Goal: Task Accomplishment & Management: Complete application form

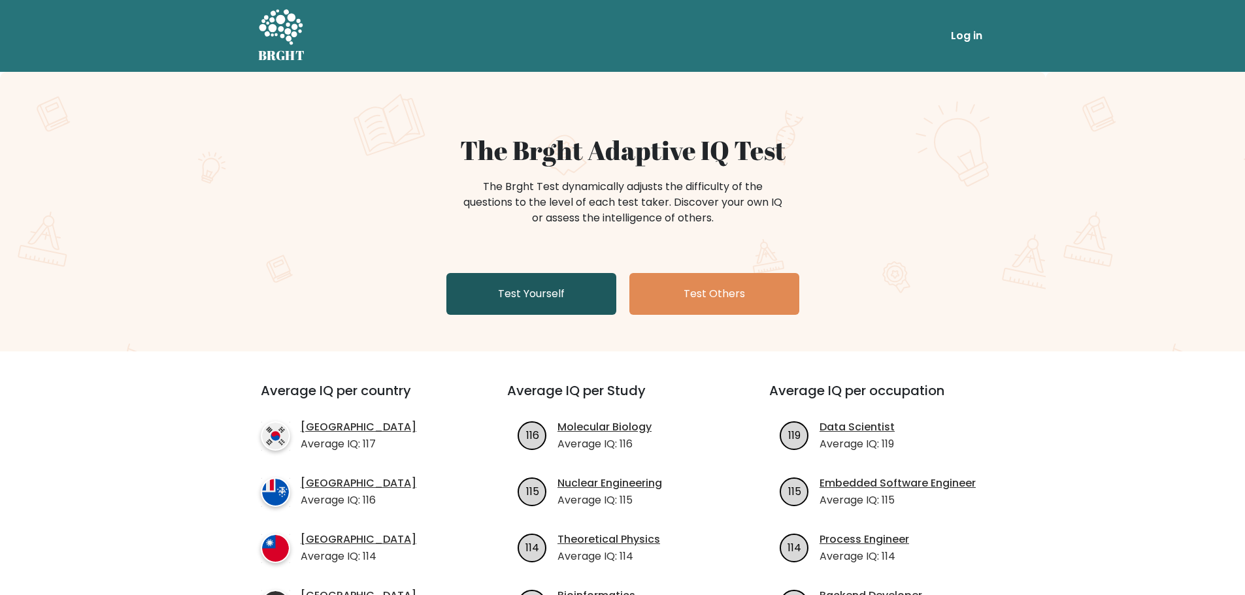
click at [514, 294] on link "Test Yourself" at bounding box center [531, 294] width 170 height 42
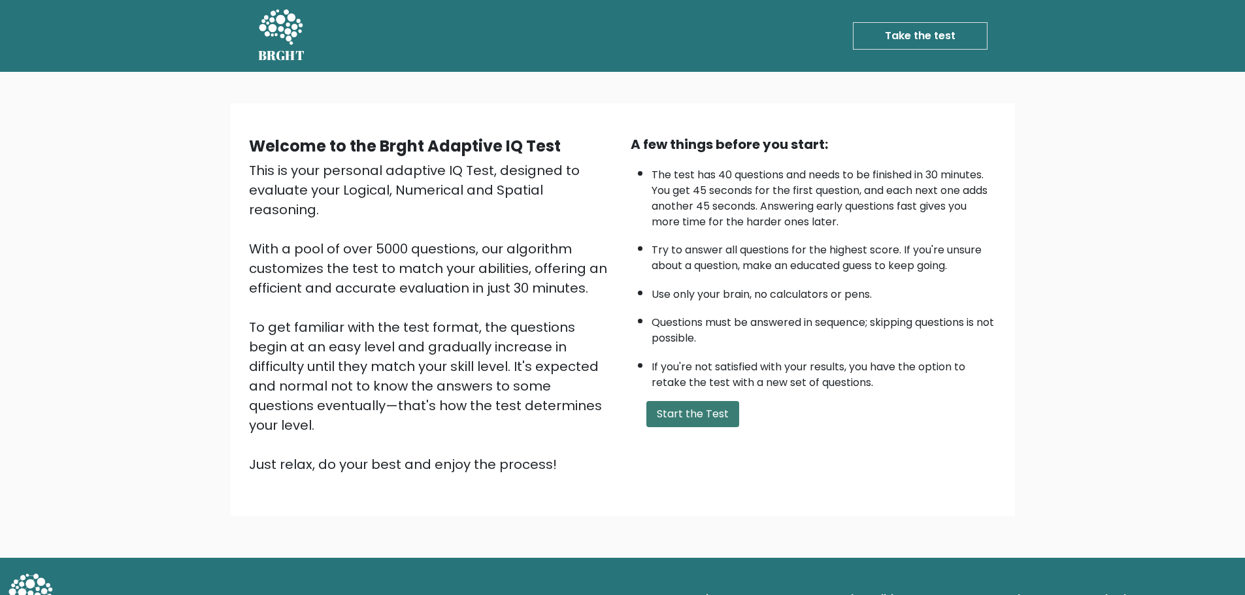
click at [716, 418] on button "Start the Test" at bounding box center [692, 414] width 93 height 26
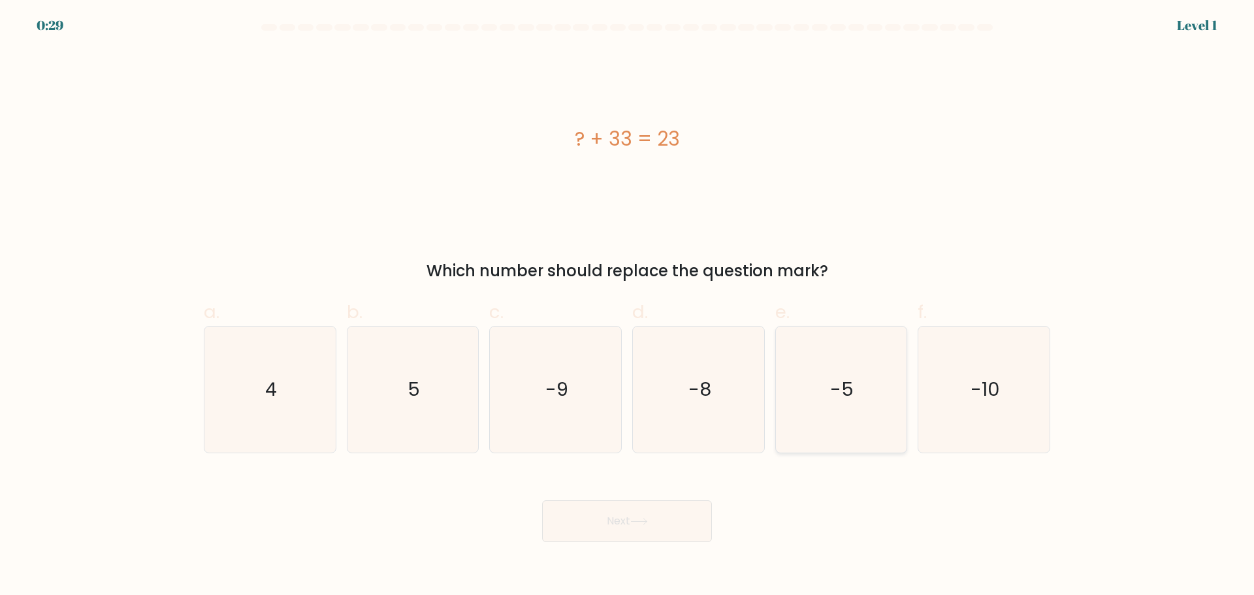
click at [845, 401] on text "-5" at bounding box center [843, 389] width 24 height 26
click at [628, 306] on input "e. -5" at bounding box center [627, 302] width 1 height 8
radio input "true"
click at [958, 392] on icon "-10" at bounding box center [984, 390] width 126 height 126
click at [628, 306] on input "f. -10" at bounding box center [627, 302] width 1 height 8
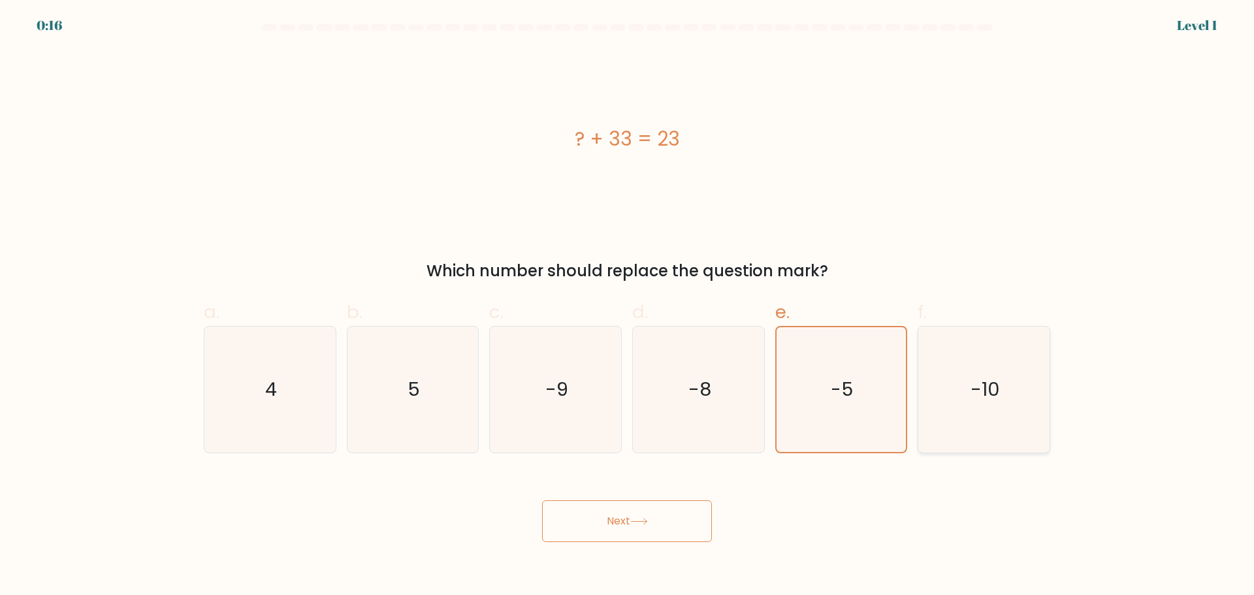
radio input "true"
click at [666, 520] on button "Next" at bounding box center [627, 521] width 170 height 42
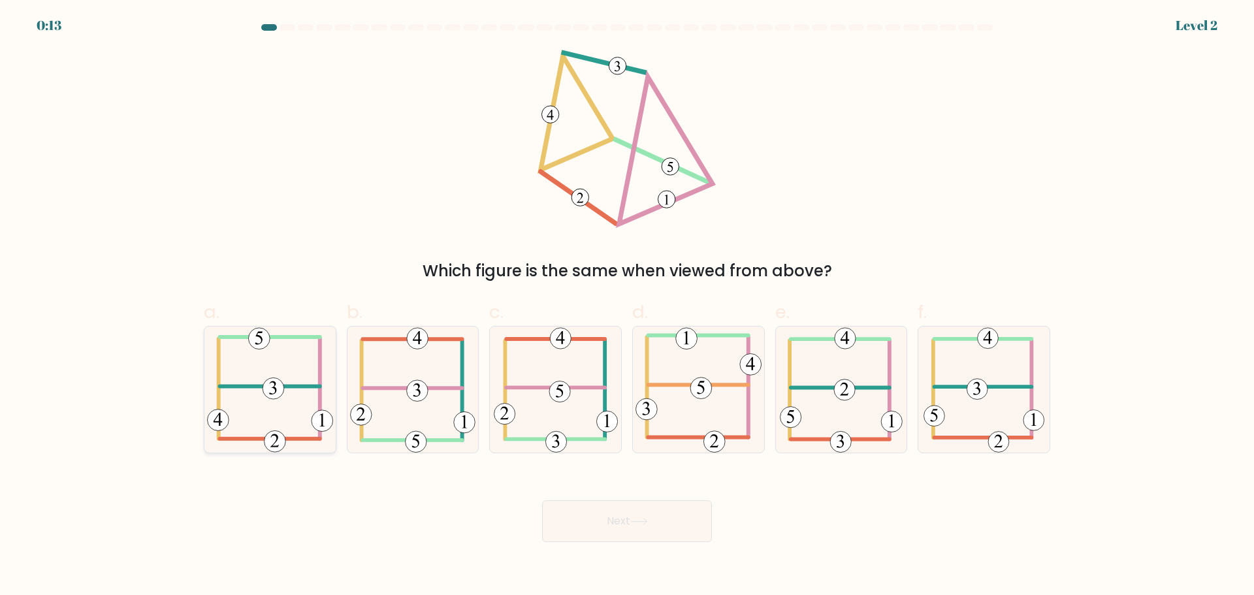
click at [286, 369] on icon at bounding box center [270, 390] width 126 height 126
click at [627, 306] on input "a." at bounding box center [627, 302] width 1 height 8
radio input "true"
click at [258, 369] on icon at bounding box center [270, 389] width 125 height 125
click at [627, 306] on input "a." at bounding box center [627, 302] width 1 height 8
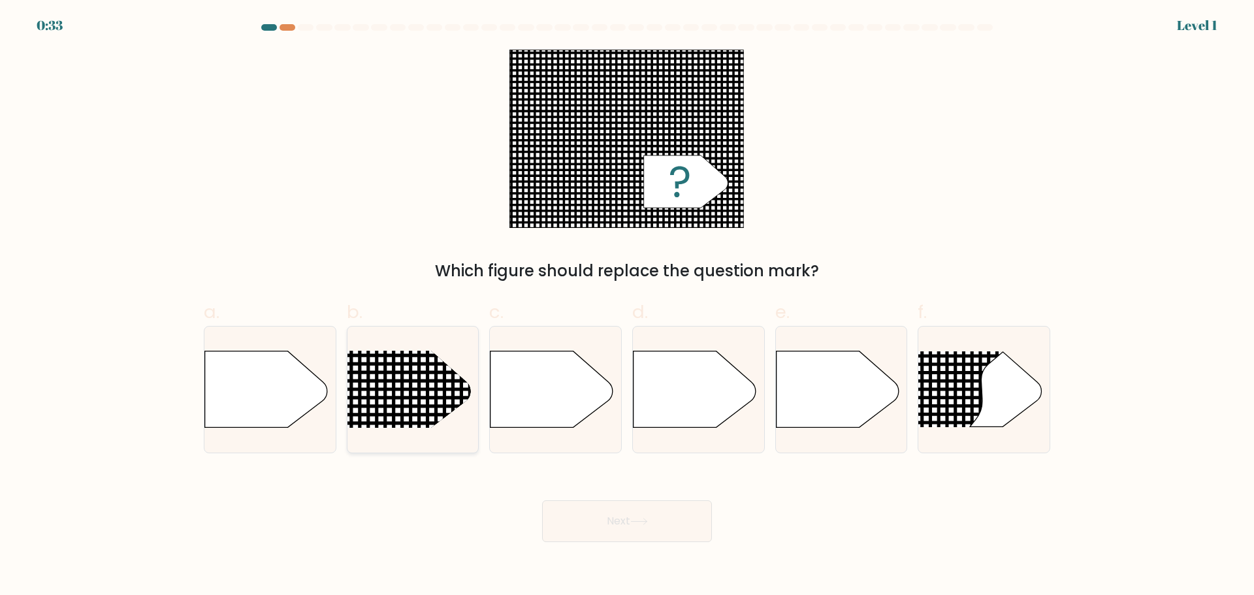
click at [414, 398] on line at bounding box center [322, 398] width 639 height 0
click at [627, 306] on input "b." at bounding box center [627, 302] width 1 height 8
radio input "true"
click at [604, 517] on button "Next" at bounding box center [627, 521] width 170 height 42
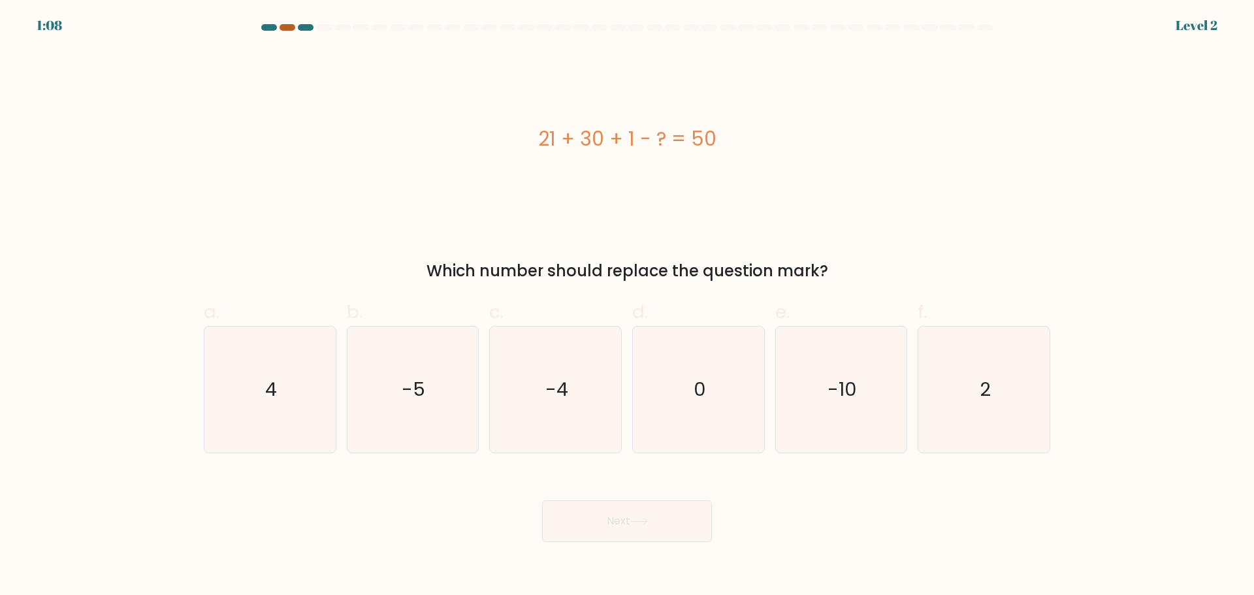
click at [290, 26] on div at bounding box center [288, 27] width 16 height 7
click at [970, 395] on icon "2" at bounding box center [984, 390] width 126 height 126
click at [628, 306] on input "f. 2" at bounding box center [627, 302] width 1 height 8
radio input "true"
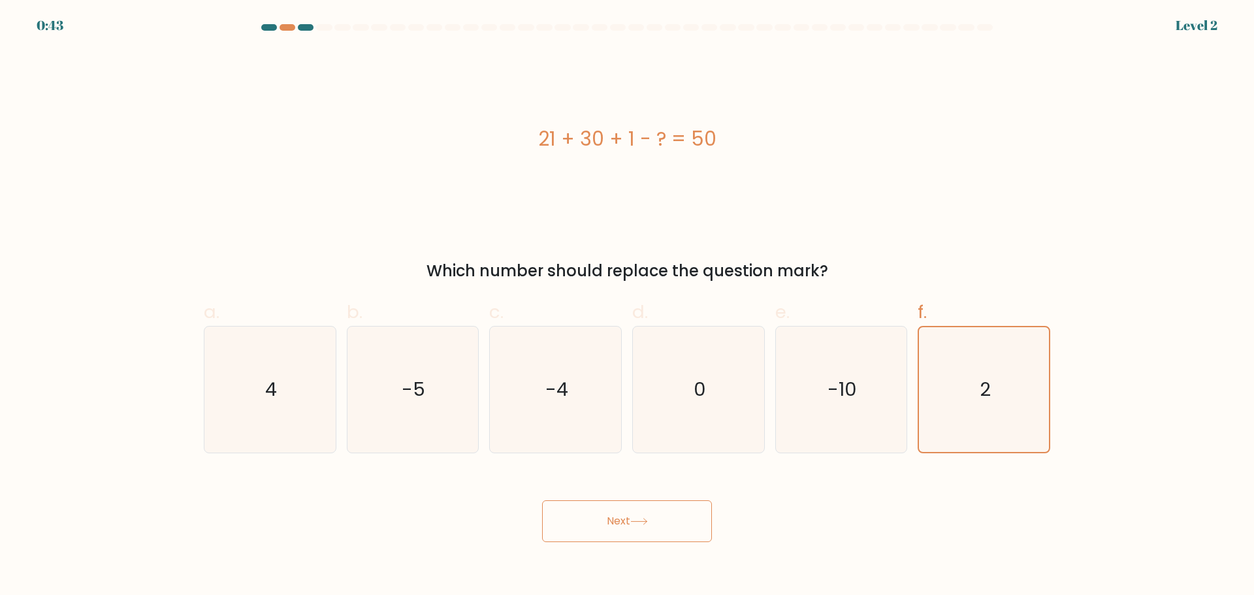
click at [646, 526] on button "Next" at bounding box center [627, 521] width 170 height 42
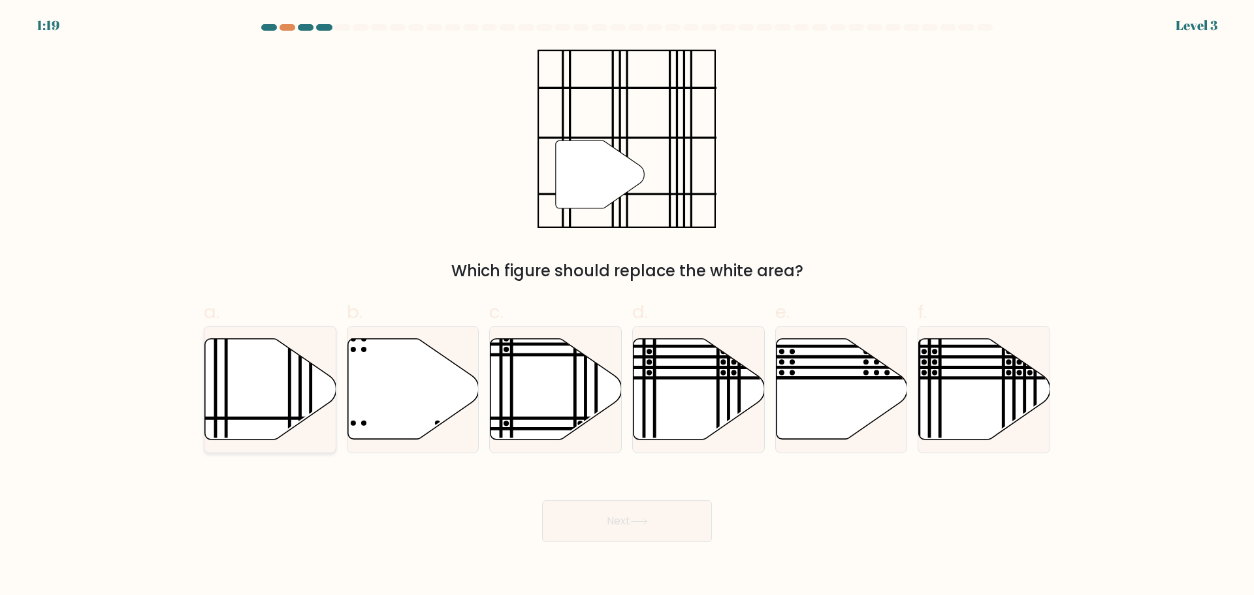
click at [305, 386] on icon at bounding box center [270, 388] width 131 height 101
click at [627, 306] on input "a." at bounding box center [627, 302] width 1 height 8
radio input "true"
click at [678, 521] on button "Next" at bounding box center [627, 521] width 170 height 42
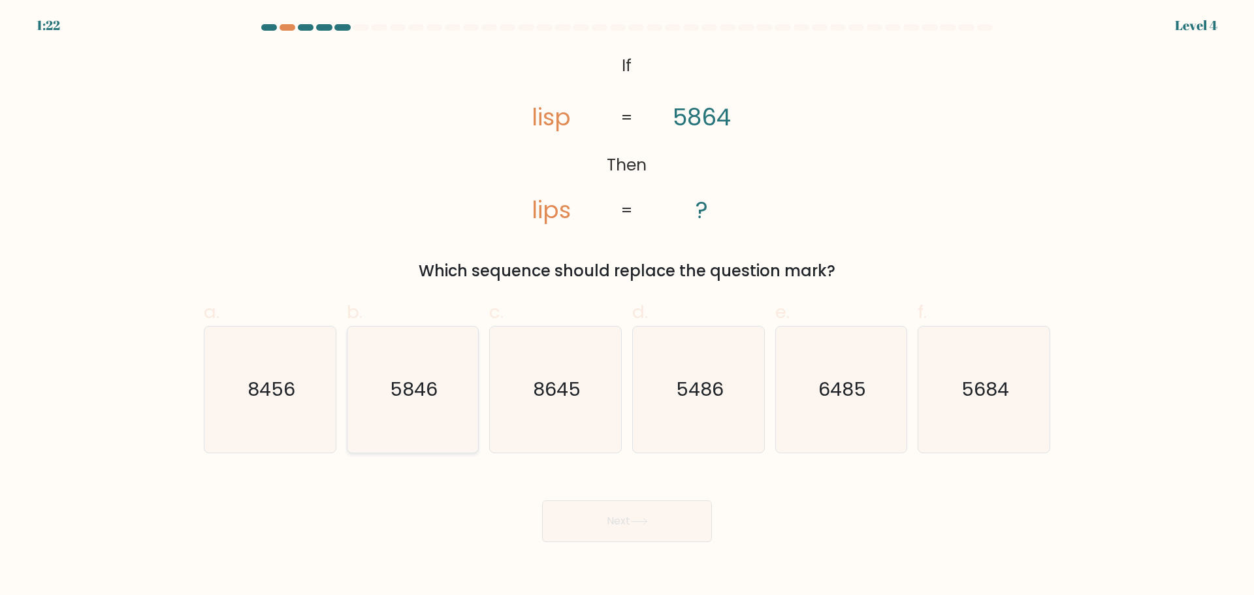
click at [404, 397] on text "5846" at bounding box center [414, 389] width 48 height 26
click at [627, 306] on input "b. 5846" at bounding box center [627, 302] width 1 height 8
radio input "true"
click at [607, 523] on button "Next" at bounding box center [627, 521] width 170 height 42
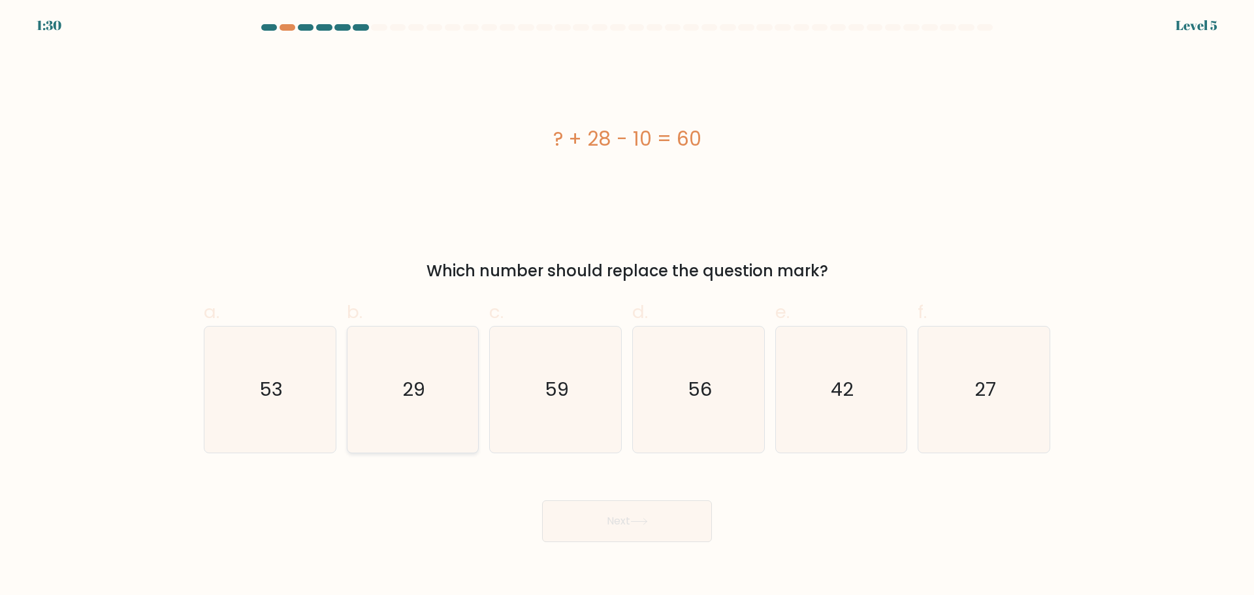
click at [405, 376] on text "29" at bounding box center [413, 389] width 23 height 26
click at [627, 306] on input "b. 29" at bounding box center [627, 302] width 1 height 8
radio input "true"
click at [845, 384] on text "42" at bounding box center [842, 389] width 23 height 26
click at [628, 306] on input "e. 42" at bounding box center [627, 302] width 1 height 8
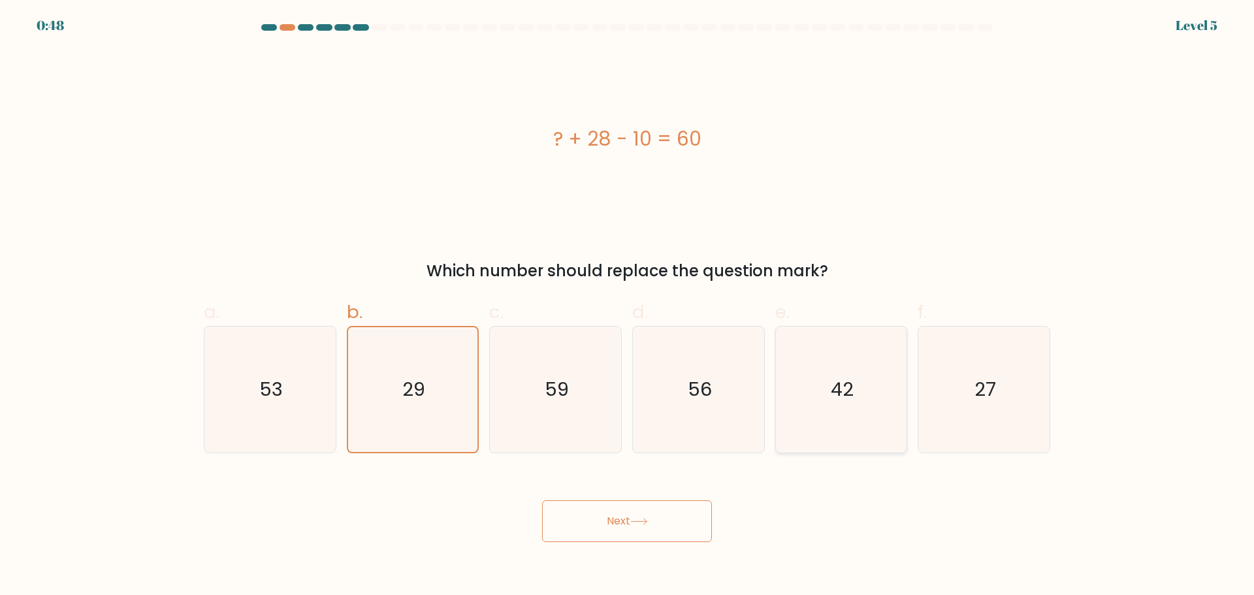
radio input "true"
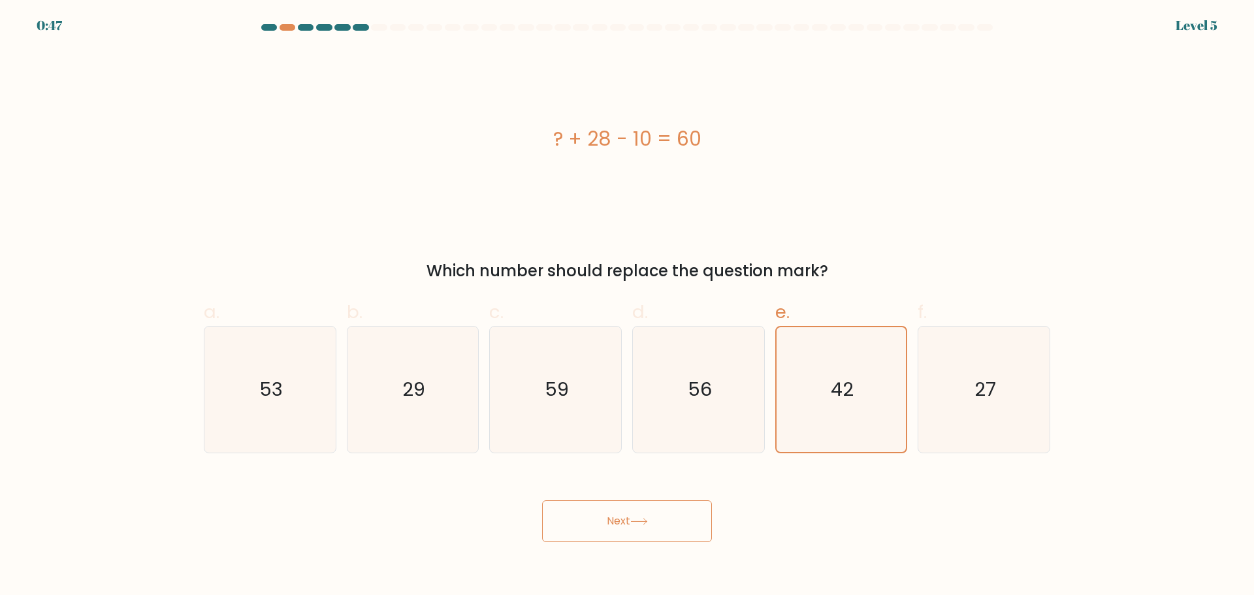
click at [581, 524] on button "Next" at bounding box center [627, 521] width 170 height 42
click at [640, 520] on icon at bounding box center [640, 521] width 18 height 7
click at [800, 194] on div "? + 28 - 10 = 60" at bounding box center [627, 139] width 847 height 178
click at [628, 506] on button "Next" at bounding box center [627, 521] width 170 height 42
click at [628, 516] on button "Next" at bounding box center [627, 521] width 170 height 42
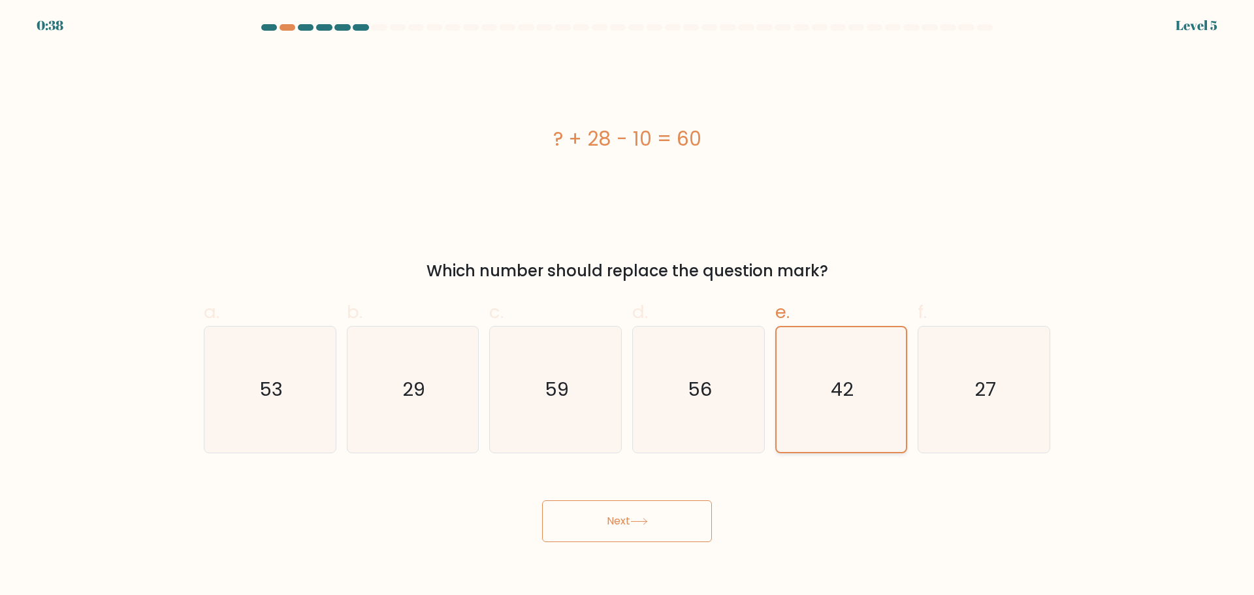
click at [875, 376] on icon "42" at bounding box center [841, 389] width 125 height 125
click at [628, 306] on input "e. 42" at bounding box center [627, 302] width 1 height 8
click at [685, 378] on icon "56" at bounding box center [699, 390] width 126 height 126
click at [628, 306] on input "d. 56" at bounding box center [627, 302] width 1 height 8
radio input "true"
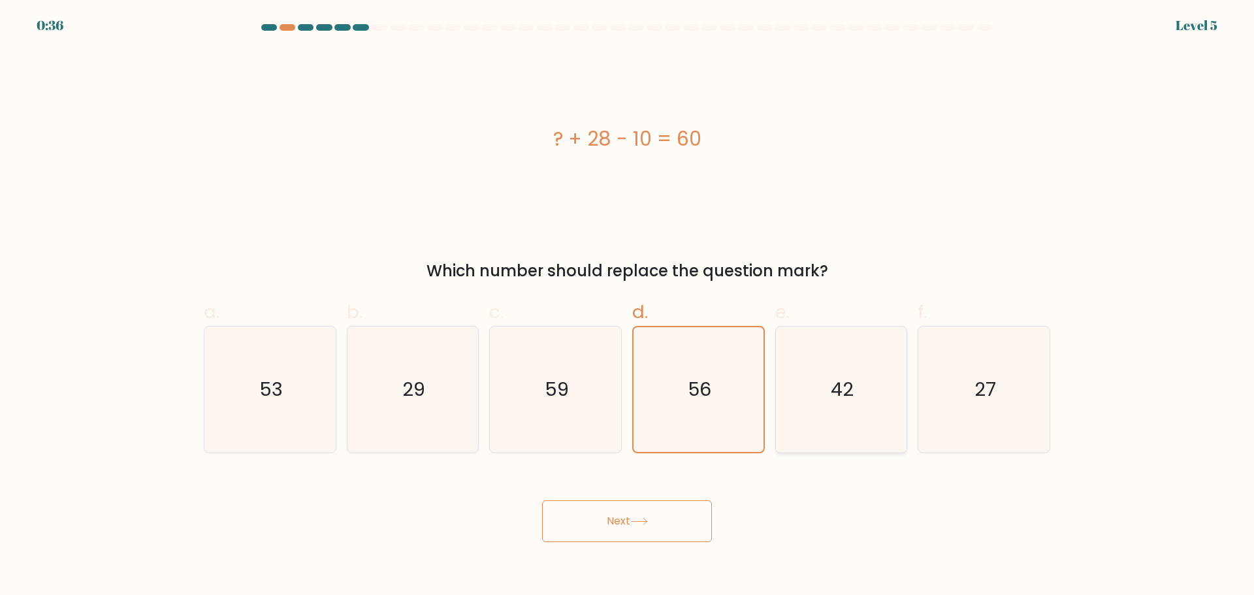
click at [845, 412] on icon "42" at bounding box center [841, 390] width 126 height 126
click at [628, 306] on input "e. 42" at bounding box center [627, 302] width 1 height 8
radio input "true"
click at [652, 528] on button "Next" at bounding box center [627, 521] width 170 height 42
click at [635, 523] on icon at bounding box center [640, 521] width 18 height 7
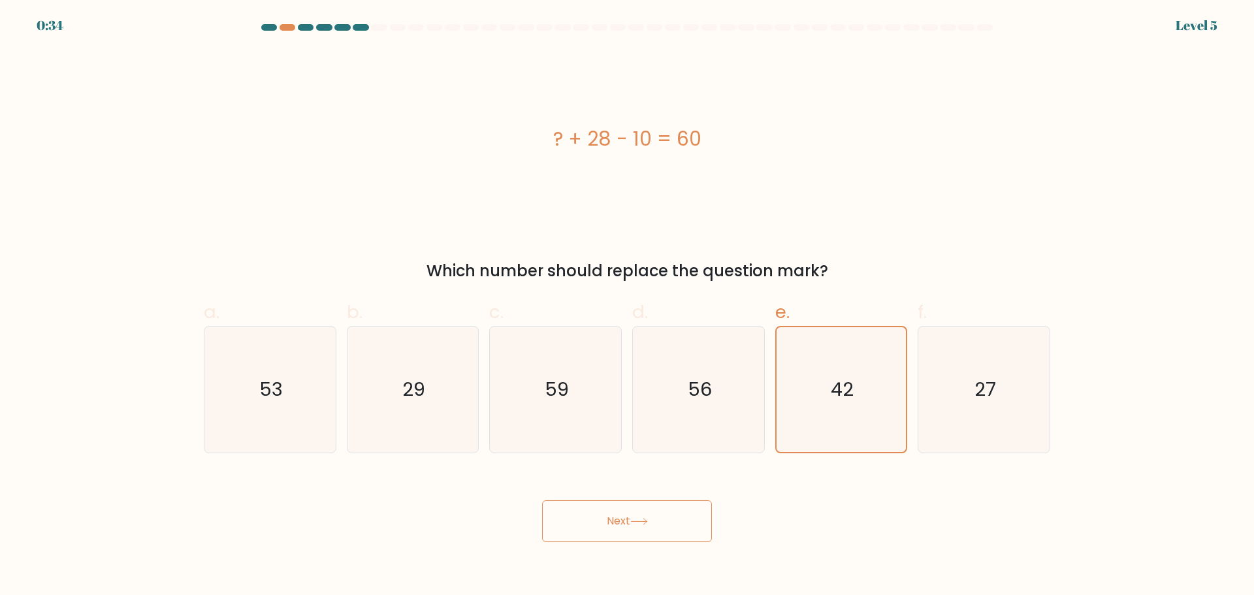
click at [635, 523] on icon at bounding box center [640, 521] width 18 height 7
click at [636, 514] on button "Next" at bounding box center [627, 521] width 170 height 42
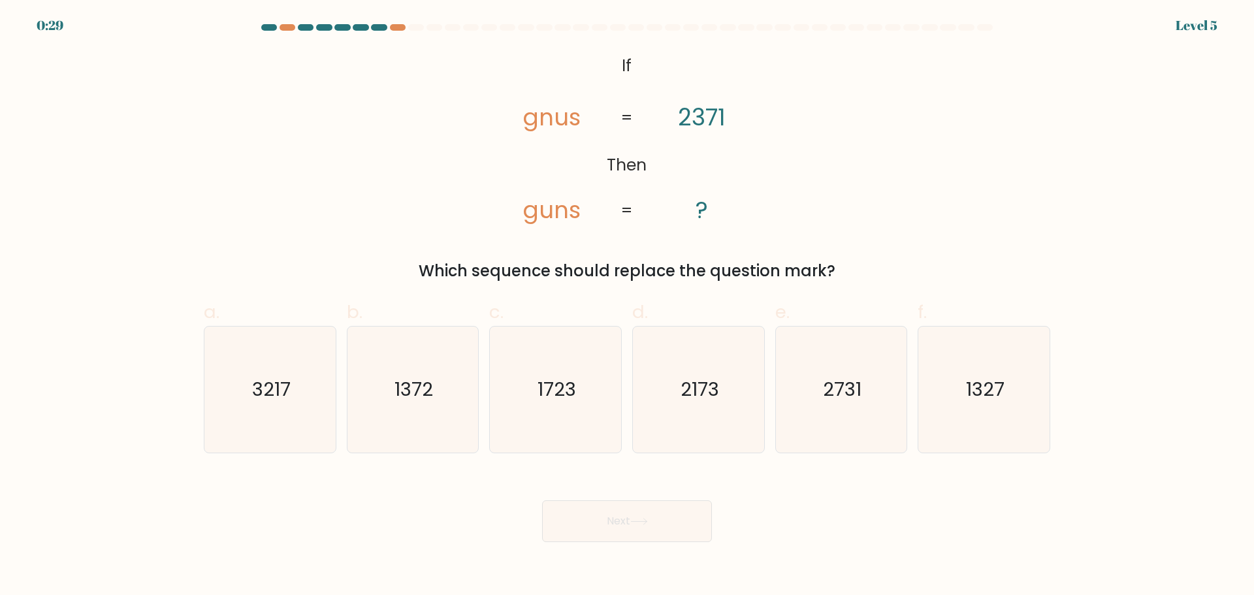
click at [276, 177] on div "@import url('[URL][DOMAIN_NAME]); If Then gnus guns 2371 ? = = Which sequence s…" at bounding box center [627, 166] width 862 height 233
click at [383, 24] on div at bounding box center [379, 27] width 16 height 7
click at [398, 24] on div at bounding box center [398, 27] width 16 height 7
click at [402, 27] on div at bounding box center [398, 27] width 16 height 7
click at [423, 169] on div "@import url('https://fonts.googleapis.com/css?family=Abril+Fatface:400,100,100i…" at bounding box center [627, 166] width 862 height 233
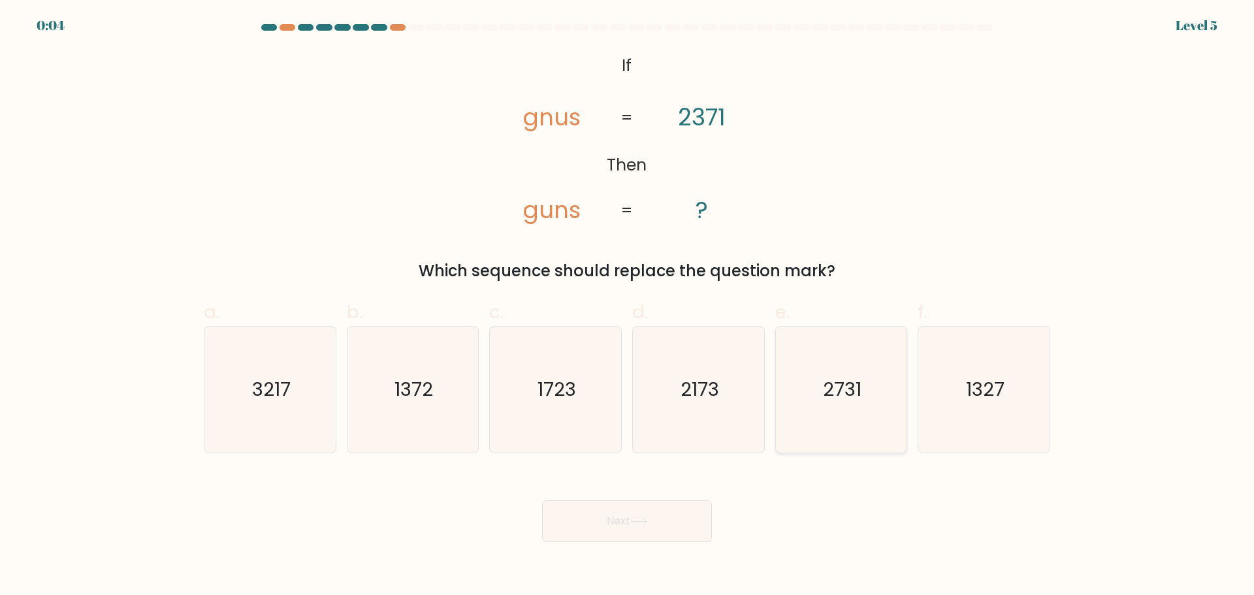
click at [851, 405] on icon "2731" at bounding box center [841, 390] width 126 height 126
click at [628, 306] on input "e. 2731" at bounding box center [627, 302] width 1 height 8
radio input "true"
click at [648, 525] on icon at bounding box center [640, 521] width 18 height 7
click at [623, 523] on button "Next" at bounding box center [627, 521] width 170 height 42
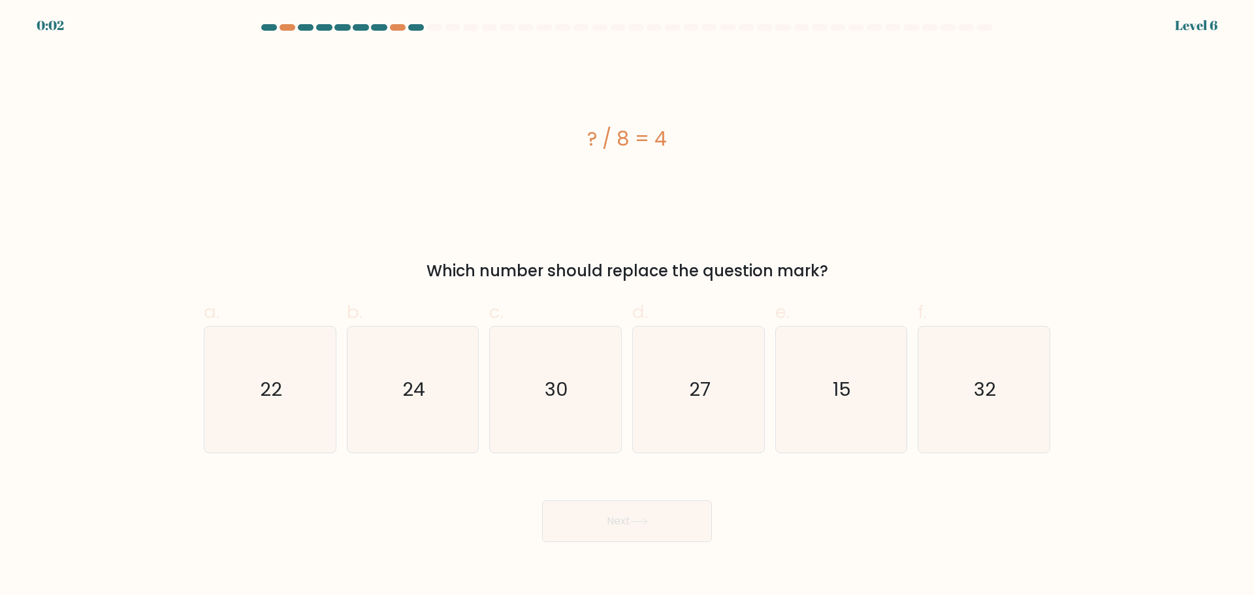
click at [623, 523] on button "Next" at bounding box center [627, 521] width 170 height 42
click at [999, 407] on icon "32" at bounding box center [984, 390] width 126 height 126
click at [628, 306] on input "f. 32" at bounding box center [627, 302] width 1 height 8
radio input "true"
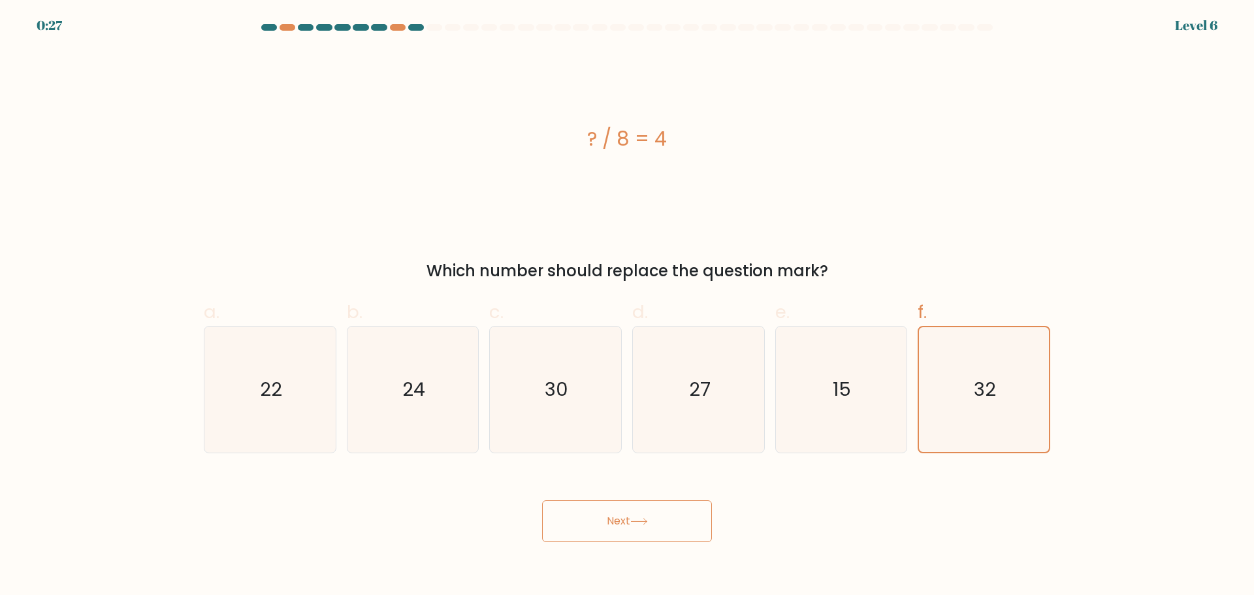
click at [623, 522] on button "Next" at bounding box center [627, 521] width 170 height 42
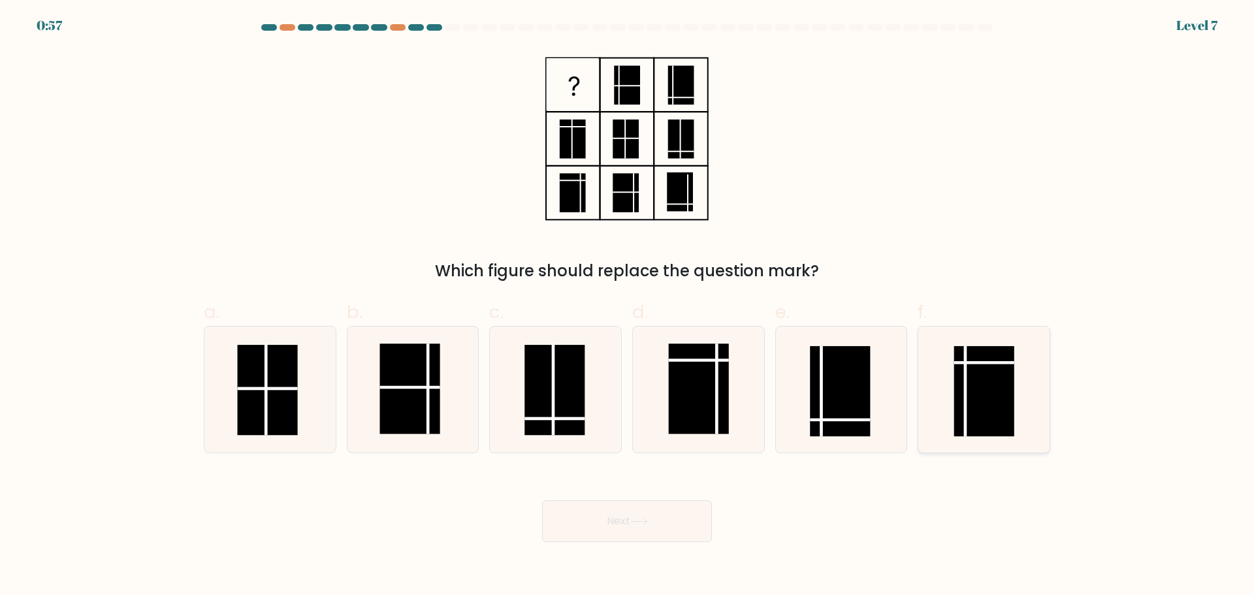
click at [998, 394] on rect at bounding box center [985, 391] width 60 height 90
click at [628, 306] on input "f." at bounding box center [627, 302] width 1 height 8
radio input "true"
click at [628, 527] on button "Next" at bounding box center [627, 521] width 170 height 42
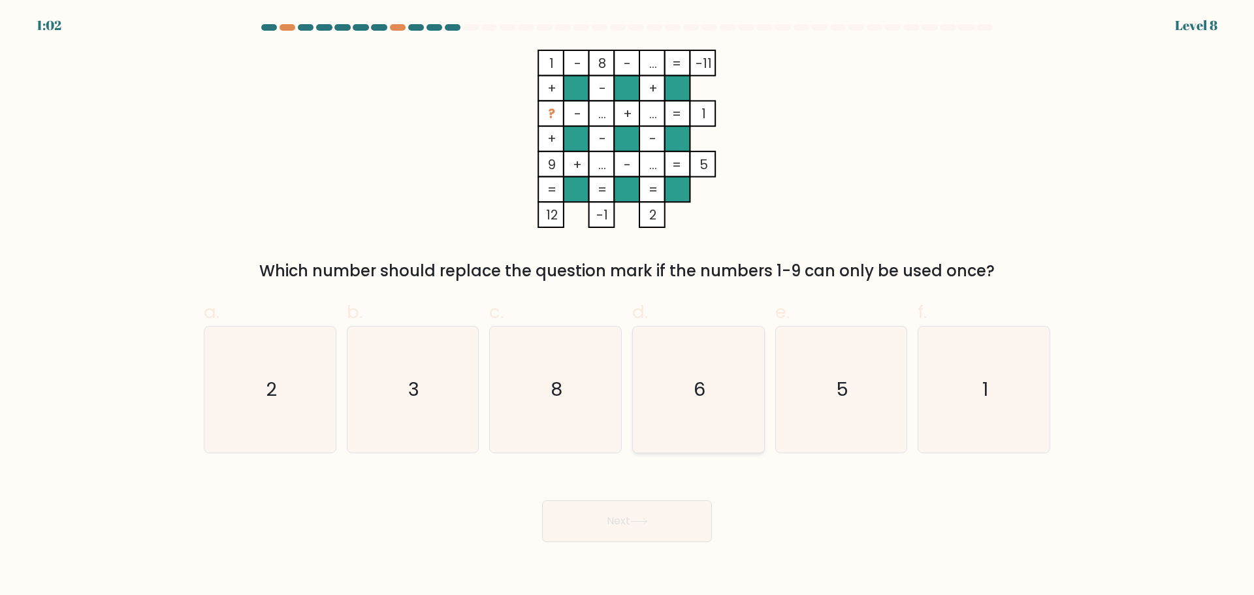
click at [704, 387] on text "6" at bounding box center [700, 389] width 12 height 26
click at [628, 306] on input "d. 6" at bounding box center [627, 302] width 1 height 8
radio input "true"
click at [671, 533] on button "Next" at bounding box center [627, 521] width 170 height 42
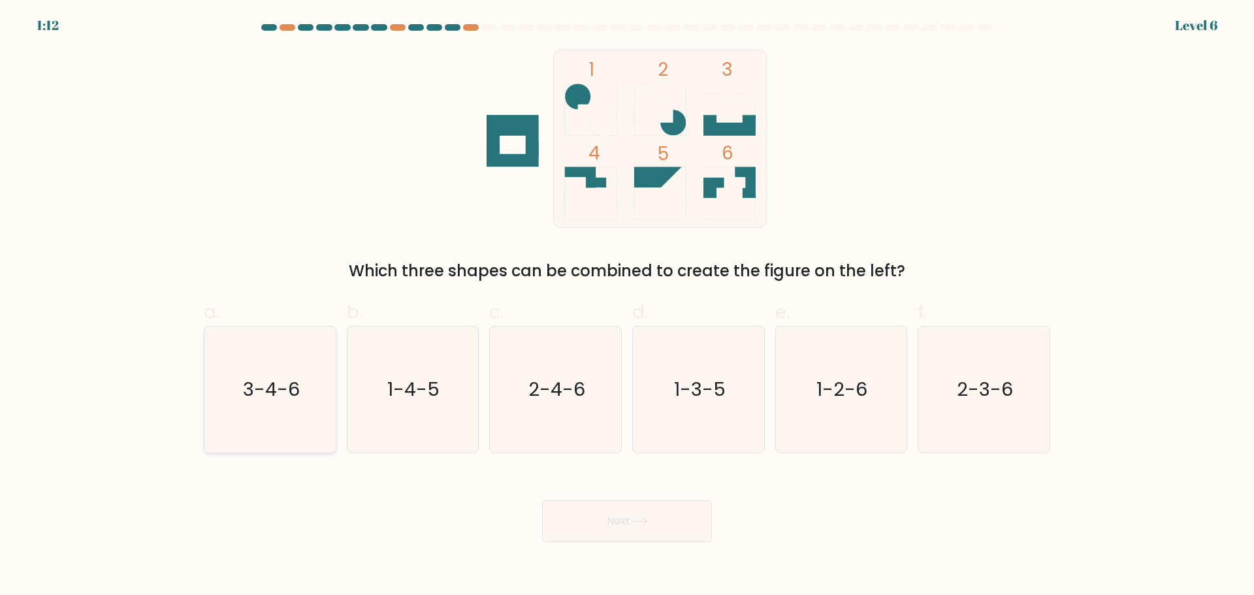
click at [259, 417] on icon "3-4-6" at bounding box center [270, 390] width 126 height 126
click at [627, 306] on input "a. 3-4-6" at bounding box center [627, 302] width 1 height 8
radio input "true"
click at [625, 533] on button "Next" at bounding box center [627, 521] width 170 height 42
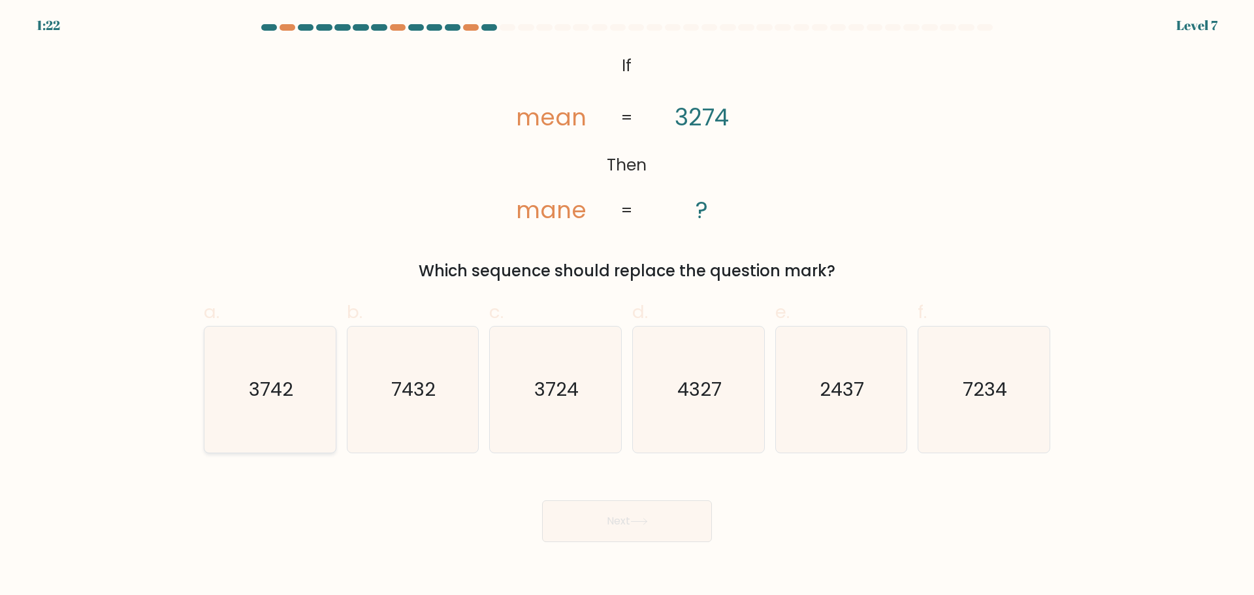
click at [270, 395] on text "3742" at bounding box center [271, 389] width 44 height 26
click at [627, 306] on input "a. 3742" at bounding box center [627, 302] width 1 height 8
radio input "true"
click at [624, 517] on button "Next" at bounding box center [627, 521] width 170 height 42
click at [665, 531] on button "Next" at bounding box center [627, 521] width 170 height 42
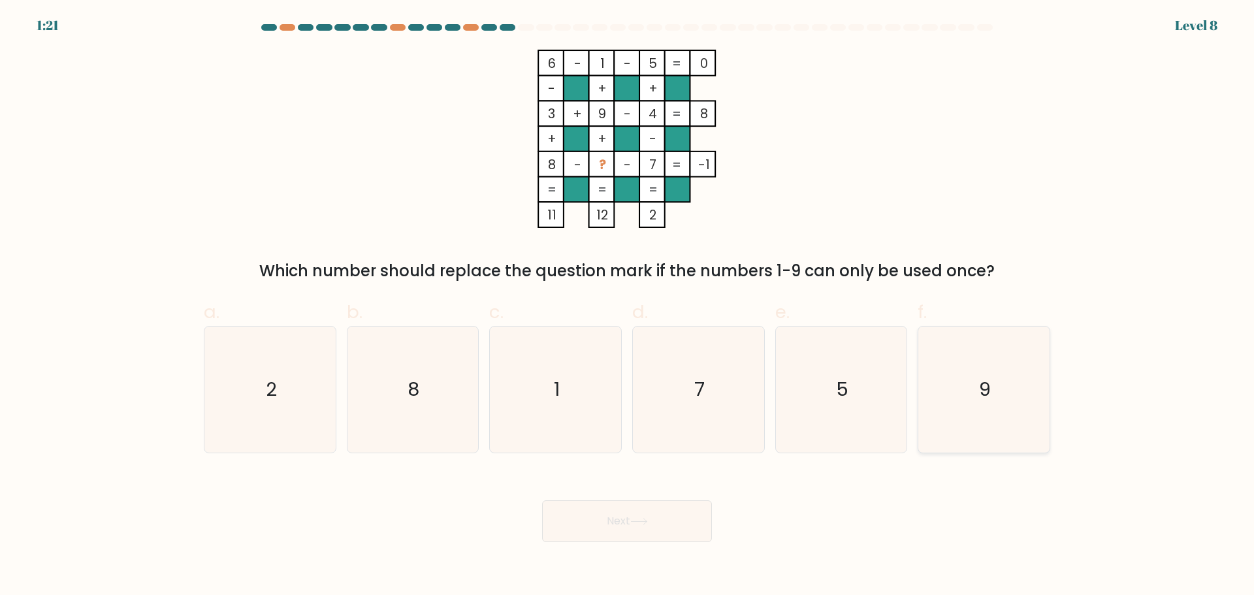
click at [971, 382] on icon "9" at bounding box center [984, 390] width 126 height 126
click at [628, 306] on input "f. 9" at bounding box center [627, 302] width 1 height 8
radio input "true"
click at [615, 519] on button "Next" at bounding box center [627, 521] width 170 height 42
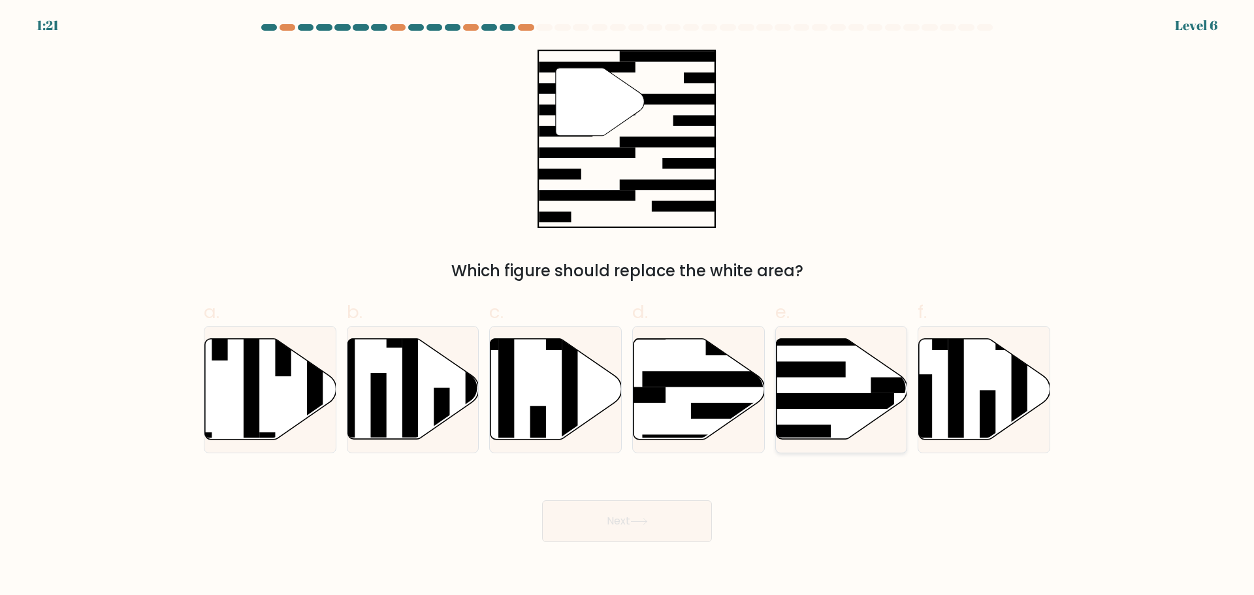
click at [813, 396] on rect at bounding box center [823, 401] width 142 height 16
click at [628, 306] on input "e." at bounding box center [627, 302] width 1 height 8
radio input "true"
click at [636, 523] on icon at bounding box center [640, 521] width 18 height 7
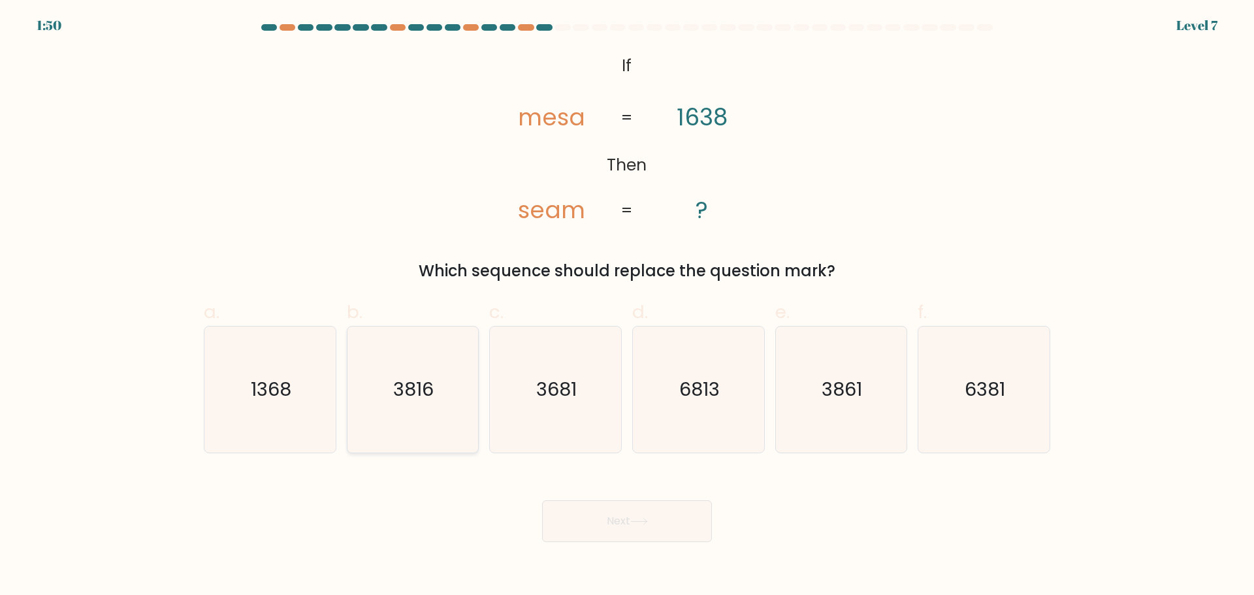
click at [408, 404] on icon "3816" at bounding box center [413, 390] width 126 height 126
click at [627, 306] on input "b. 3816" at bounding box center [627, 302] width 1 height 8
radio input "true"
click at [529, 404] on icon "3681" at bounding box center [556, 390] width 126 height 126
click at [627, 306] on input "c. 3681" at bounding box center [627, 302] width 1 height 8
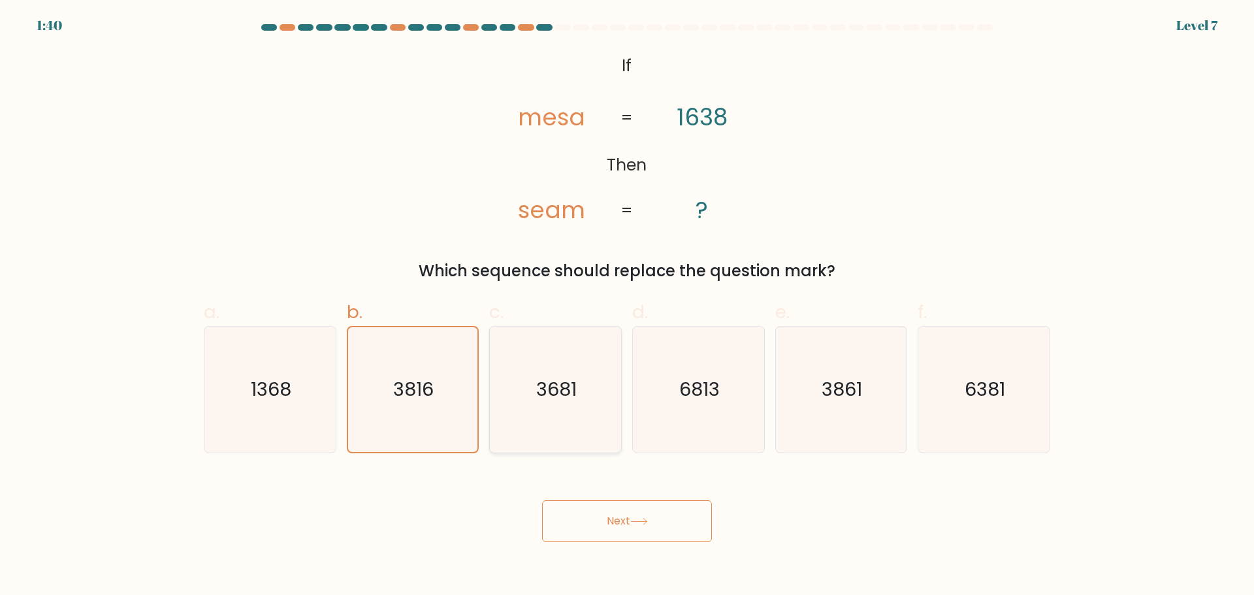
radio input "true"
click at [620, 519] on button "Next" at bounding box center [627, 521] width 170 height 42
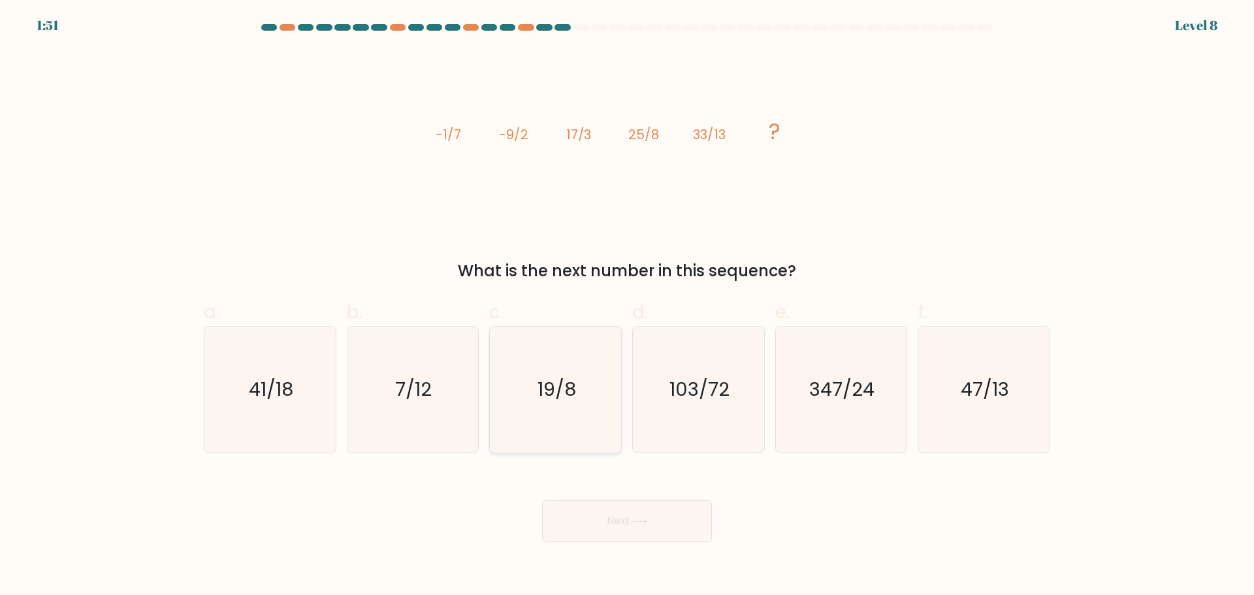
click at [577, 425] on icon "19/8" at bounding box center [556, 390] width 126 height 126
click at [627, 306] on input "c. 19/8" at bounding box center [627, 302] width 1 height 8
radio input "true"
click at [605, 520] on button "Next" at bounding box center [627, 521] width 170 height 42
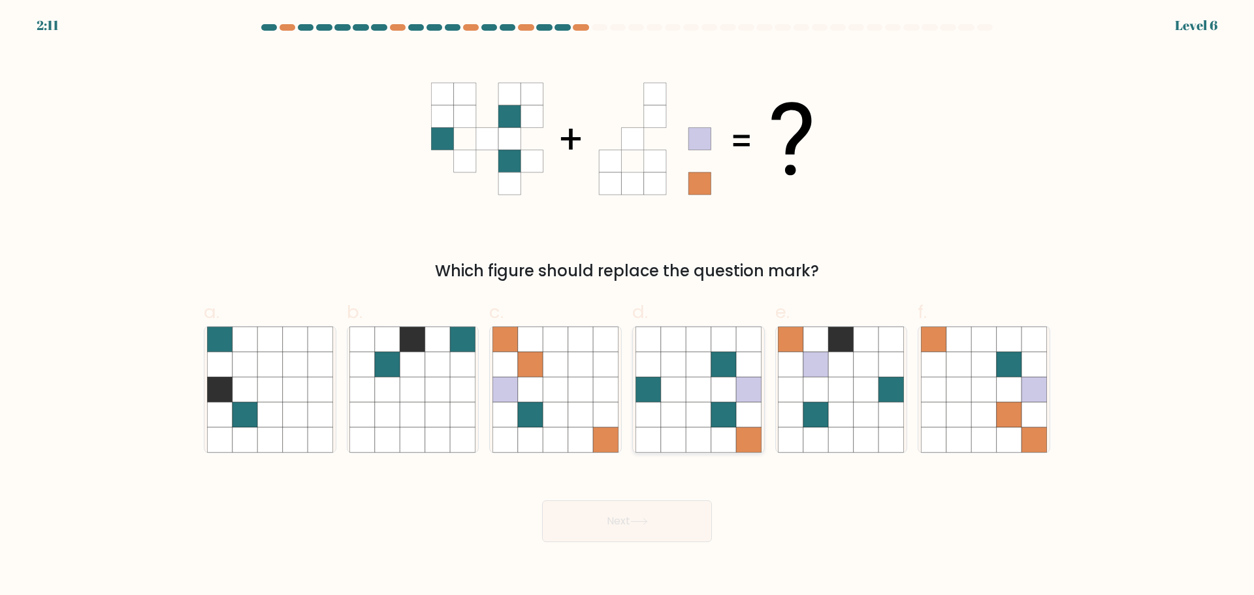
click at [698, 400] on icon at bounding box center [698, 389] width 25 height 25
click at [628, 306] on input "d." at bounding box center [627, 302] width 1 height 8
radio input "true"
click at [664, 512] on button "Next" at bounding box center [627, 521] width 170 height 42
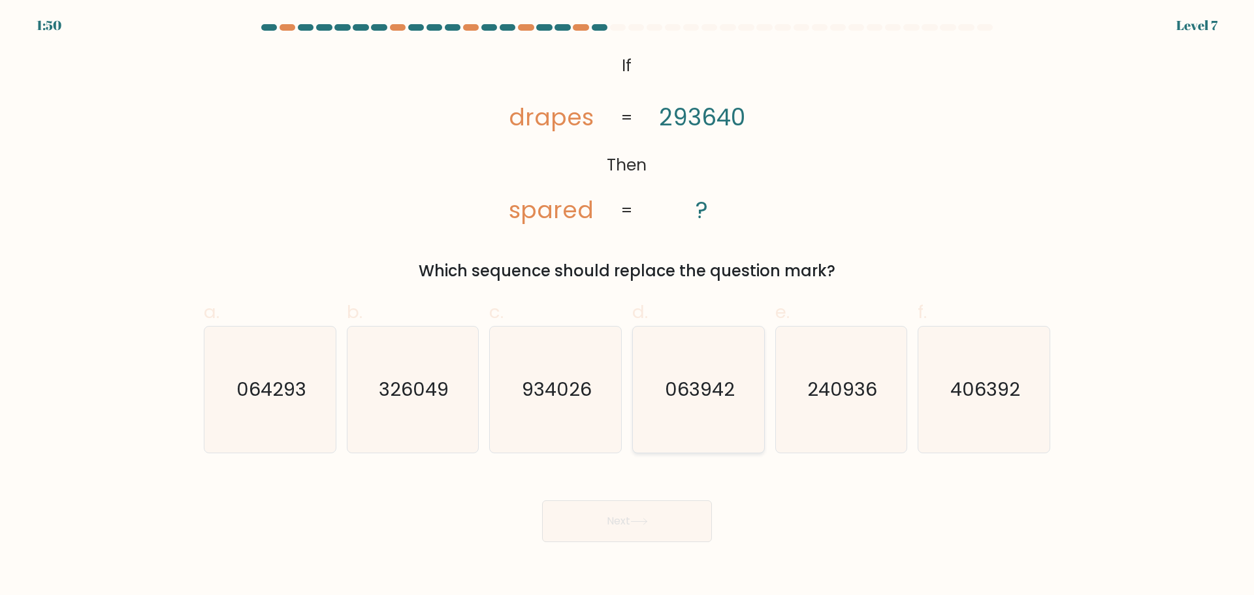
click at [676, 414] on icon "063942" at bounding box center [699, 390] width 126 height 126
click at [628, 306] on input "d. 063942" at bounding box center [627, 302] width 1 height 8
radio input "true"
click at [631, 518] on button "Next" at bounding box center [627, 521] width 170 height 42
click at [631, 521] on button "Next" at bounding box center [627, 521] width 170 height 42
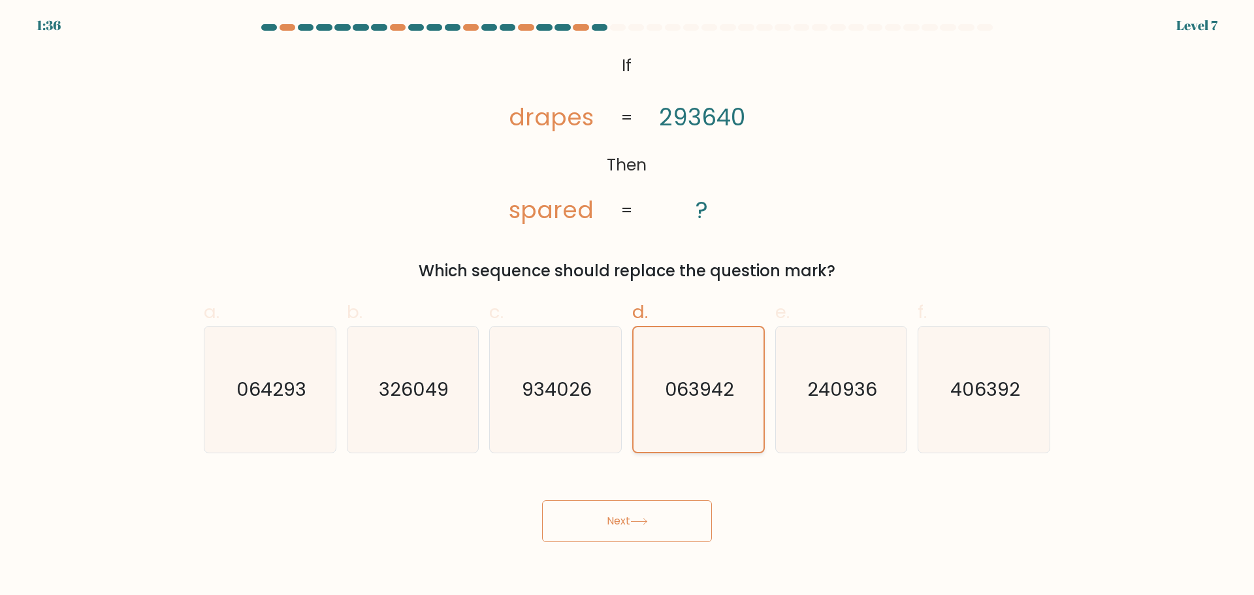
click at [698, 392] on text "063942" at bounding box center [699, 389] width 69 height 26
click at [628, 306] on input "d. 063942" at bounding box center [627, 302] width 1 height 8
click at [670, 519] on button "Next" at bounding box center [627, 521] width 170 height 42
click at [644, 524] on icon at bounding box center [640, 521] width 18 height 7
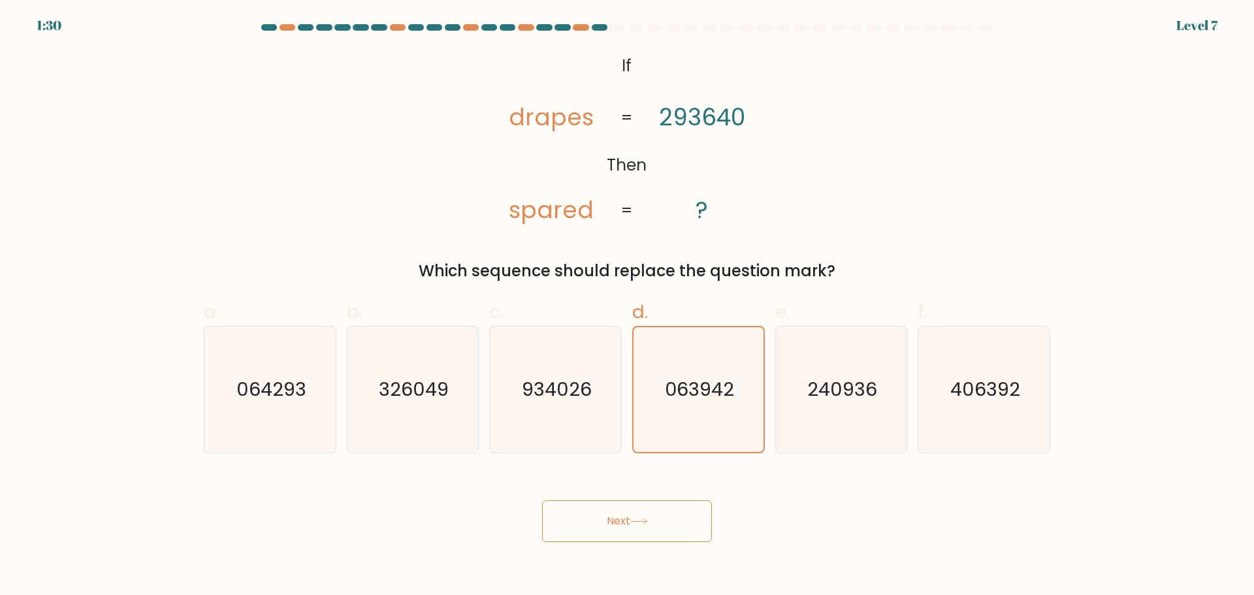
click at [749, 191] on icon "@import url('https://fonts.googleapis.com/css?family=Abril+Fatface:400,100,100i…" at bounding box center [627, 139] width 290 height 178
click at [702, 211] on tspan "?" at bounding box center [702, 210] width 12 height 32
click at [624, 520] on button "Next" at bounding box center [627, 521] width 170 height 42
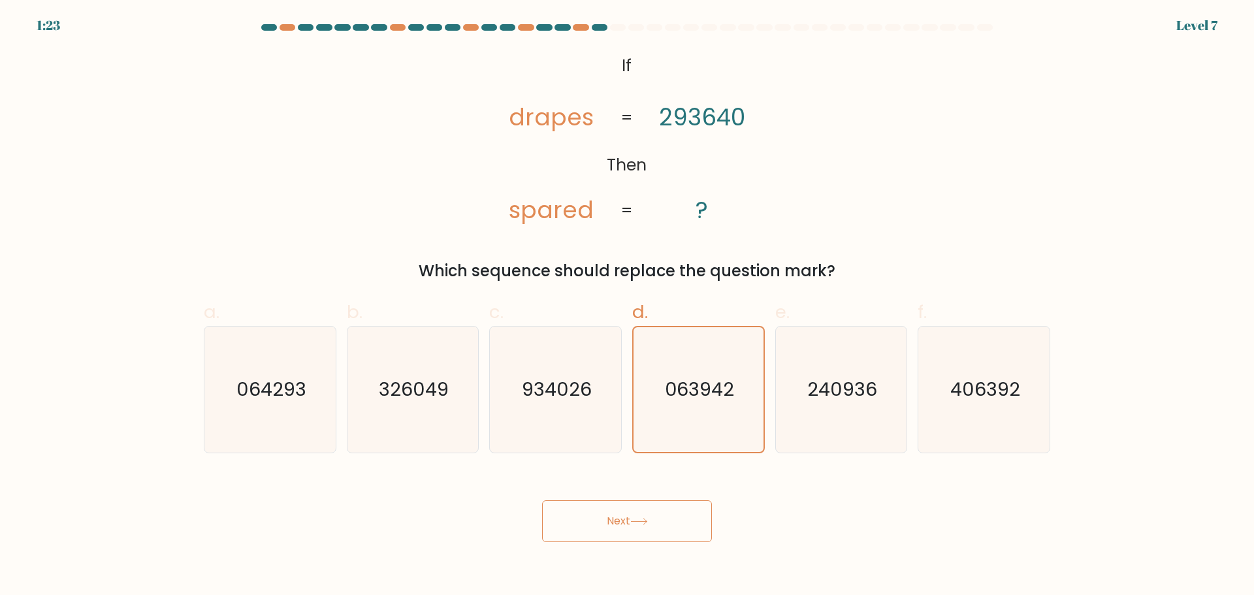
click at [624, 520] on button "Next" at bounding box center [627, 521] width 170 height 42
click at [689, 527] on button "Next" at bounding box center [627, 521] width 170 height 42
click at [634, 526] on button "Next" at bounding box center [627, 521] width 170 height 42
click at [633, 525] on button "Next" at bounding box center [627, 521] width 170 height 42
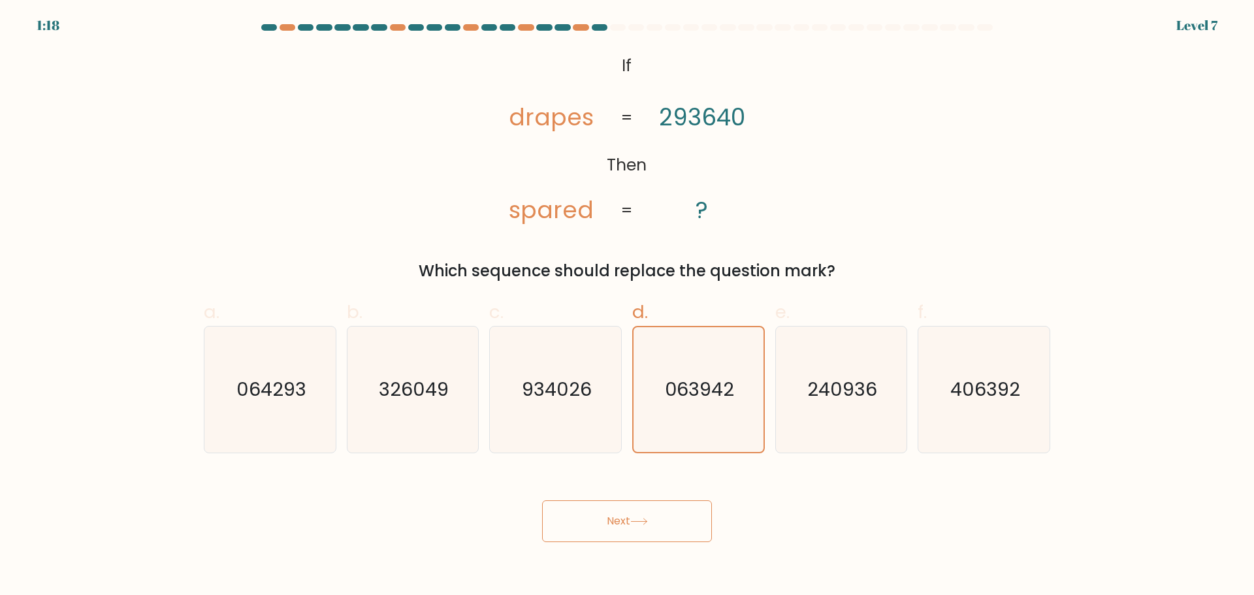
click at [633, 525] on button "Next" at bounding box center [627, 521] width 170 height 42
click at [633, 522] on button "Next" at bounding box center [627, 521] width 170 height 42
click at [638, 506] on button "Next" at bounding box center [627, 521] width 170 height 42
click at [677, 416] on icon "063942" at bounding box center [698, 389] width 125 height 125
click at [628, 306] on input "d. 063942" at bounding box center [627, 302] width 1 height 8
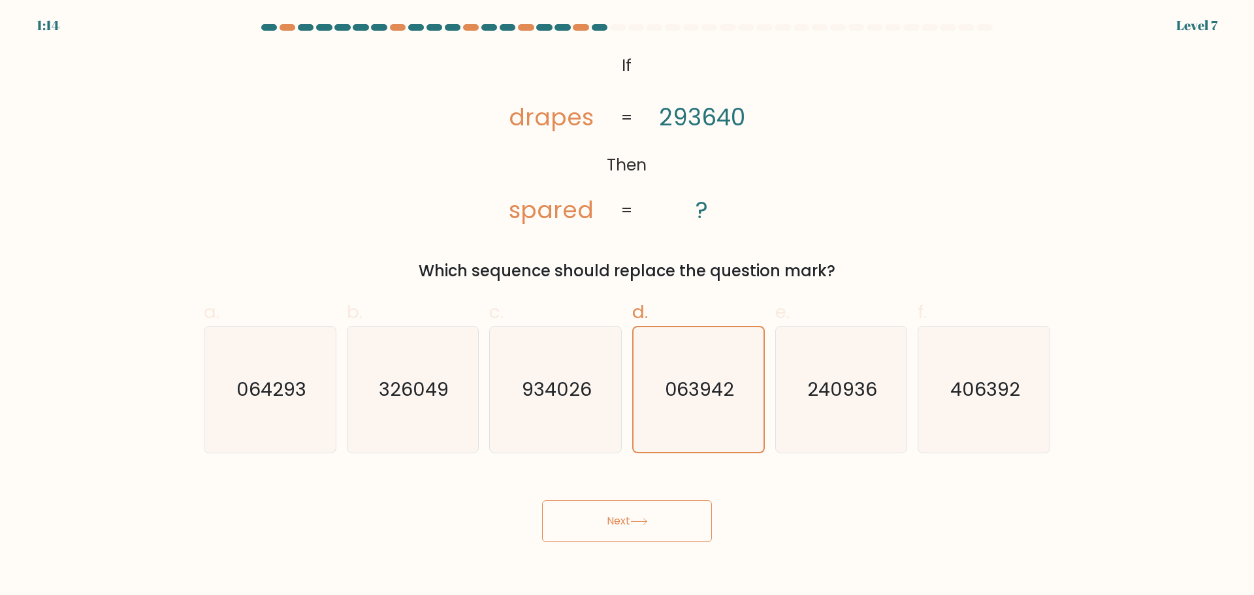
click at [659, 519] on button "Next" at bounding box center [627, 521] width 170 height 42
click at [646, 516] on button "Next" at bounding box center [627, 521] width 170 height 42
click at [646, 514] on button "Next" at bounding box center [627, 521] width 170 height 42
click at [829, 170] on div "@import url('https://fonts.googleapis.com/css?family=Abril+Fatface:400,100,100i…" at bounding box center [627, 166] width 862 height 233
click at [636, 518] on icon at bounding box center [640, 521] width 18 height 7
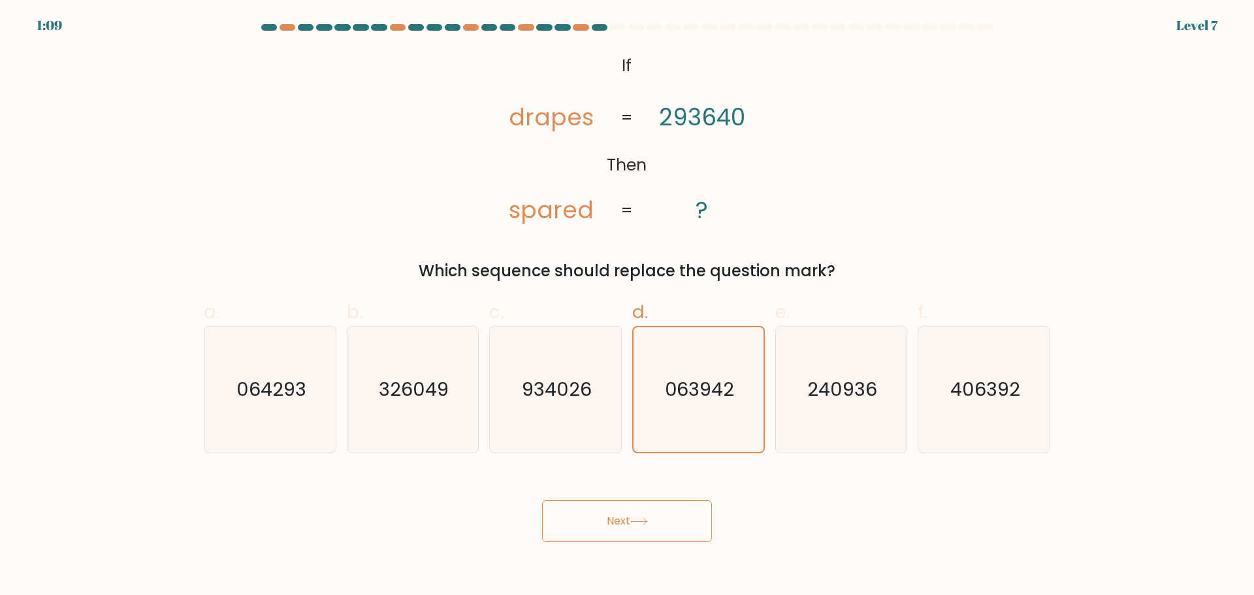
click at [636, 518] on icon at bounding box center [640, 521] width 18 height 7
click at [635, 518] on icon at bounding box center [640, 521] width 18 height 7
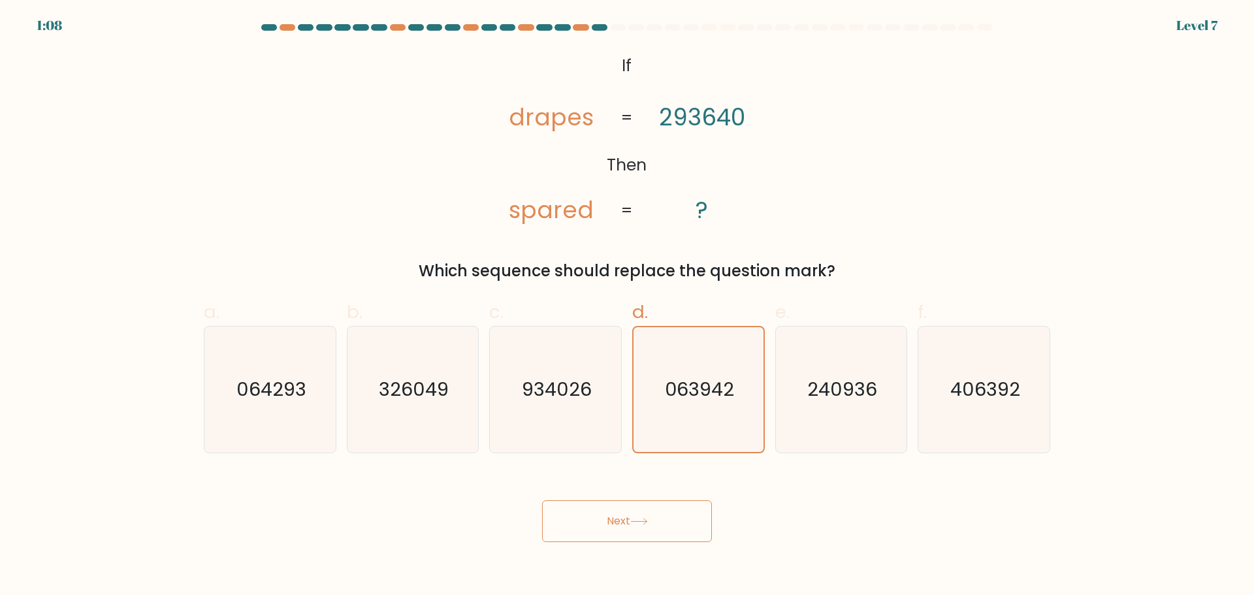
click at [635, 518] on icon at bounding box center [640, 521] width 18 height 7
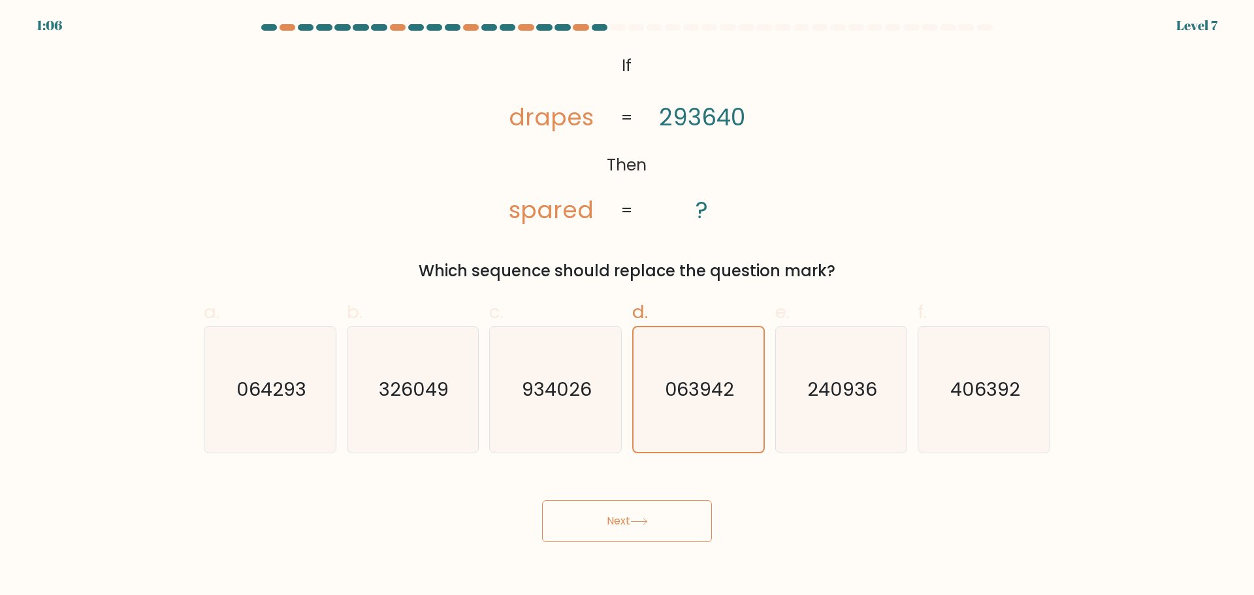
click at [635, 518] on icon at bounding box center [640, 521] width 18 height 7
click at [637, 529] on button "Next" at bounding box center [627, 521] width 170 height 42
click at [646, 527] on button "Next" at bounding box center [627, 521] width 170 height 42
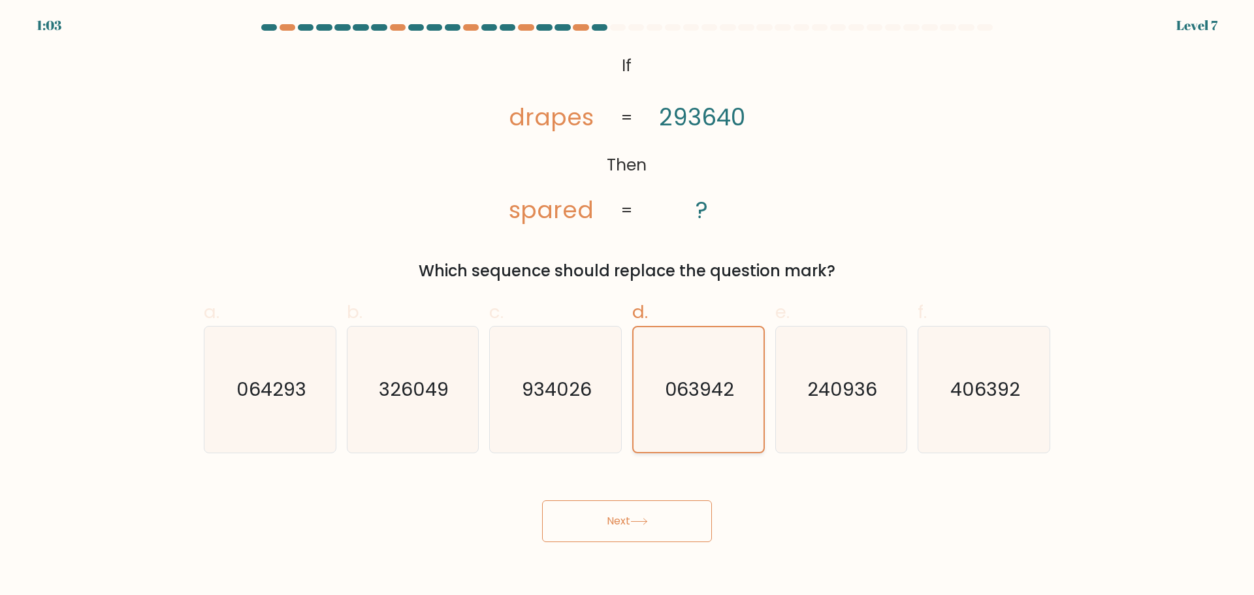
click at [664, 415] on icon "063942" at bounding box center [698, 389] width 125 height 125
click at [628, 306] on input "d. 063942" at bounding box center [627, 302] width 1 height 8
click at [240, 400] on text "064293" at bounding box center [272, 389] width 70 height 26
click at [627, 306] on input "a. 064293" at bounding box center [627, 302] width 1 height 8
radio input "true"
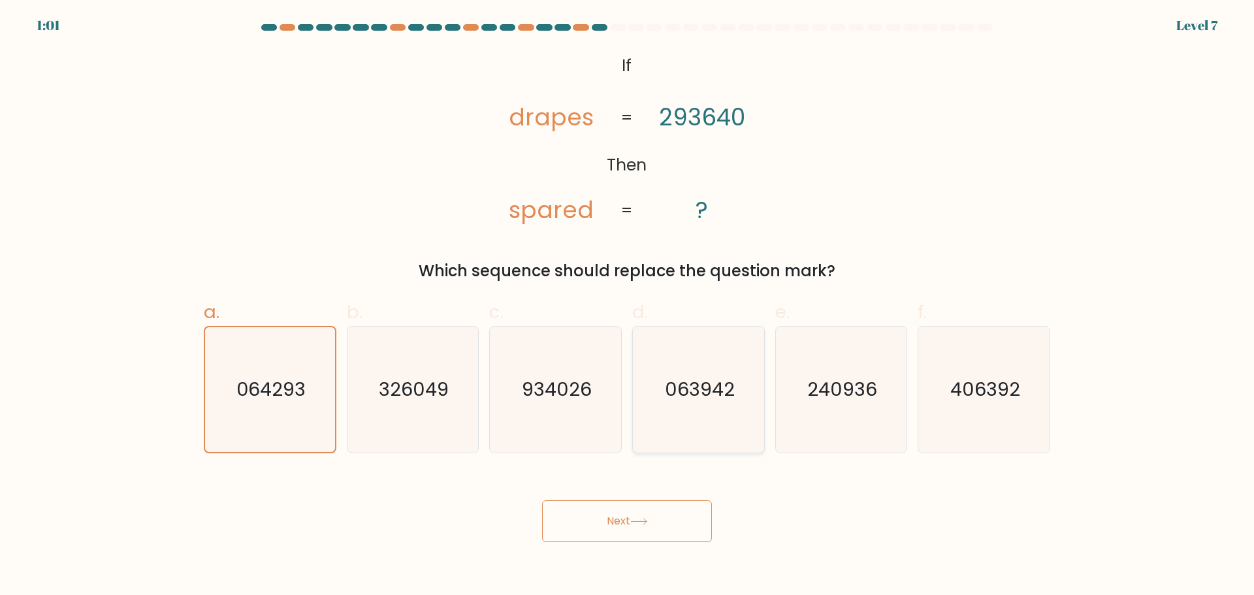
click at [693, 408] on icon "063942" at bounding box center [699, 390] width 126 height 126
click at [628, 306] on input "d. 063942" at bounding box center [627, 302] width 1 height 8
radio input "true"
click at [620, 526] on button "Next" at bounding box center [627, 521] width 170 height 42
click at [626, 520] on button "Next" at bounding box center [627, 521] width 170 height 42
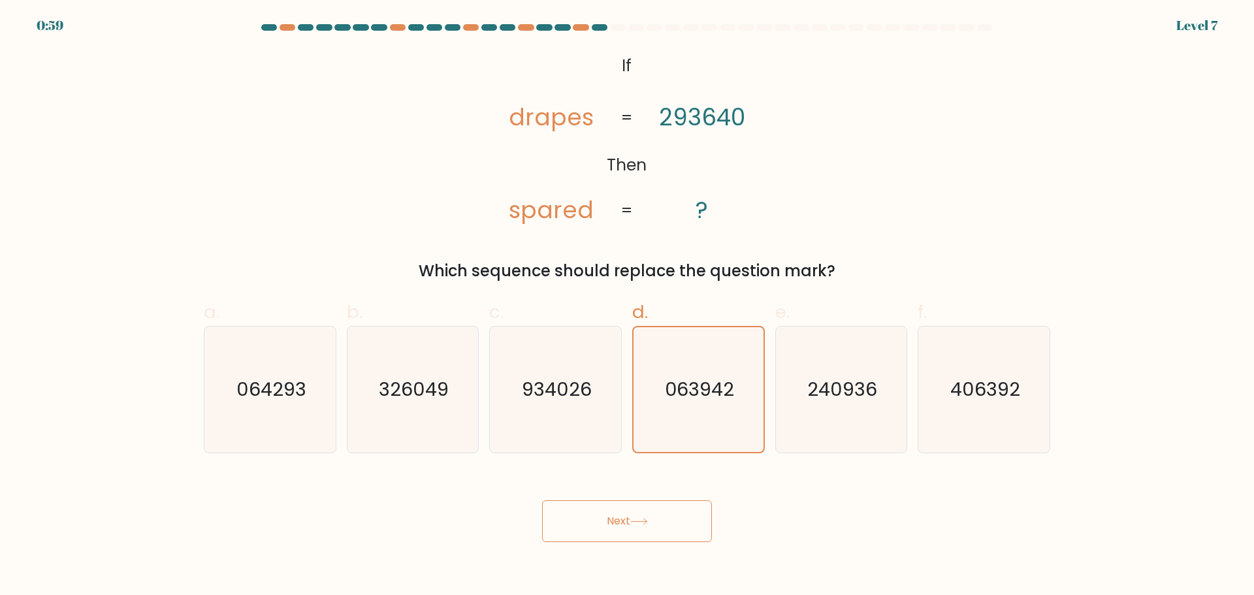
click at [643, 519] on icon at bounding box center [640, 521] width 18 height 7
click at [646, 518] on icon at bounding box center [640, 521] width 18 height 7
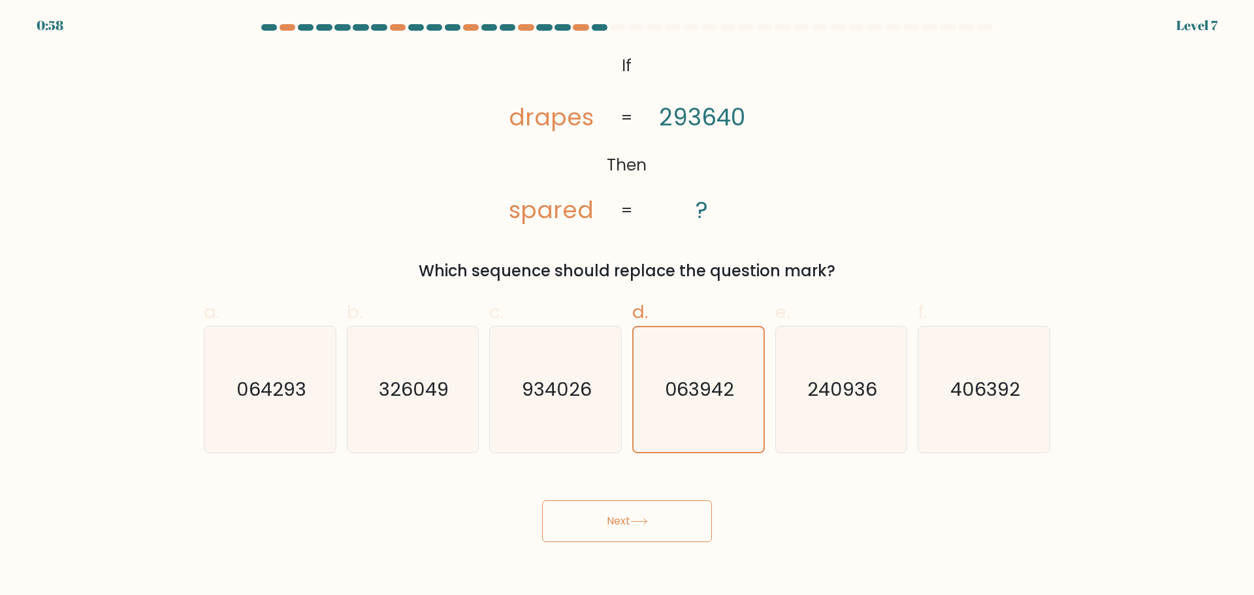
click at [646, 518] on icon at bounding box center [640, 521] width 18 height 7
click at [723, 395] on text "063942" at bounding box center [699, 389] width 69 height 26
click at [628, 306] on input "d. 063942" at bounding box center [627, 302] width 1 height 8
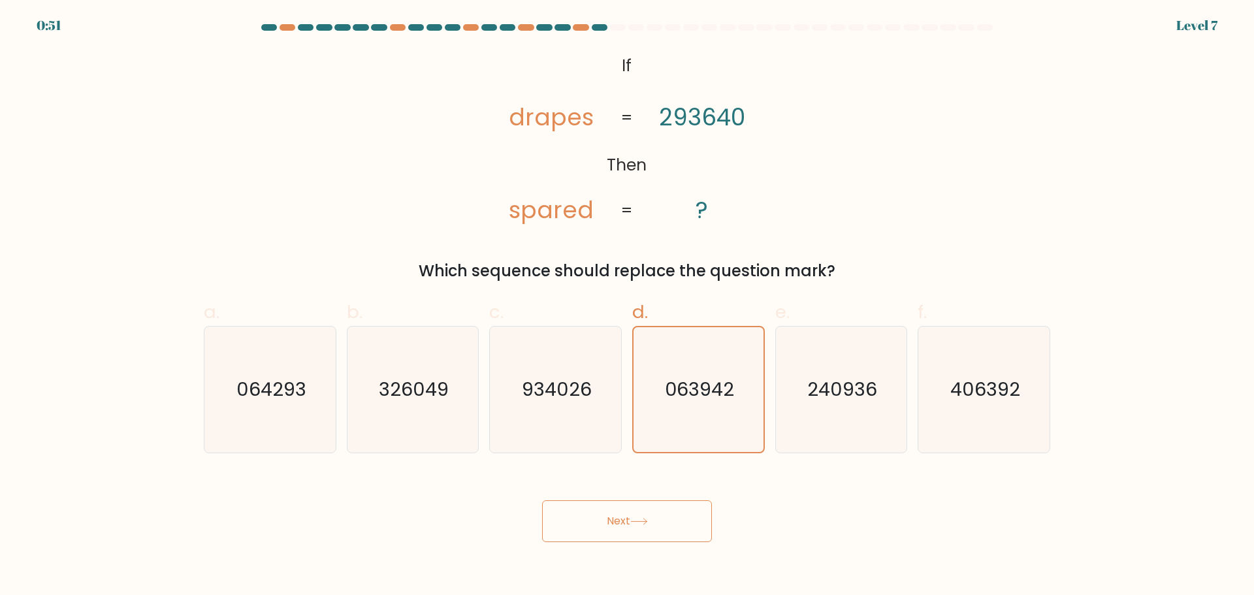
click at [682, 518] on button "Next" at bounding box center [627, 521] width 170 height 42
click at [666, 520] on button "Next" at bounding box center [627, 521] width 170 height 42
click at [602, 522] on button "Next" at bounding box center [627, 521] width 170 height 42
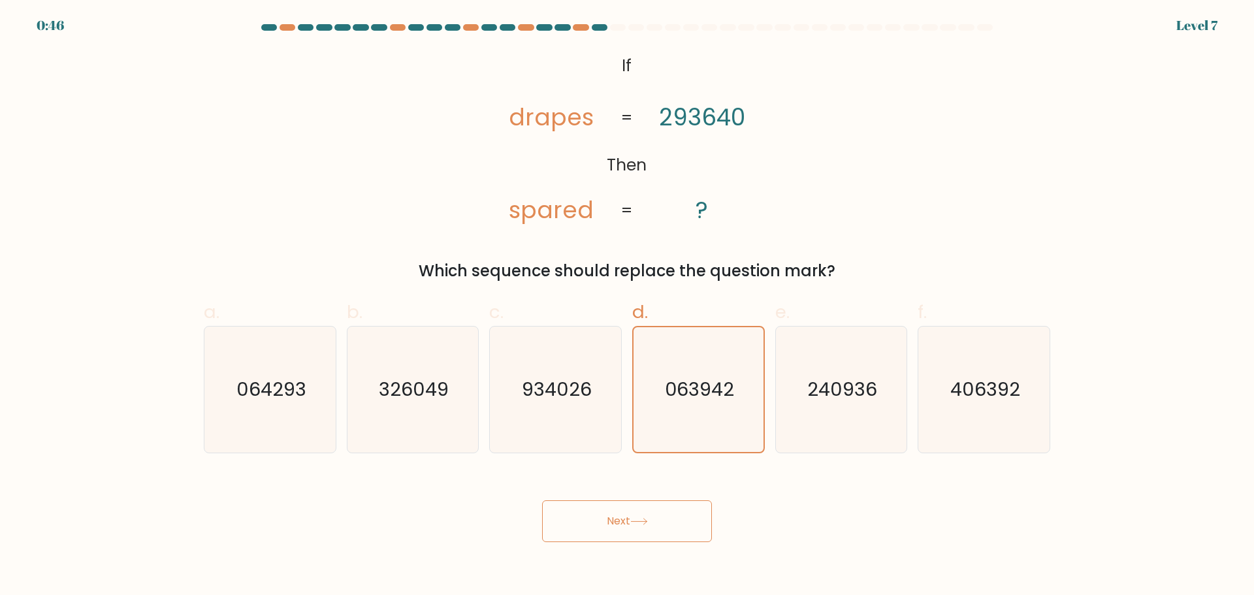
click at [602, 522] on button "Next" at bounding box center [627, 521] width 170 height 42
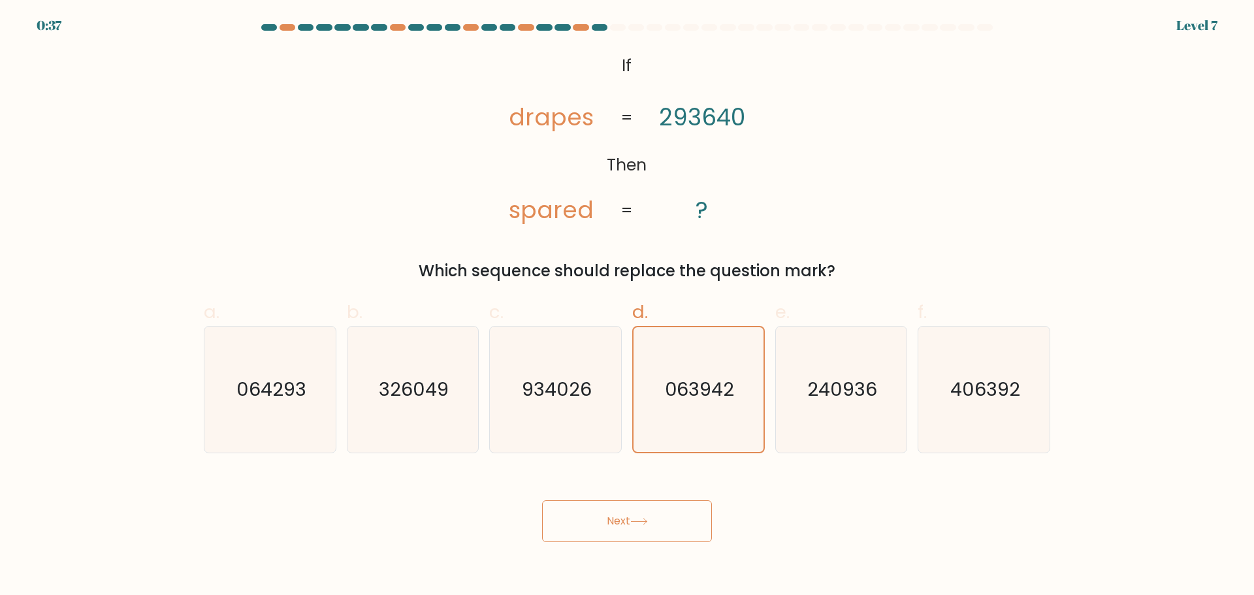
click at [602, 522] on button "Next" at bounding box center [627, 521] width 170 height 42
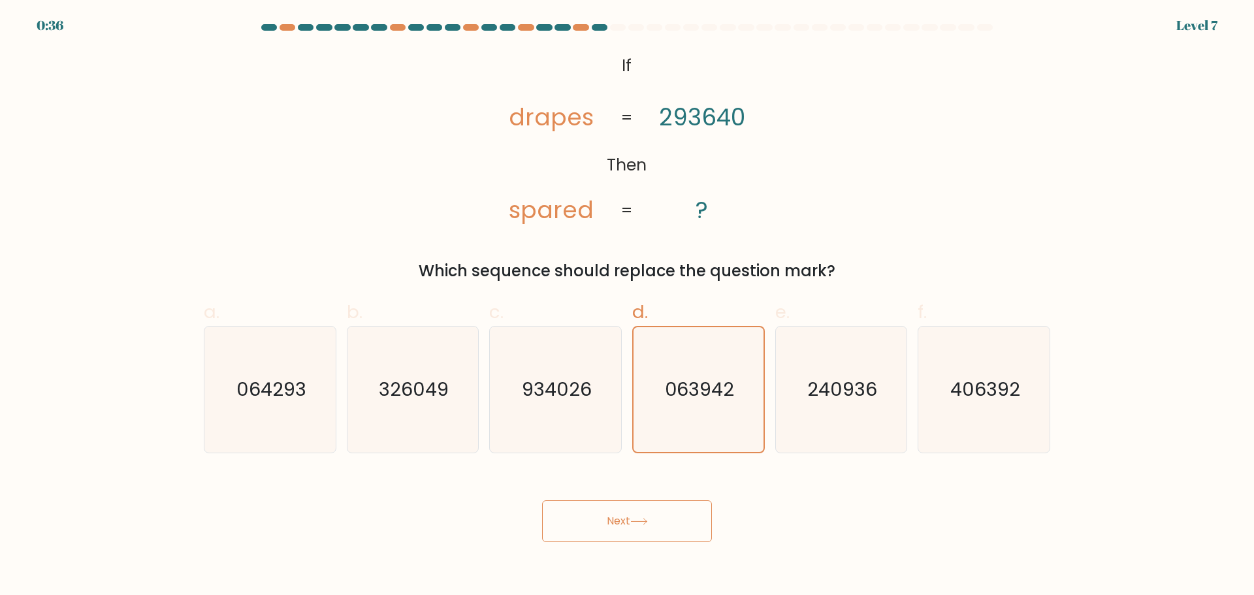
click at [644, 517] on button "Next" at bounding box center [627, 521] width 170 height 42
click at [713, 433] on icon "063942" at bounding box center [698, 389] width 125 height 125
click at [628, 306] on input "d. 063942" at bounding box center [627, 302] width 1 height 8
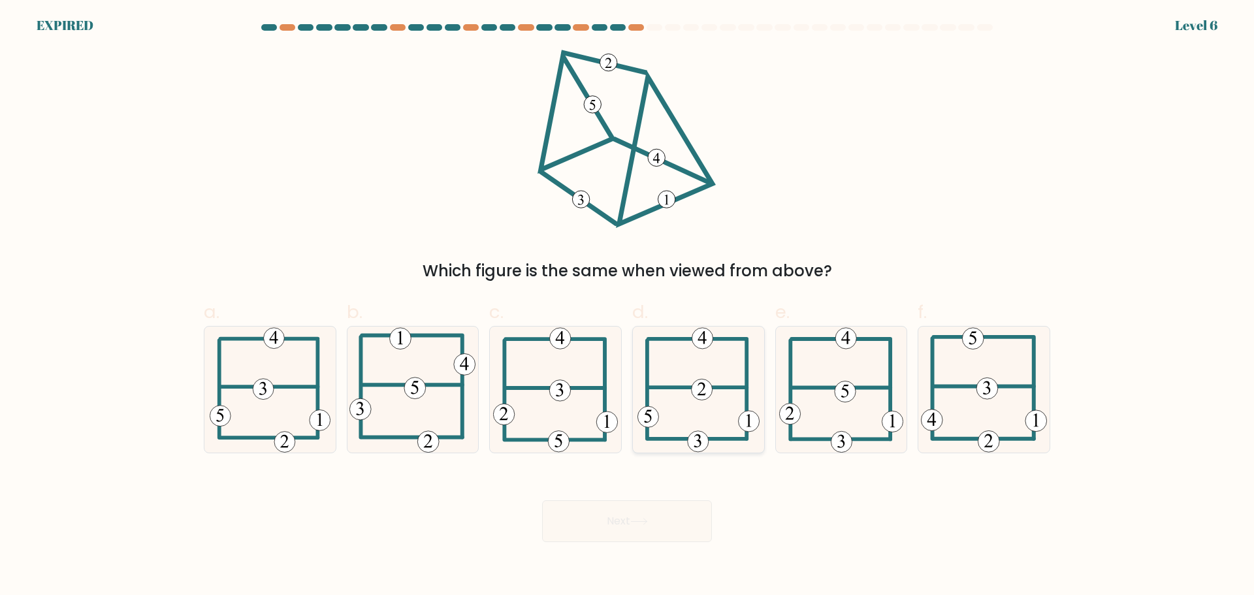
click at [710, 401] on icon at bounding box center [699, 390] width 123 height 126
click at [628, 306] on input "d." at bounding box center [627, 302] width 1 height 8
radio input "true"
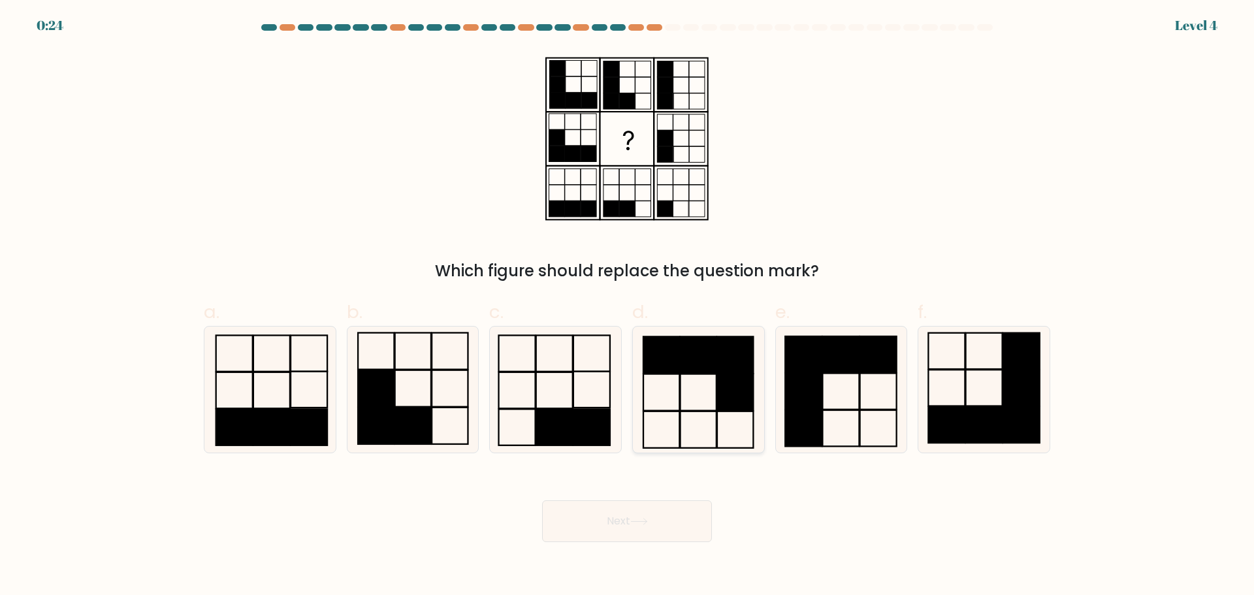
click at [732, 388] on rect at bounding box center [735, 392] width 36 height 37
click at [628, 306] on input "d." at bounding box center [627, 302] width 1 height 8
radio input "true"
click at [649, 512] on button "Next" at bounding box center [627, 521] width 170 height 42
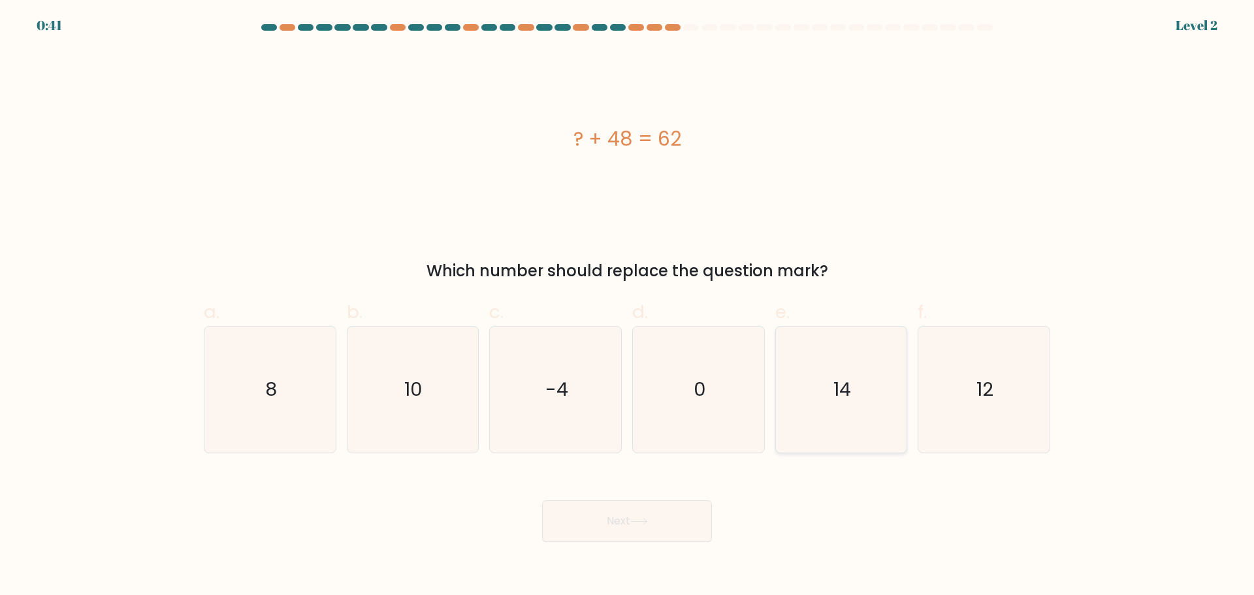
click at [834, 415] on icon "14" at bounding box center [841, 390] width 126 height 126
click at [628, 306] on input "e. 14" at bounding box center [627, 302] width 1 height 8
radio input "true"
click at [654, 525] on button "Next" at bounding box center [627, 521] width 170 height 42
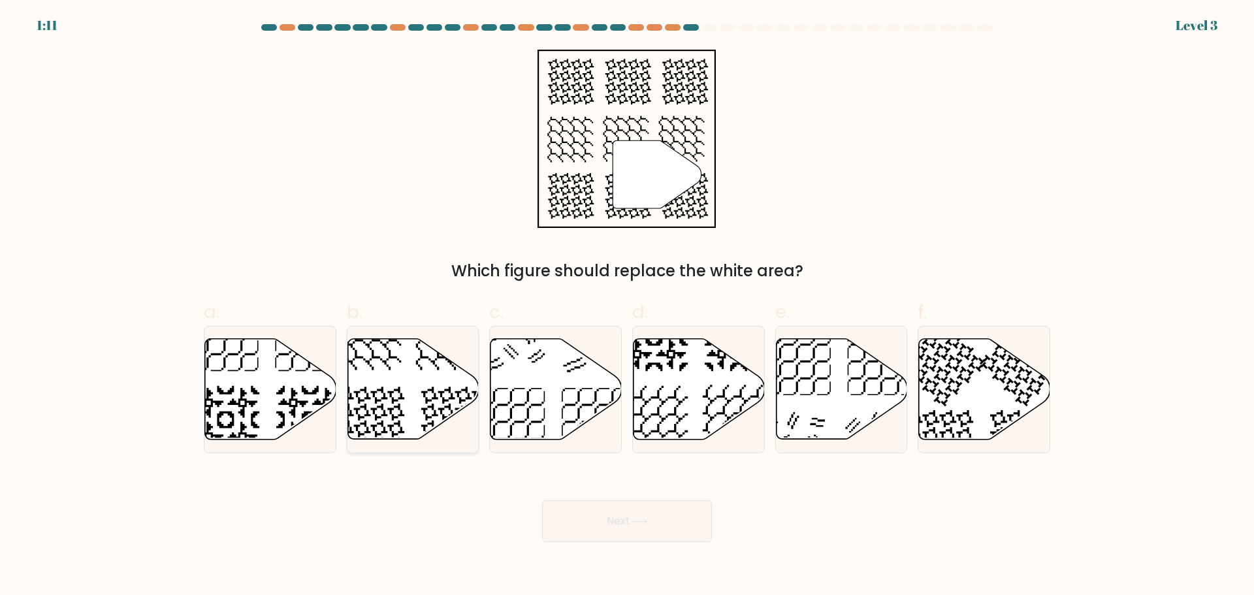
click at [404, 411] on icon at bounding box center [413, 388] width 131 height 101
click at [627, 306] on input "b." at bounding box center [627, 302] width 1 height 8
radio input "true"
click at [620, 517] on button "Next" at bounding box center [627, 521] width 170 height 42
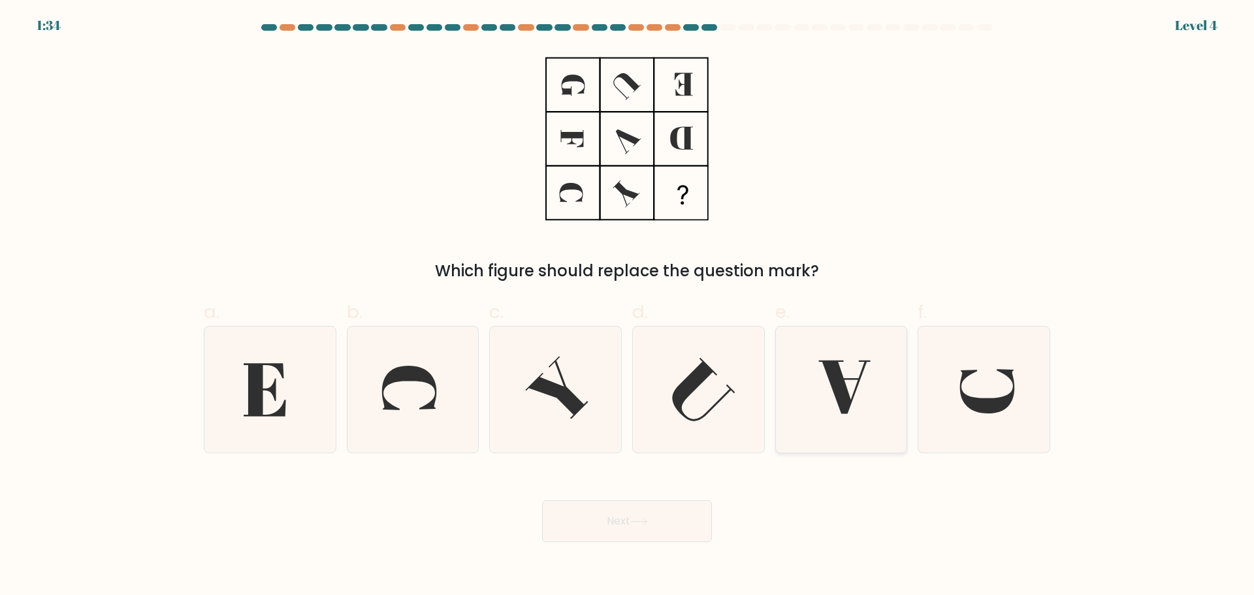
click at [856, 414] on icon at bounding box center [841, 390] width 126 height 126
click at [628, 306] on input "e." at bounding box center [627, 302] width 1 height 8
radio input "true"
click at [645, 516] on button "Next" at bounding box center [627, 521] width 170 height 42
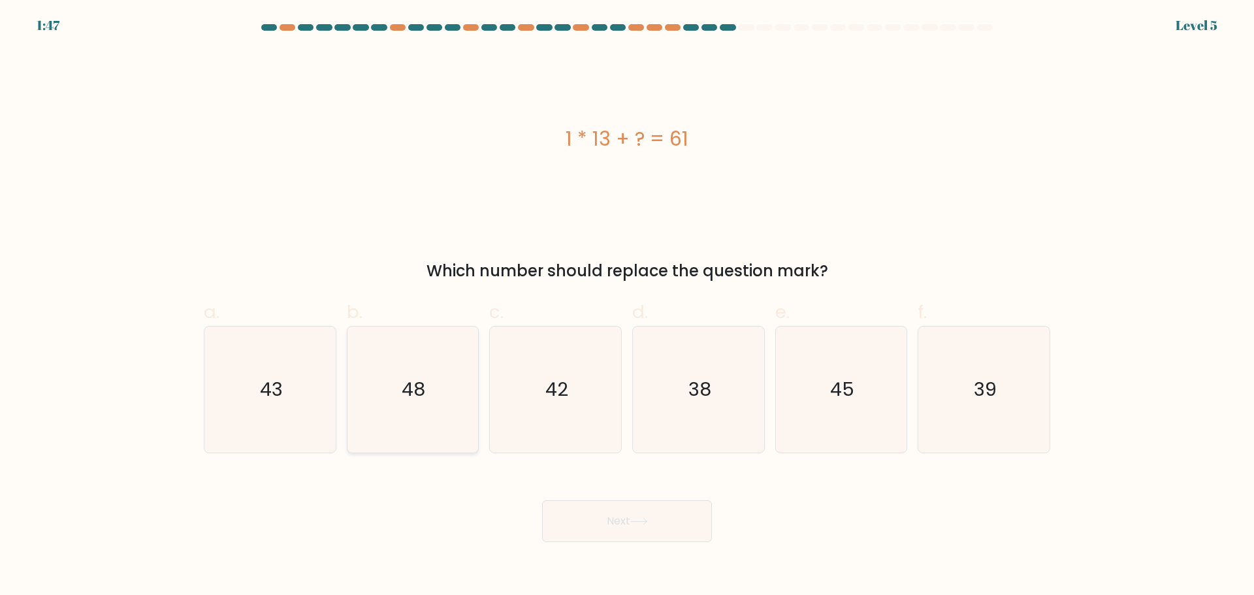
click at [416, 377] on text "48" at bounding box center [414, 389] width 24 height 26
click at [627, 306] on input "b. 48" at bounding box center [627, 302] width 1 height 8
radio input "true"
click at [640, 522] on icon at bounding box center [640, 521] width 18 height 7
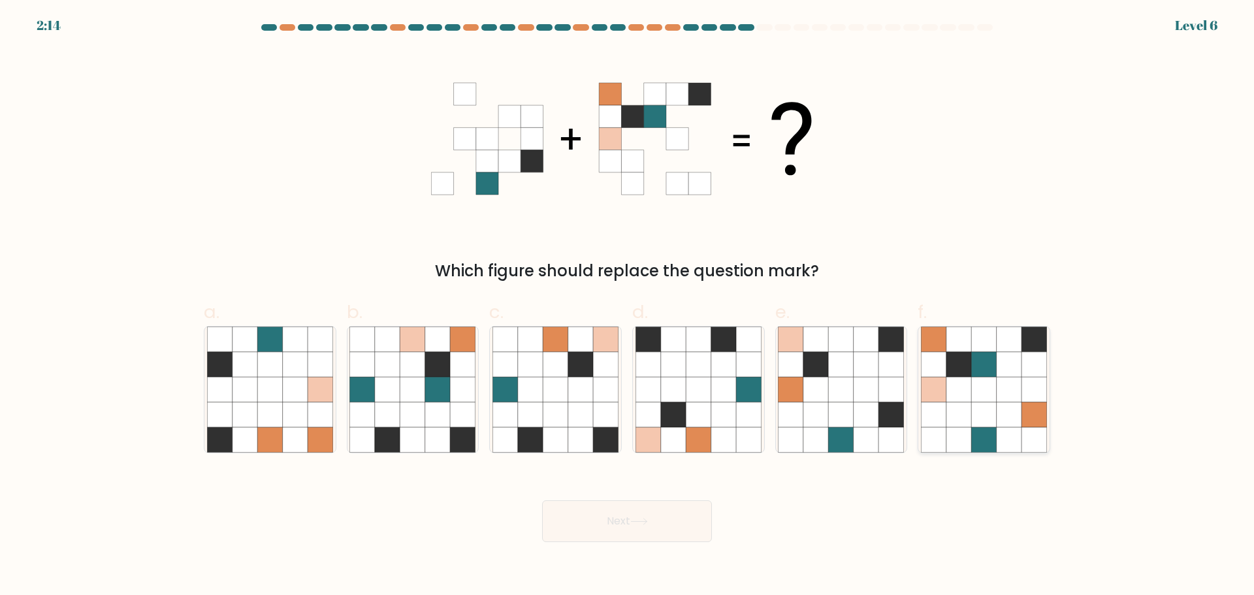
click at [953, 421] on icon at bounding box center [959, 414] width 25 height 25
click at [628, 306] on input "f." at bounding box center [627, 302] width 1 height 8
radio input "true"
click at [623, 523] on button "Next" at bounding box center [627, 521] width 170 height 42
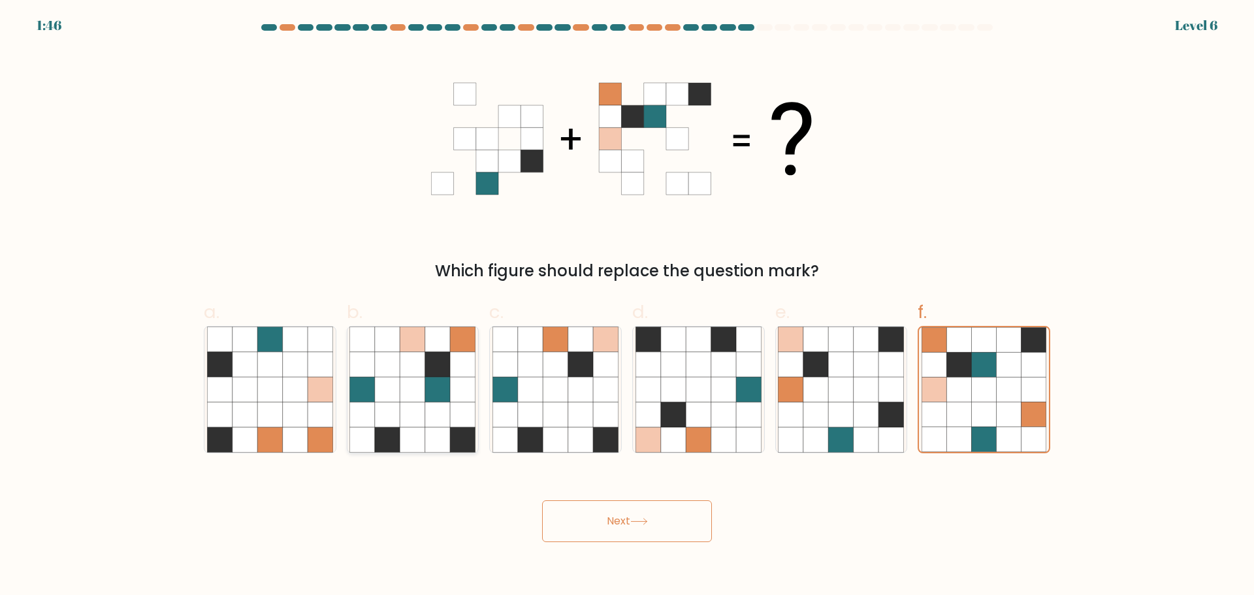
click at [438, 409] on icon at bounding box center [437, 414] width 25 height 25
click at [627, 306] on input "b." at bounding box center [627, 302] width 1 height 8
radio input "true"
click at [625, 526] on button "Next" at bounding box center [627, 521] width 170 height 42
click at [655, 519] on button "Next" at bounding box center [627, 521] width 170 height 42
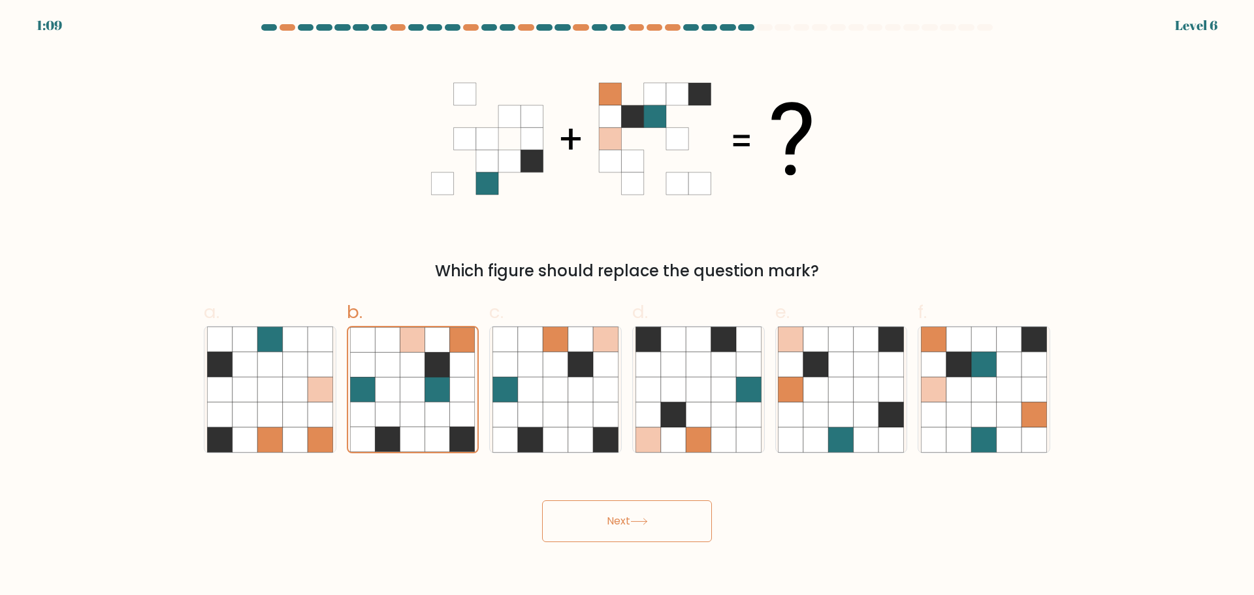
click at [627, 510] on button "Next" at bounding box center [627, 521] width 170 height 42
click at [629, 525] on button "Next" at bounding box center [627, 521] width 170 height 42
click at [632, 519] on button "Next" at bounding box center [627, 521] width 170 height 42
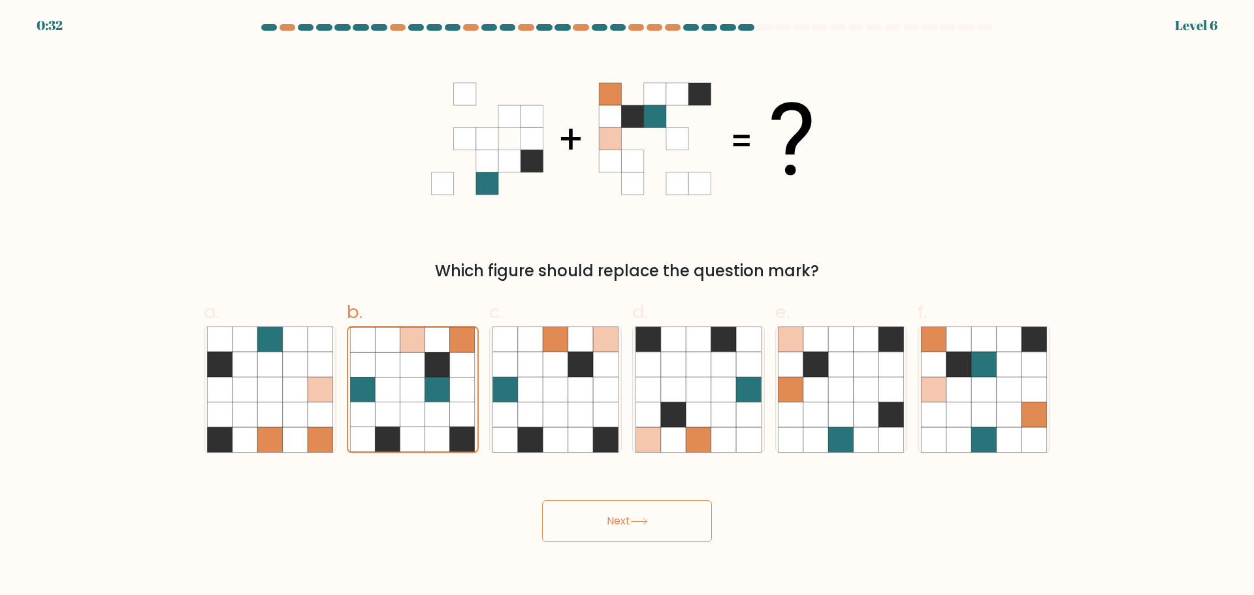
click at [632, 519] on button "Next" at bounding box center [627, 521] width 170 height 42
click at [640, 524] on icon at bounding box center [640, 521] width 18 height 7
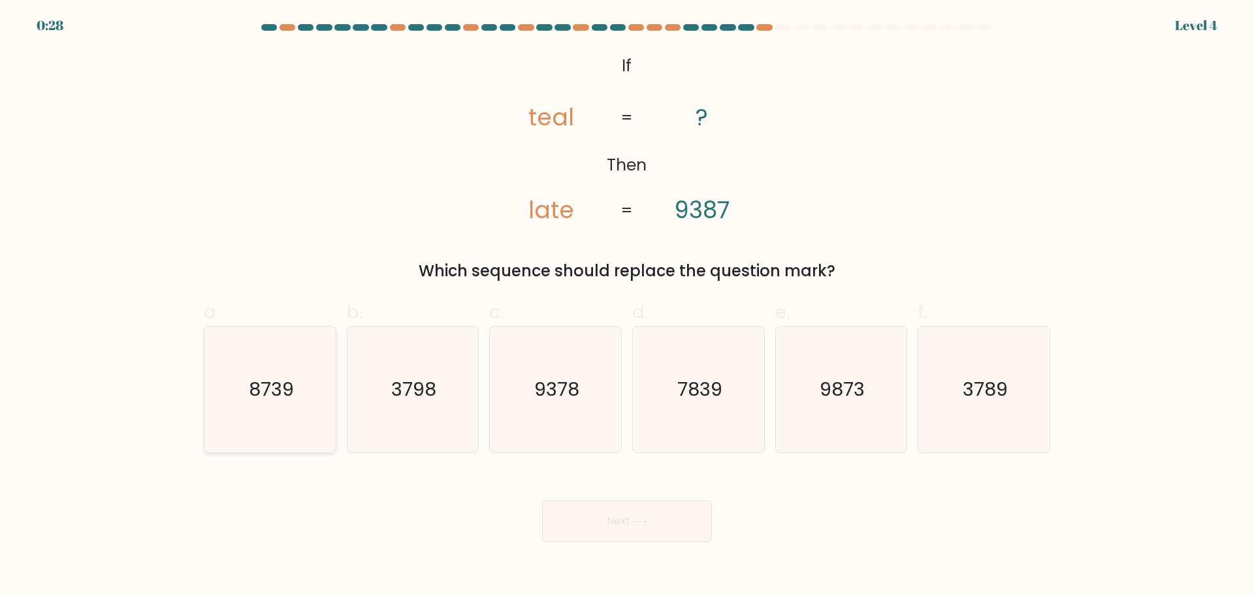
click at [272, 425] on icon "8739" at bounding box center [270, 390] width 126 height 126
click at [627, 306] on input "a. 8739" at bounding box center [627, 302] width 1 height 8
radio input "true"
click at [695, 404] on icon "7839" at bounding box center [699, 390] width 126 height 126
click at [628, 306] on input "d. 7839" at bounding box center [627, 302] width 1 height 8
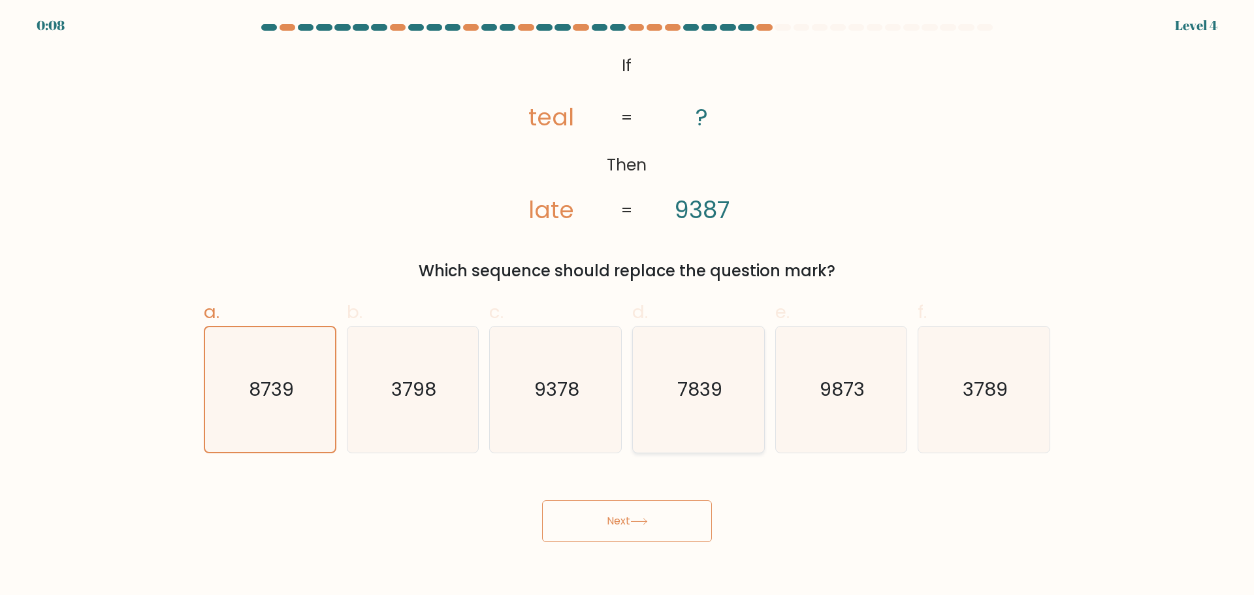
radio input "true"
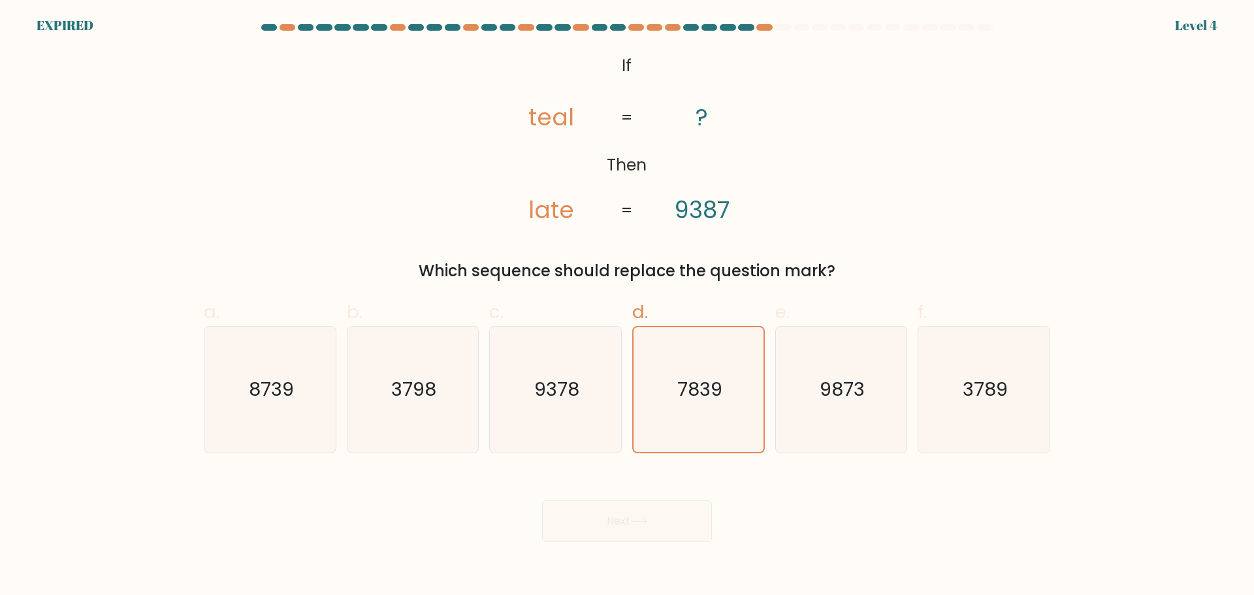
click at [621, 523] on div "Next" at bounding box center [627, 505] width 862 height 73
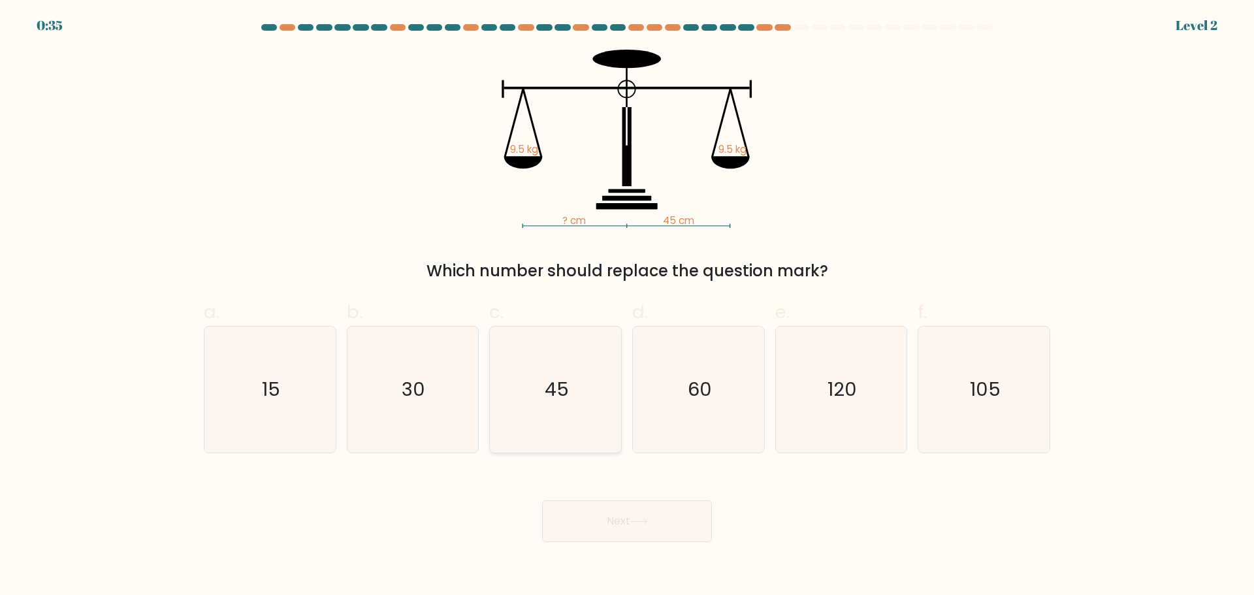
click at [586, 394] on icon "45" at bounding box center [556, 390] width 126 height 126
click at [627, 306] on input "c. 45" at bounding box center [627, 302] width 1 height 8
radio input "true"
click at [614, 520] on button "Next" at bounding box center [627, 521] width 170 height 42
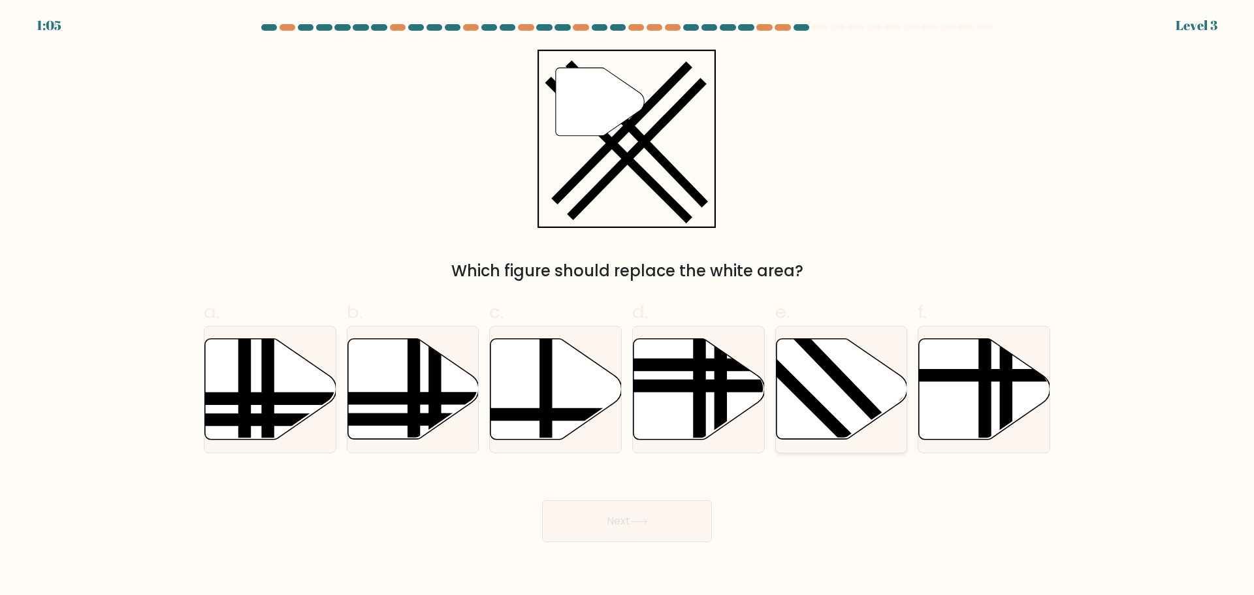
click at [833, 406] on icon at bounding box center [841, 388] width 131 height 101
click at [628, 306] on input "e." at bounding box center [627, 302] width 1 height 8
radio input "true"
click at [622, 523] on button "Next" at bounding box center [627, 521] width 170 height 42
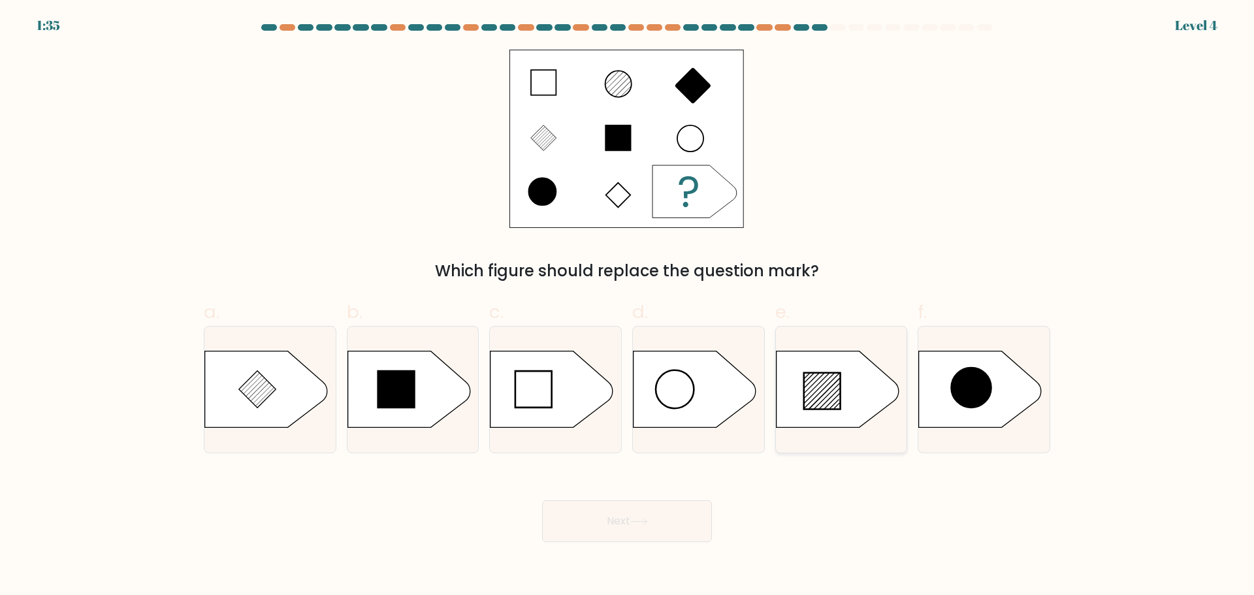
click at [823, 371] on icon at bounding box center [837, 389] width 123 height 76
click at [628, 306] on input "e." at bounding box center [627, 302] width 1 height 8
radio input "true"
click at [646, 518] on icon at bounding box center [640, 521] width 18 height 7
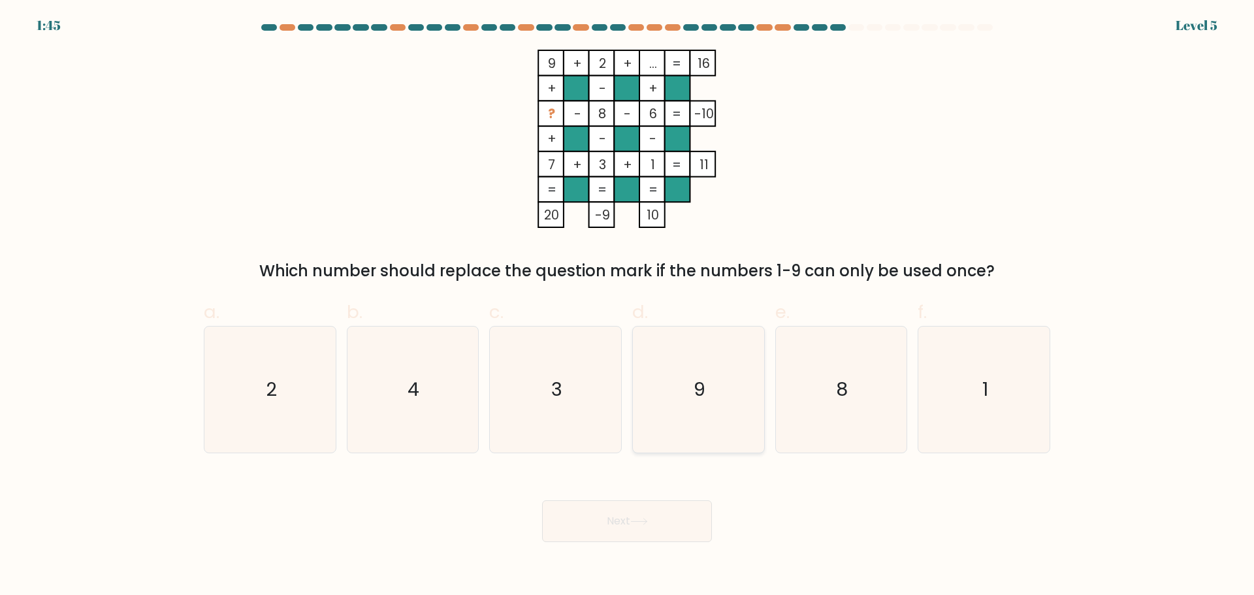
click at [732, 405] on icon "9" at bounding box center [699, 390] width 126 height 126
click at [628, 306] on input "d. 9" at bounding box center [627, 302] width 1 height 8
radio input "true"
click at [671, 524] on button "Next" at bounding box center [627, 521] width 170 height 42
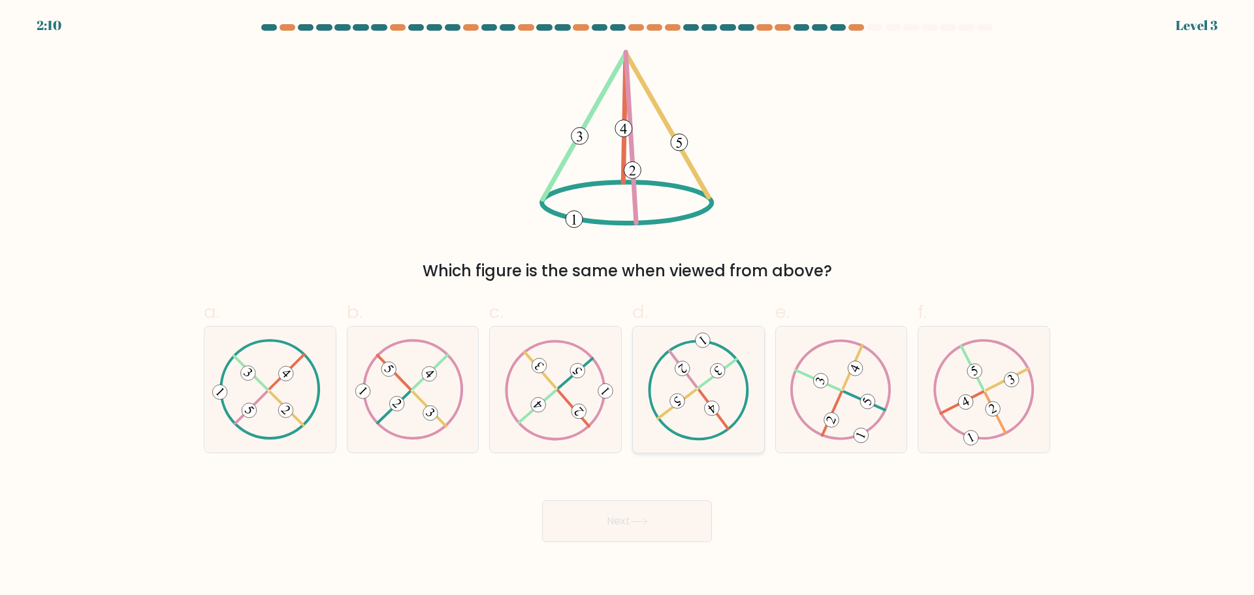
click at [708, 396] on icon at bounding box center [698, 389] width 102 height 101
click at [628, 306] on input "d." at bounding box center [627, 302] width 1 height 8
radio input "true"
click at [639, 525] on icon at bounding box center [640, 521] width 18 height 7
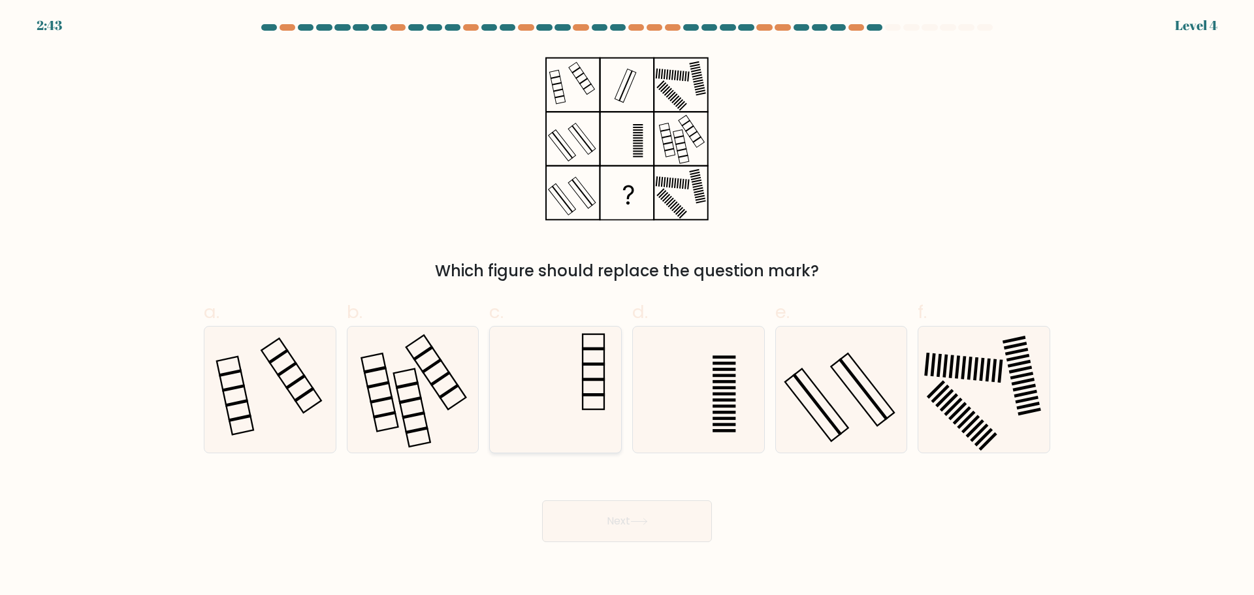
click at [603, 399] on icon at bounding box center [556, 390] width 126 height 126
click at [627, 306] on input "c." at bounding box center [627, 302] width 1 height 8
radio input "true"
click at [674, 535] on button "Next" at bounding box center [627, 521] width 170 height 42
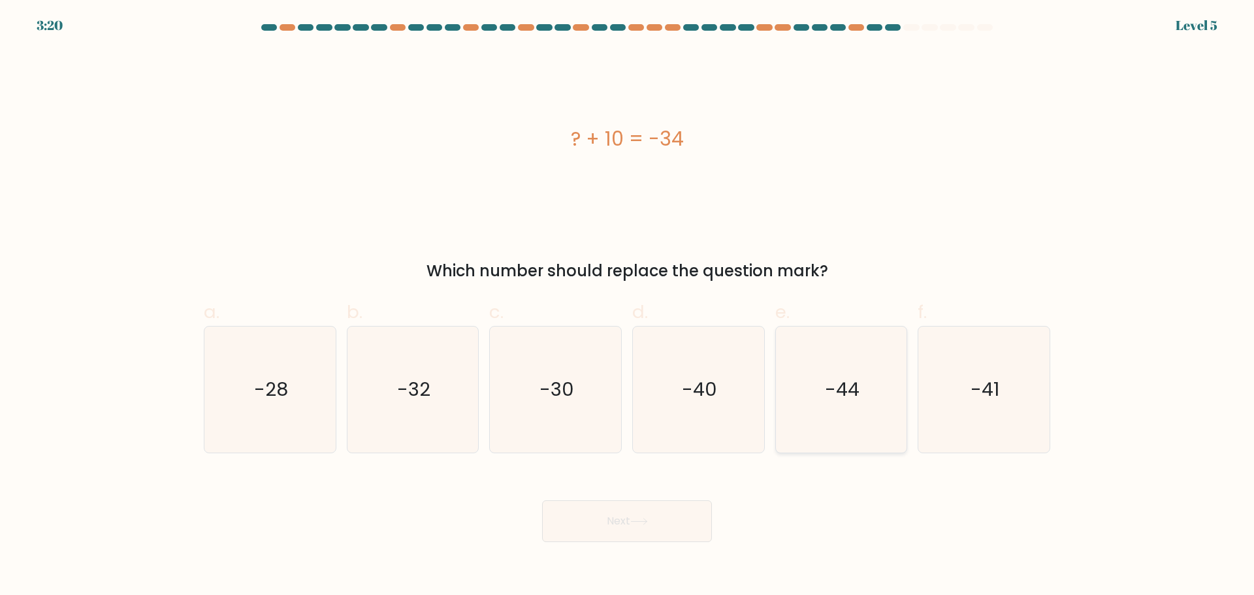
click at [835, 406] on icon "-44" at bounding box center [841, 390] width 126 height 126
click at [628, 306] on input "e. -44" at bounding box center [627, 302] width 1 height 8
radio input "true"
click at [640, 524] on icon at bounding box center [640, 521] width 18 height 7
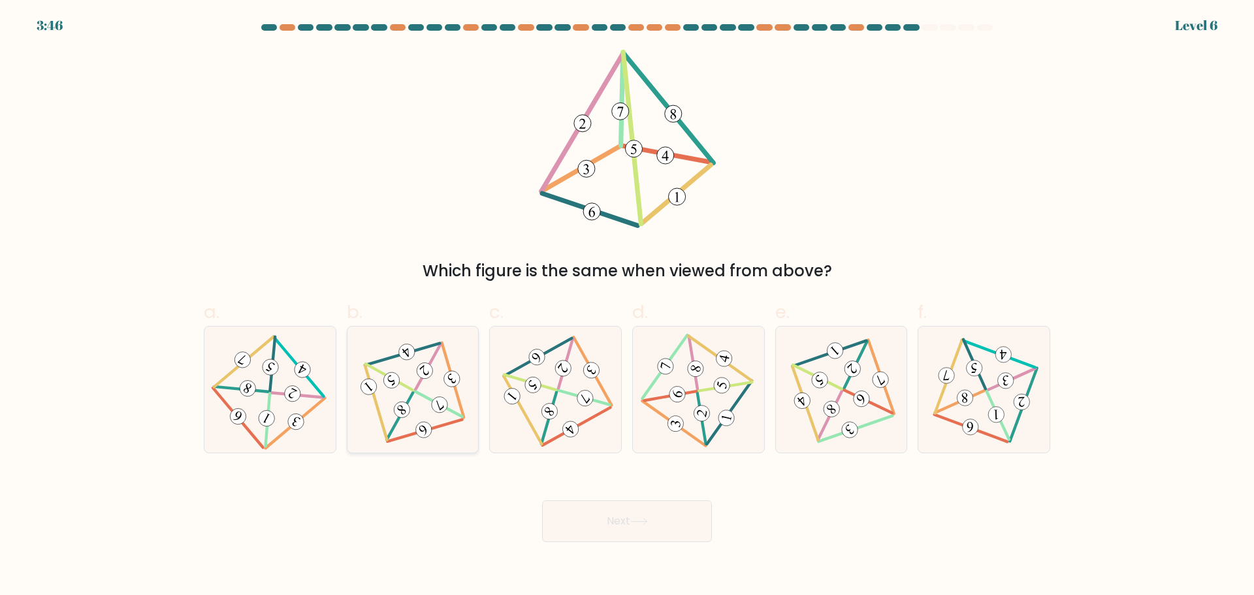
click at [406, 419] on icon at bounding box center [412, 389] width 103 height 101
click at [627, 306] on input "b." at bounding box center [627, 302] width 1 height 8
radio input "true"
click at [654, 523] on button "Next" at bounding box center [627, 521] width 170 height 42
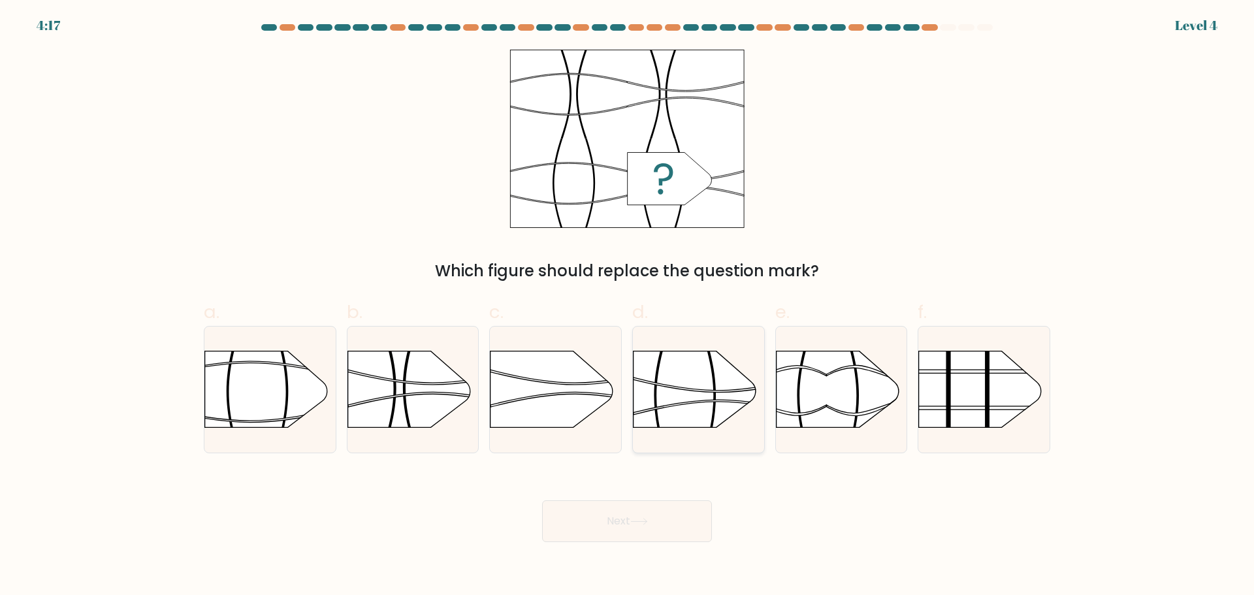
click at [660, 397] on rect at bounding box center [633, 330] width 341 height 259
click at [628, 306] on input "d." at bounding box center [627, 302] width 1 height 8
radio input "true"
click at [619, 527] on button "Next" at bounding box center [627, 521] width 170 height 42
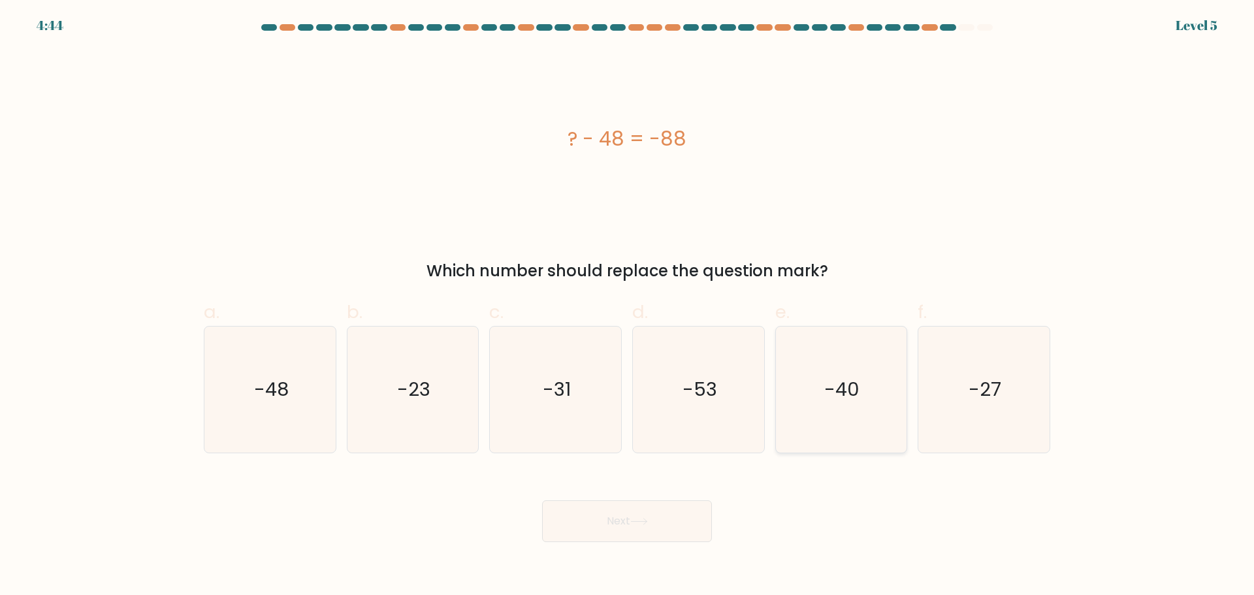
click at [836, 421] on icon "-40" at bounding box center [841, 390] width 126 height 126
click at [628, 306] on input "e. -40" at bounding box center [627, 302] width 1 height 8
radio input "true"
click at [636, 527] on button "Next" at bounding box center [627, 521] width 170 height 42
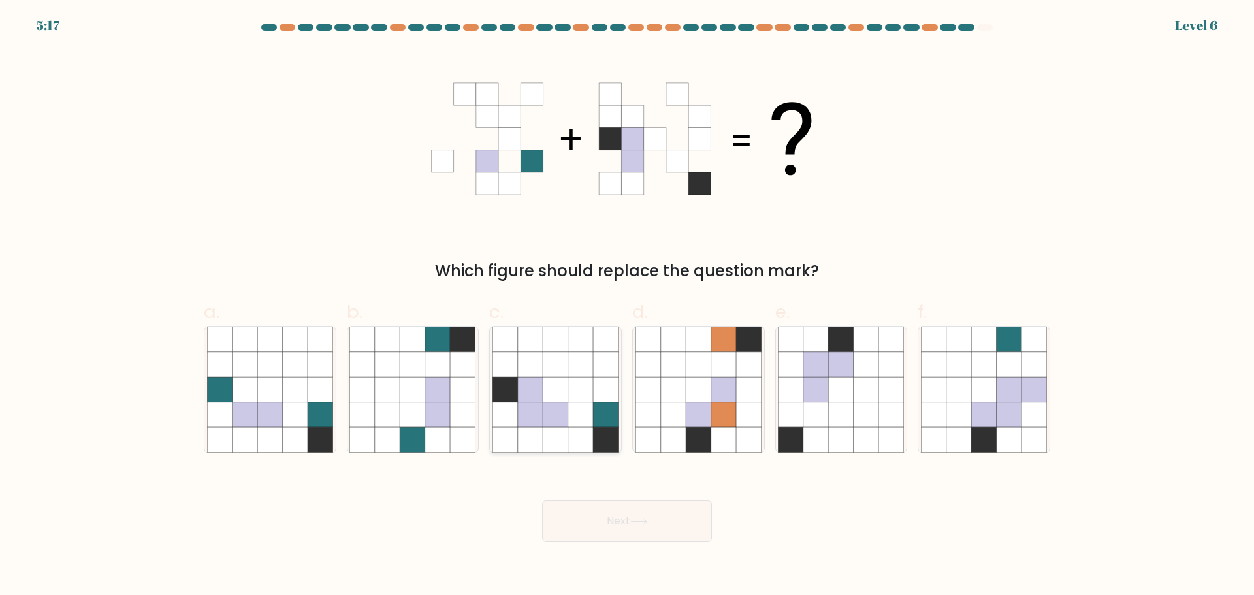
click at [514, 410] on icon at bounding box center [505, 414] width 25 height 25
click at [627, 306] on input "c." at bounding box center [627, 302] width 1 height 8
radio input "true"
click at [627, 525] on button "Next" at bounding box center [627, 521] width 170 height 42
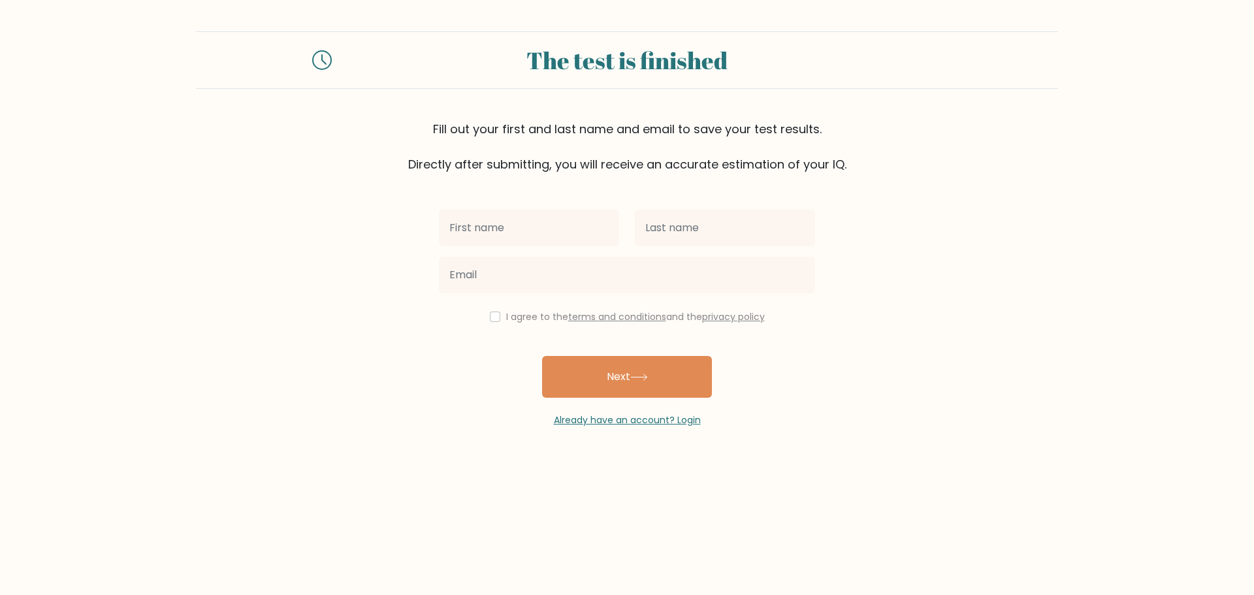
click at [552, 216] on input "text" at bounding box center [529, 228] width 180 height 37
type input "Krizle [PERSON_NAME] [PERSON_NAME]"
click at [704, 218] on input "text" at bounding box center [725, 228] width 180 height 37
type input "Alibania"
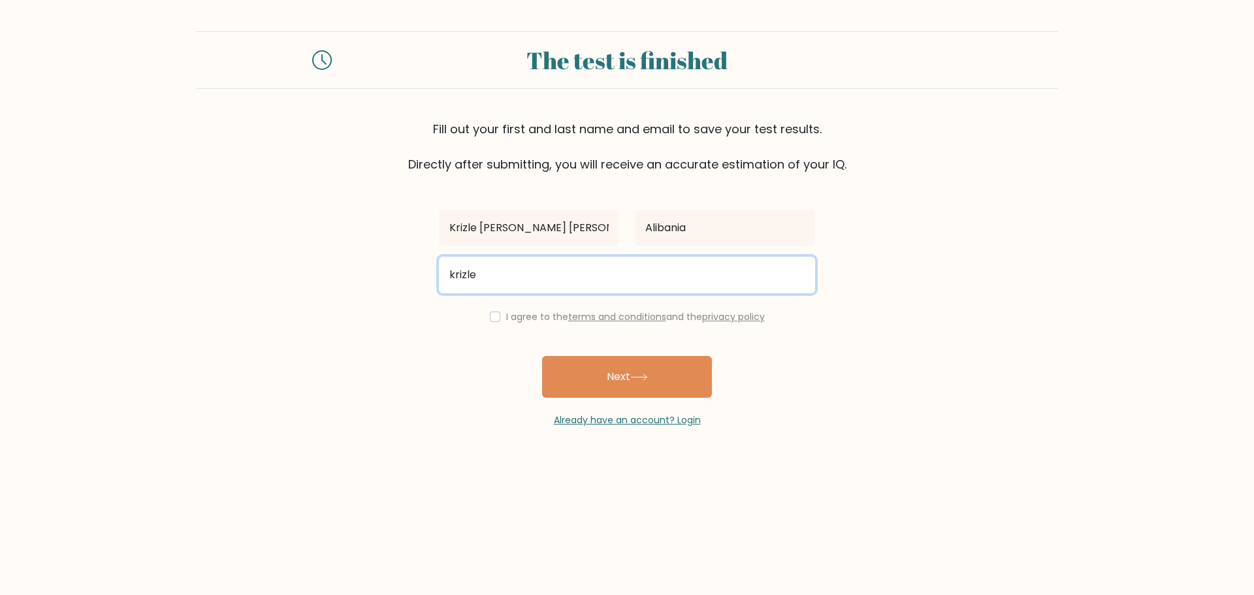
type input "[EMAIL_ADDRESS][DOMAIN_NAME]"
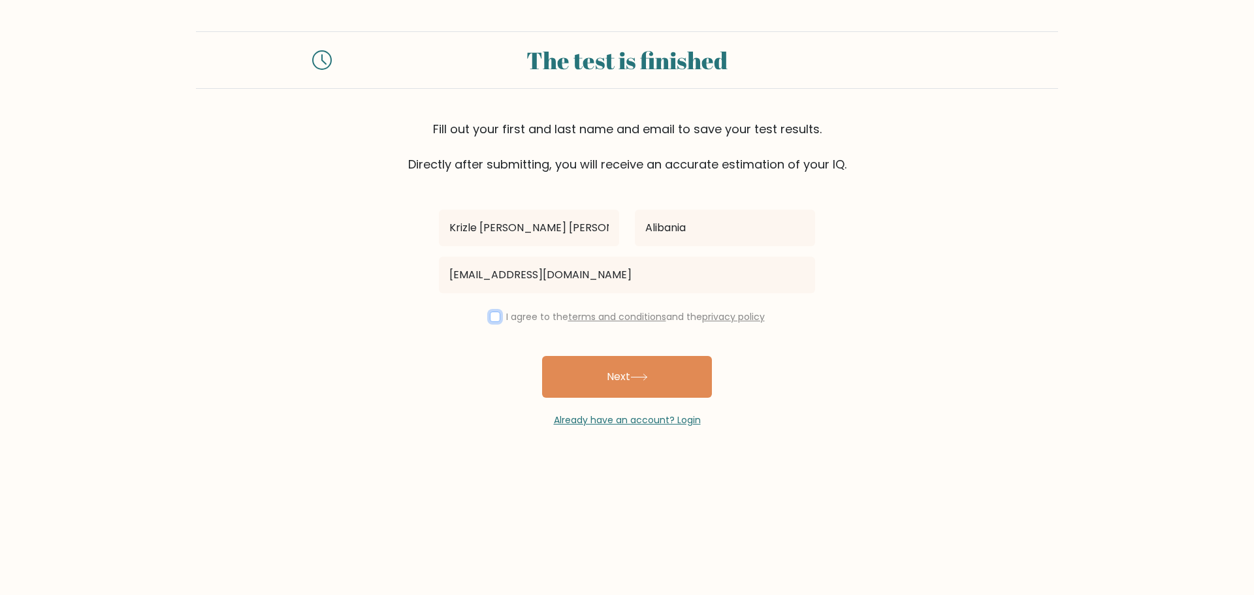
click at [491, 320] on input "checkbox" at bounding box center [495, 317] width 10 height 10
checkbox input "true"
click at [600, 367] on button "Next" at bounding box center [627, 377] width 170 height 42
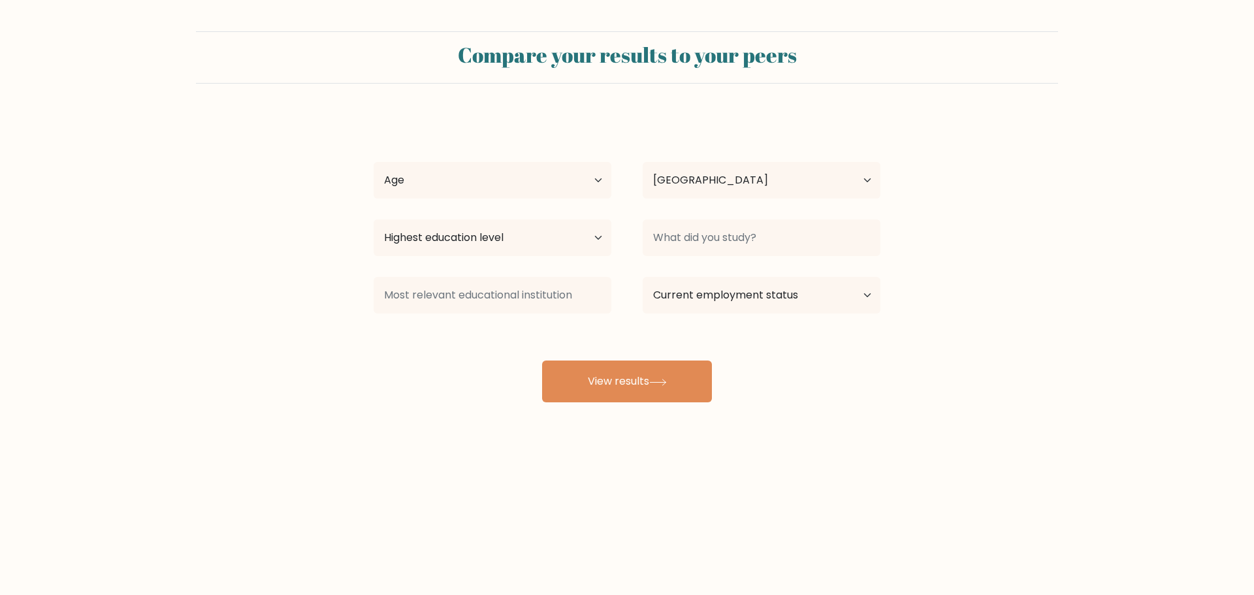
select select "PH"
click at [565, 227] on select "Highest education level No schooling Primary Lower Secondary Upper Secondary Oc…" at bounding box center [493, 238] width 238 height 37
select select "bachelors_degree"
click at [374, 220] on select "Highest education level No schooling Primary Lower Secondary Upper Secondary Oc…" at bounding box center [493, 238] width 238 height 37
click at [477, 385] on div "Krizle Ann Mae Alibania Age Under 18 years old 18-24 years old 25-34 years old …" at bounding box center [627, 258] width 523 height 287
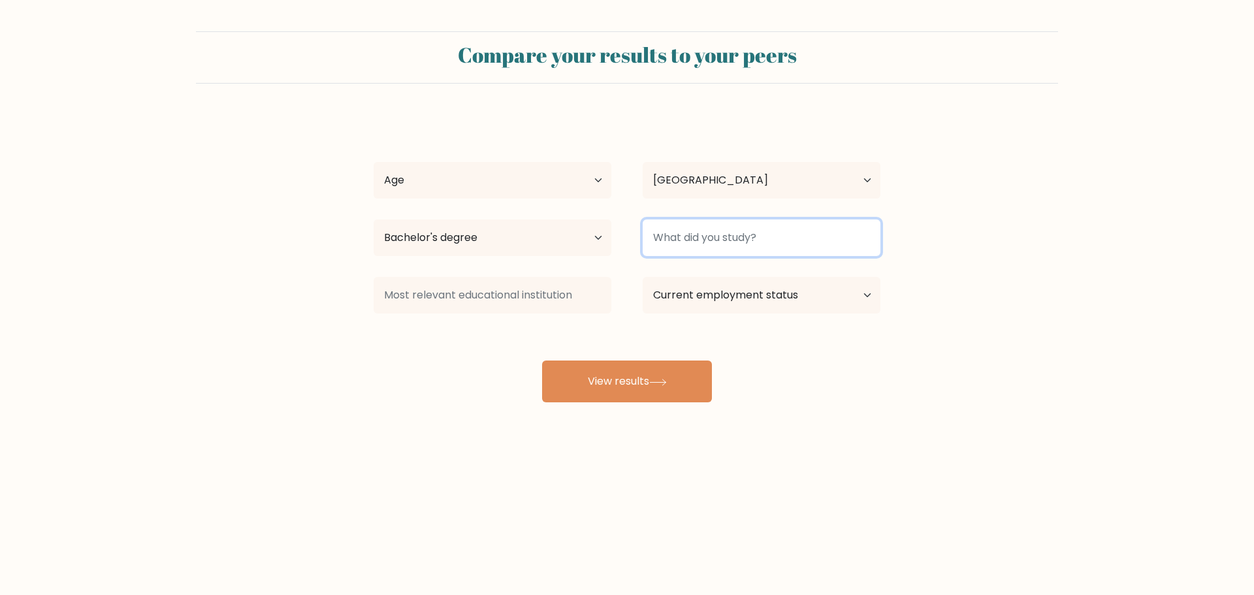
click at [696, 238] on input at bounding box center [762, 238] width 238 height 37
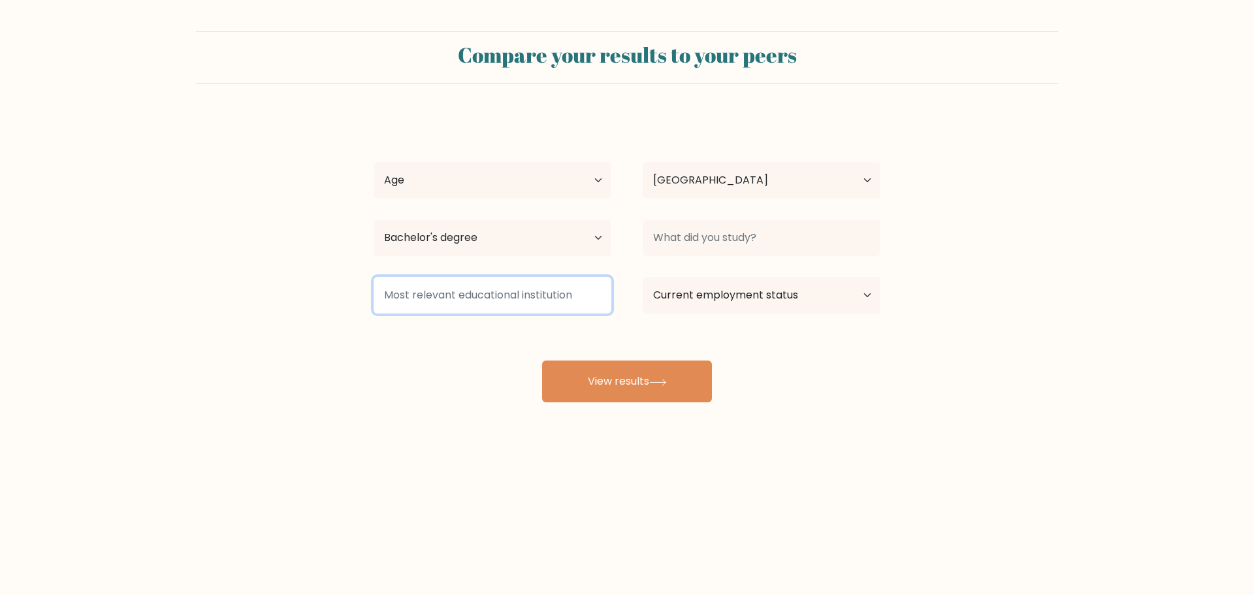
click at [543, 301] on input at bounding box center [493, 295] width 238 height 37
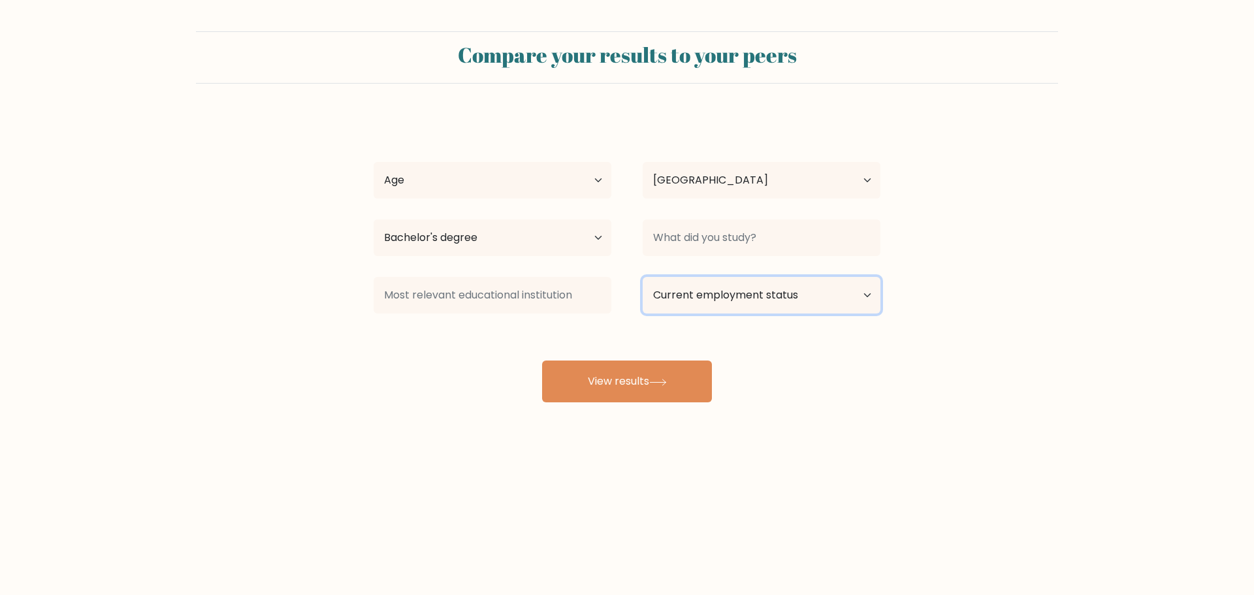
click at [704, 303] on select "Current employment status Employed Student Retired Other / prefer not to answer" at bounding box center [762, 295] width 238 height 37
select select "employed"
click at [643, 277] on select "Current employment status Employed Student Retired Other / prefer not to answer" at bounding box center [762, 295] width 238 height 37
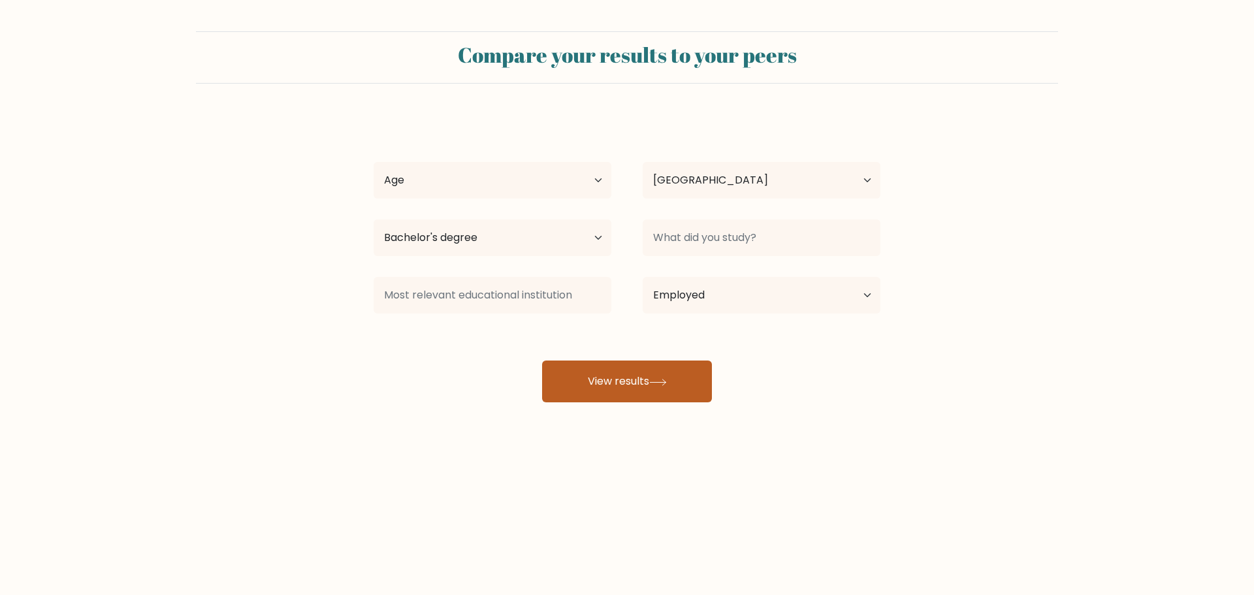
click at [680, 379] on button "View results" at bounding box center [627, 382] width 170 height 42
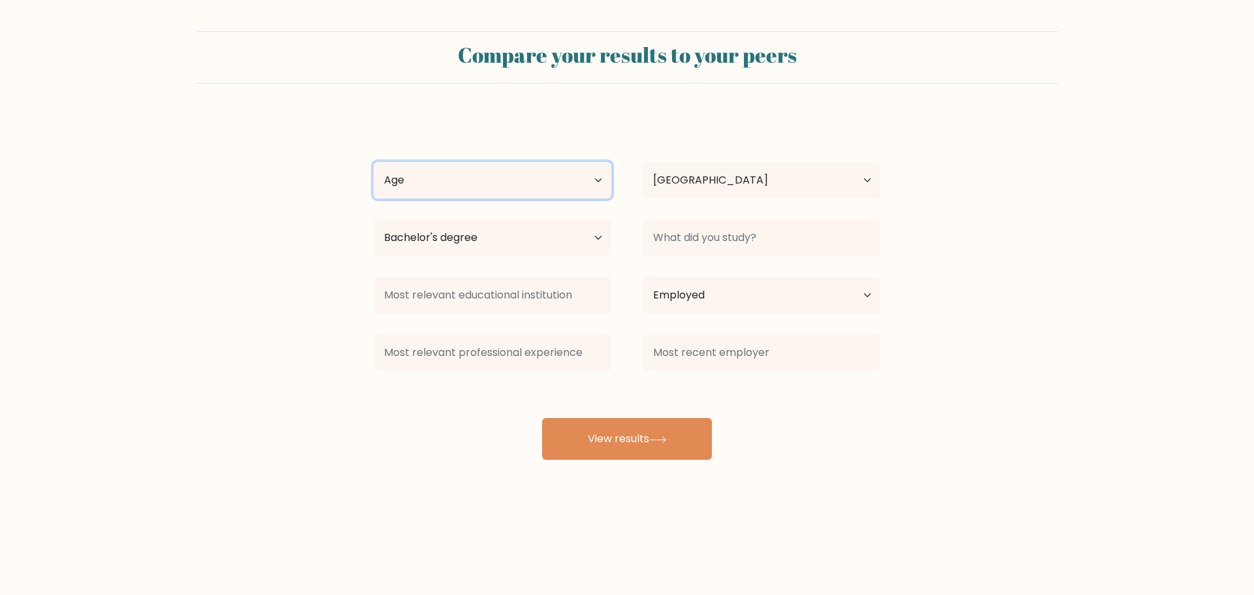
click at [536, 192] on select "Age Under 18 years old 18-24 years old 25-34 years old 35-44 years old 45-54 ye…" at bounding box center [493, 180] width 238 height 37
select select "25_34"
click at [374, 162] on select "Age Under 18 years old 18-24 years old 25-34 years old 35-44 years old 45-54 ye…" at bounding box center [493, 180] width 238 height 37
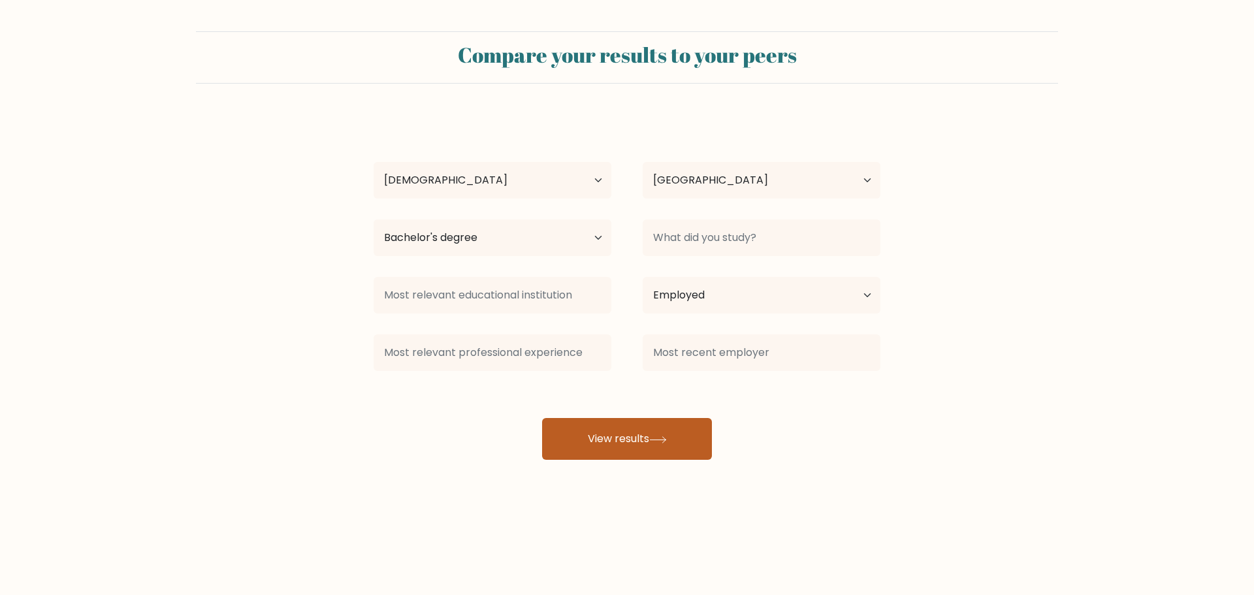
click at [666, 438] on icon at bounding box center [658, 439] width 16 height 6
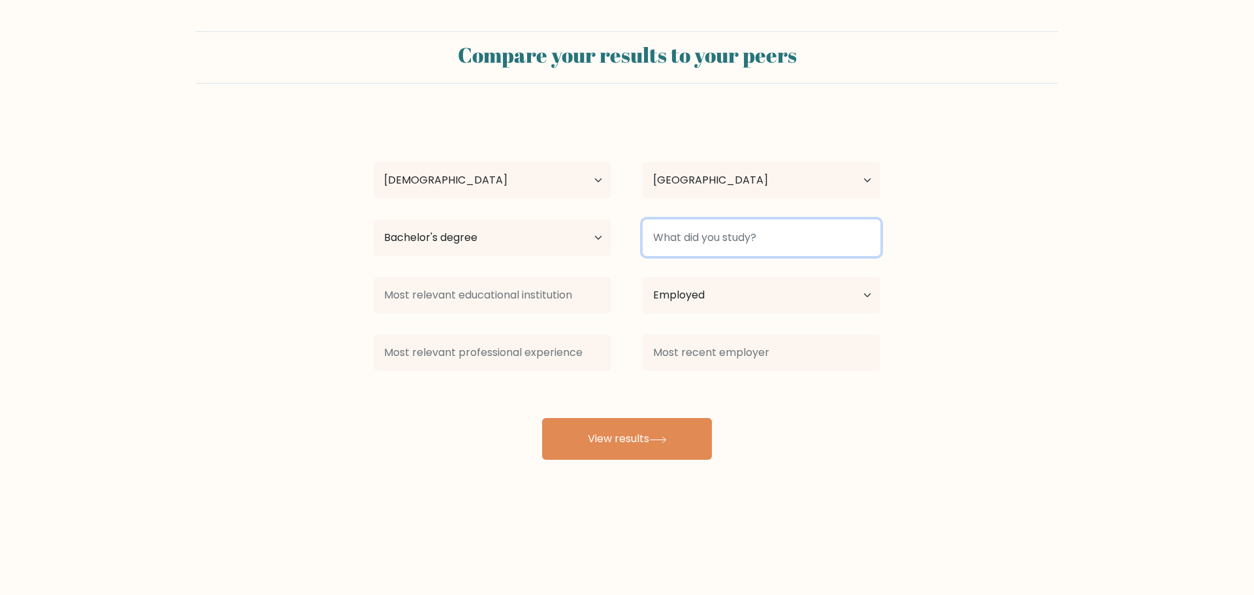
click at [690, 229] on input at bounding box center [762, 238] width 238 height 37
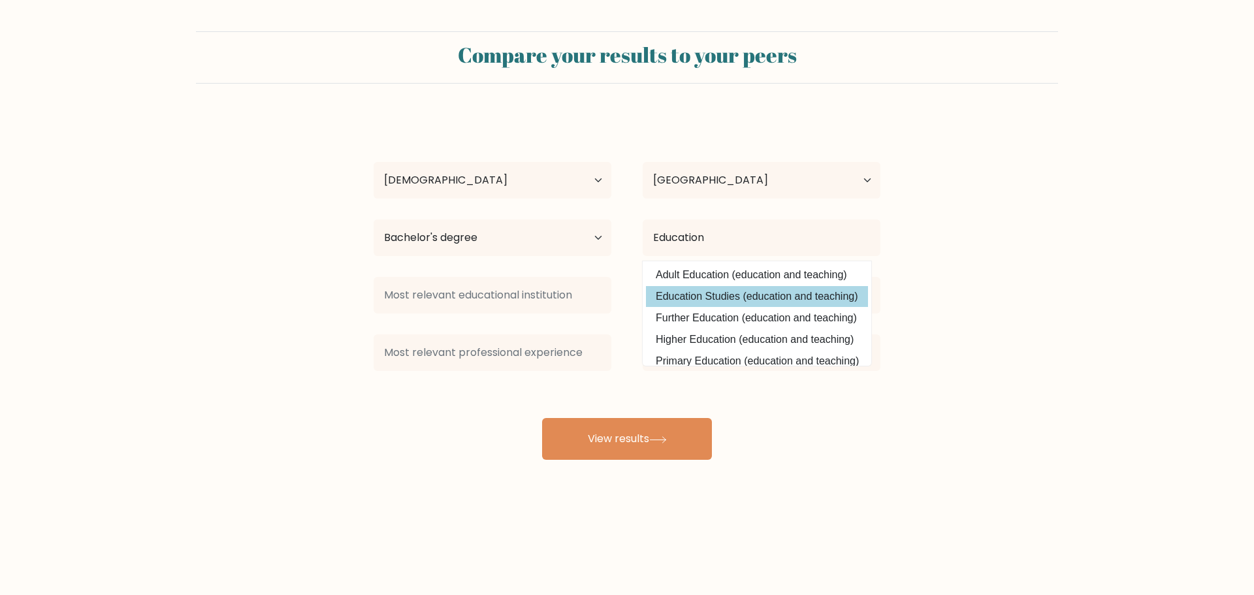
click at [707, 297] on option "Education Studies (education and teaching)" at bounding box center [757, 296] width 222 height 21
type input "Education Studies"
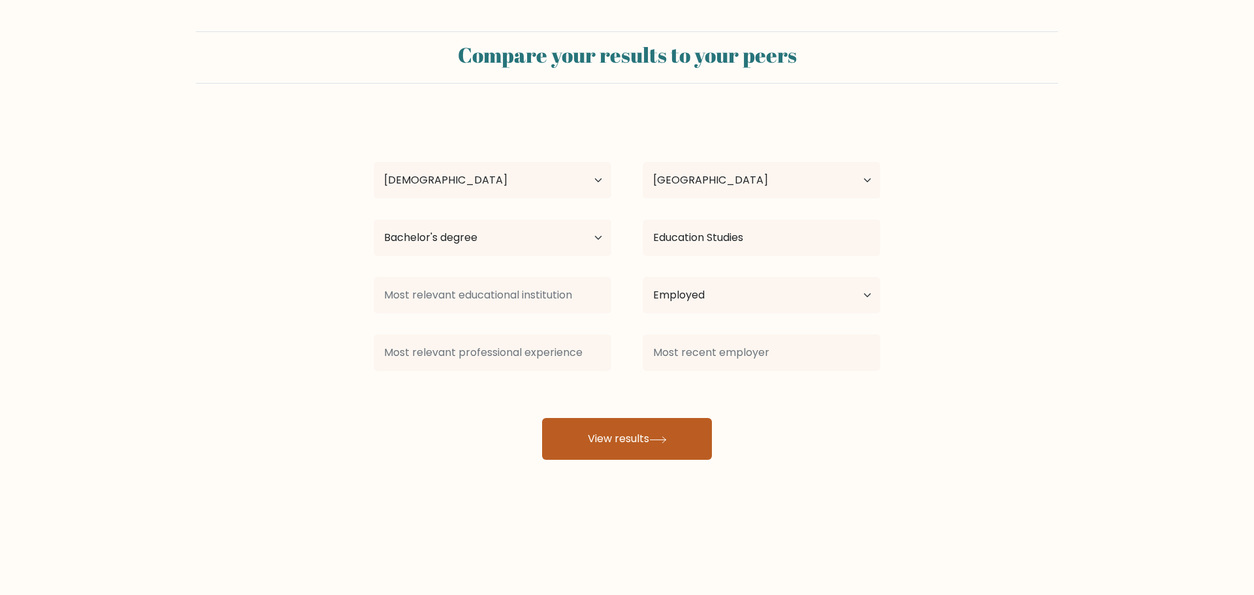
click at [587, 440] on button "View results" at bounding box center [627, 439] width 170 height 42
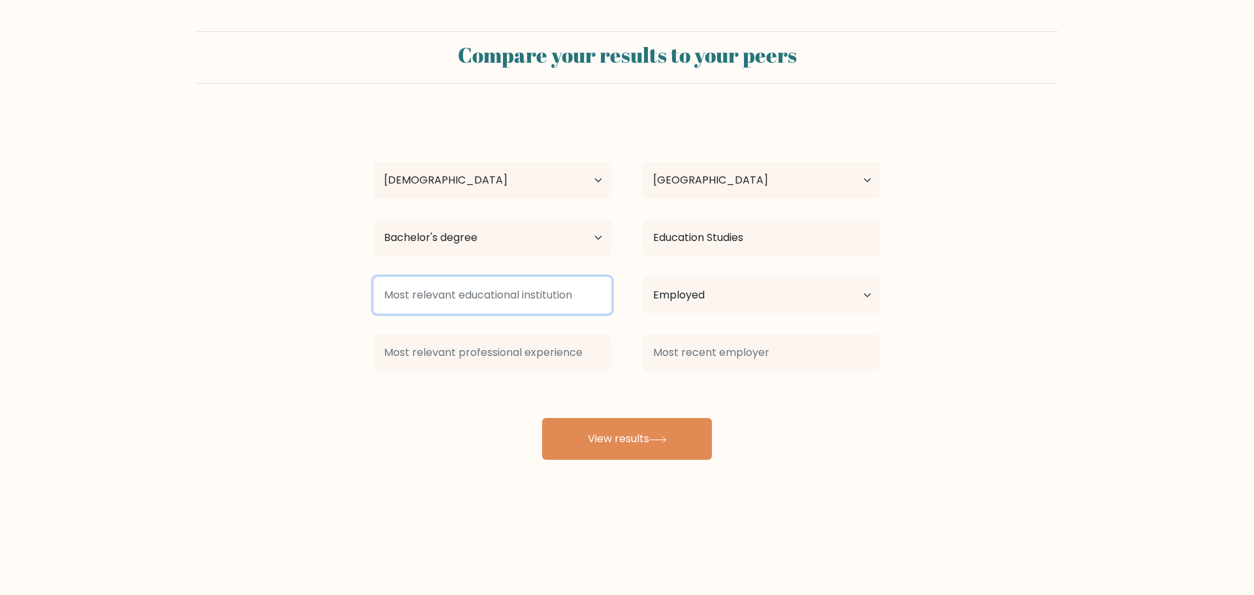
click at [555, 289] on input at bounding box center [493, 295] width 238 height 37
type input "BPO"
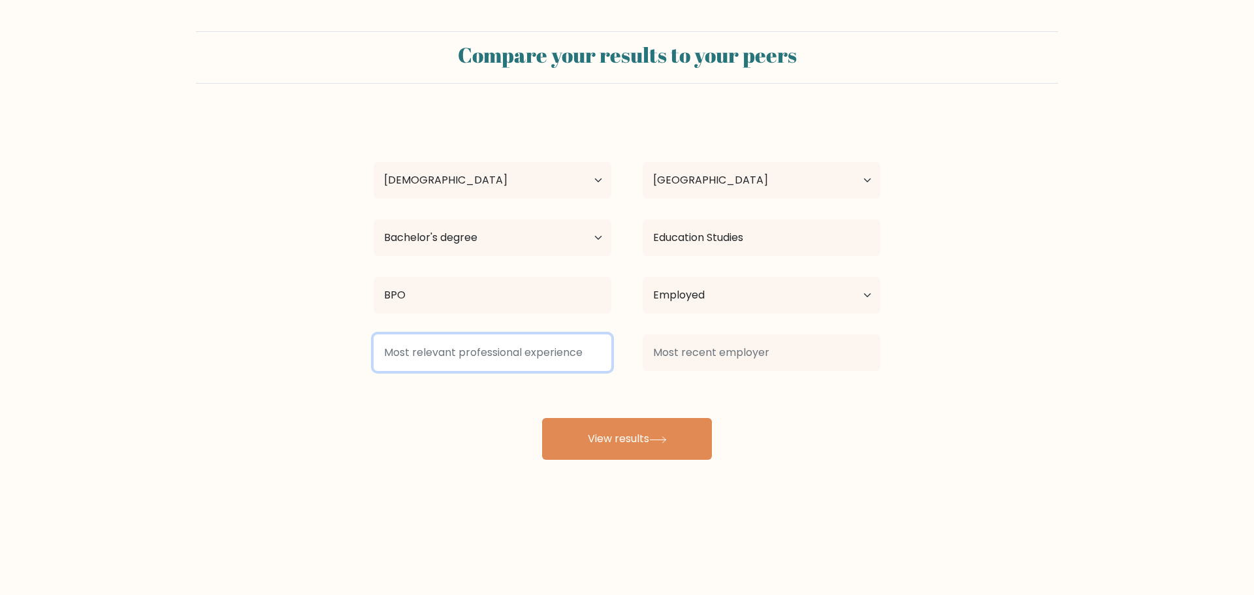
click at [501, 371] on input at bounding box center [493, 353] width 238 height 37
click at [450, 358] on input "Humar" at bounding box center [493, 353] width 238 height 37
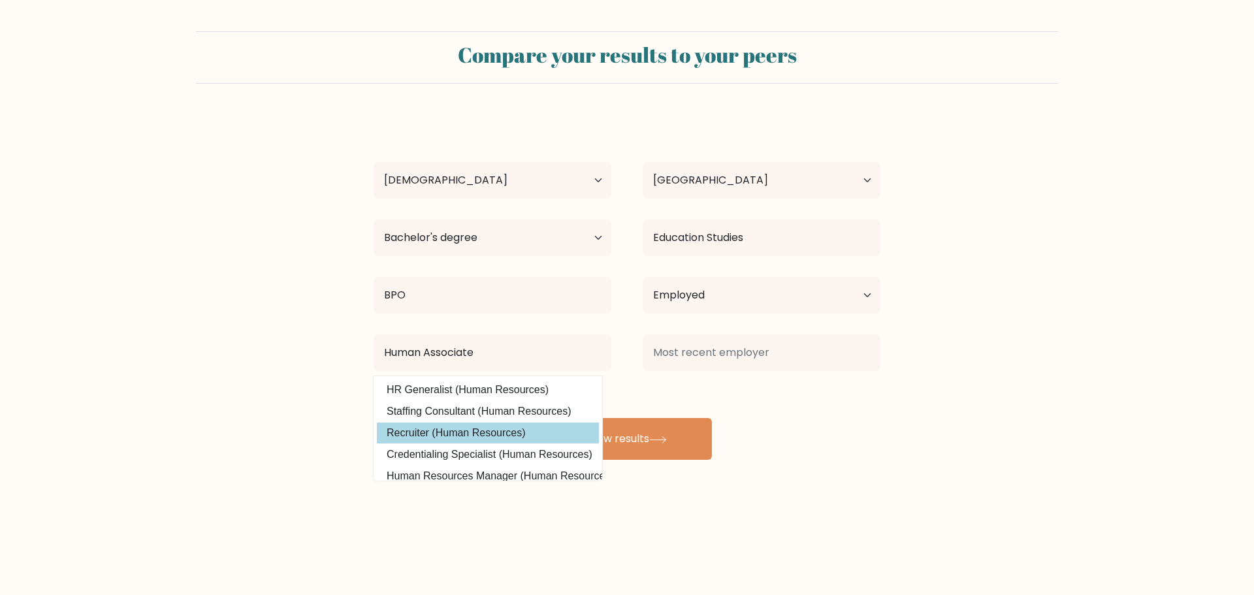
click at [485, 434] on option "Recruiter (Human Resources)" at bounding box center [488, 433] width 222 height 21
type input "Recruiter"
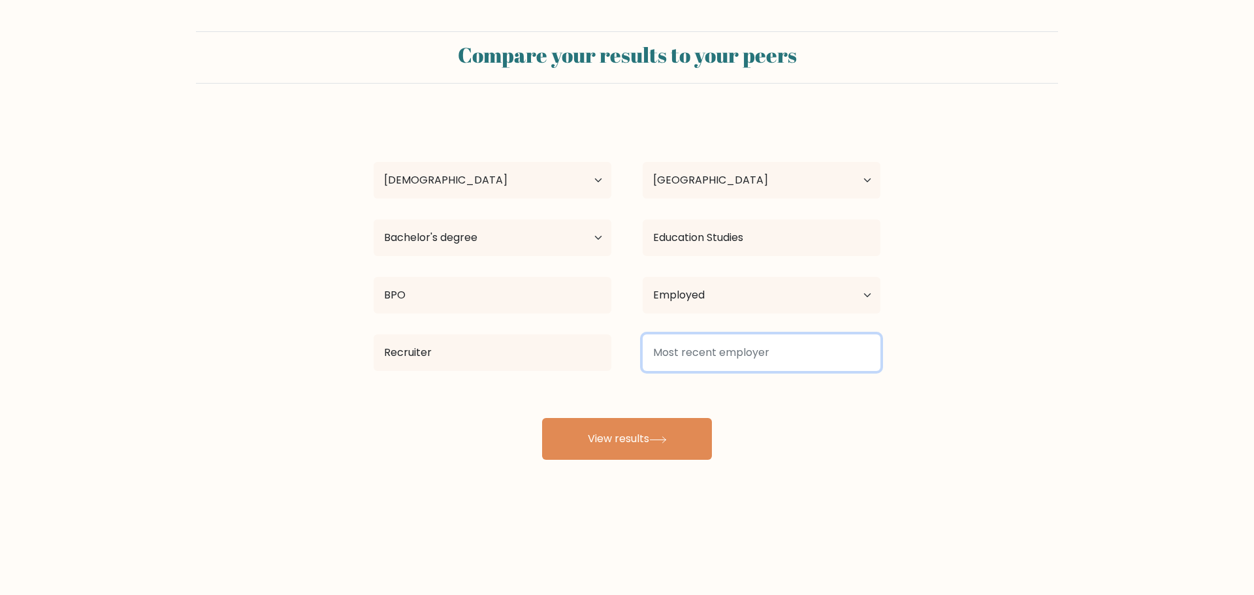
click at [738, 355] on input at bounding box center [762, 353] width 238 height 37
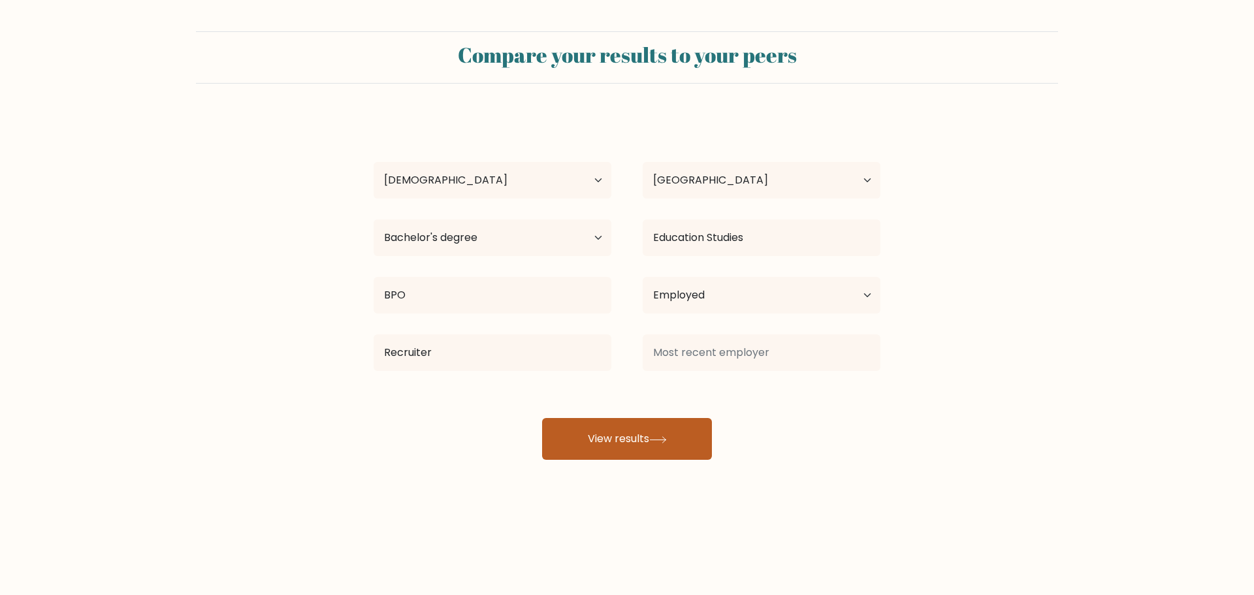
click at [647, 436] on button "View results" at bounding box center [627, 439] width 170 height 42
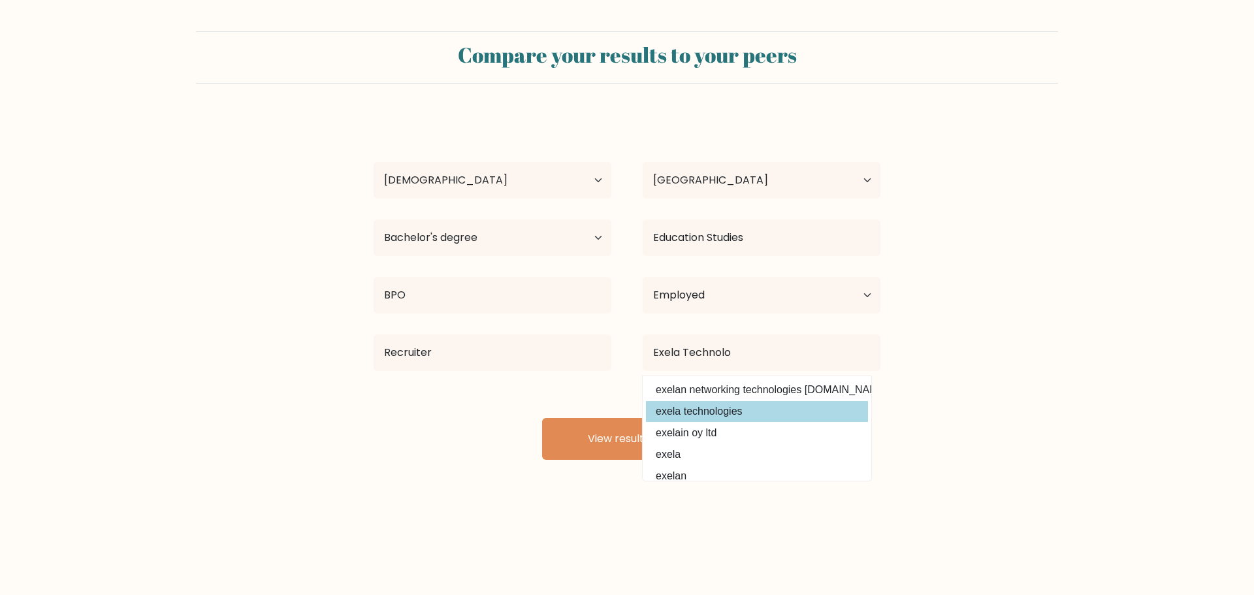
type input "exela technologies"
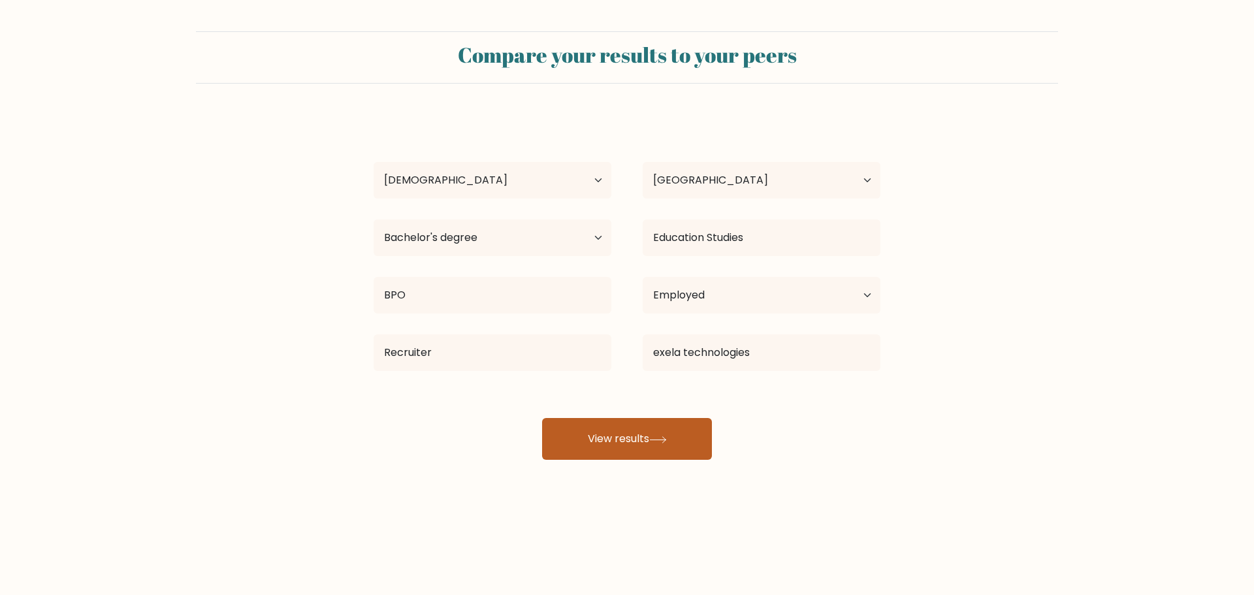
click at [607, 435] on button "View results" at bounding box center [627, 439] width 170 height 42
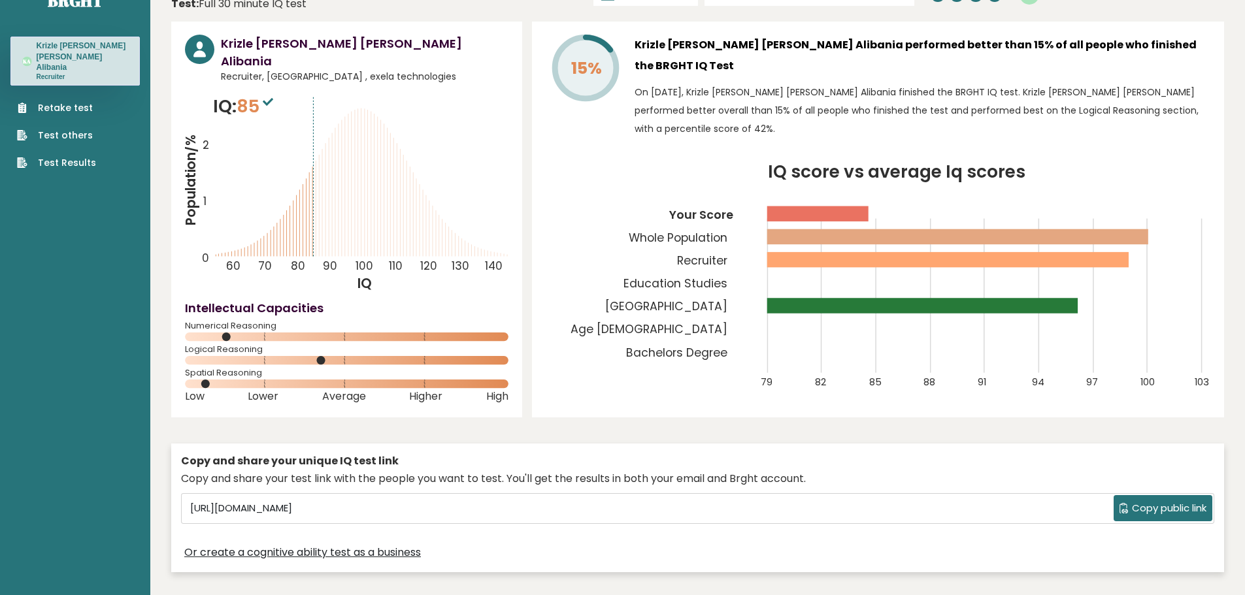
scroll to position [65, 0]
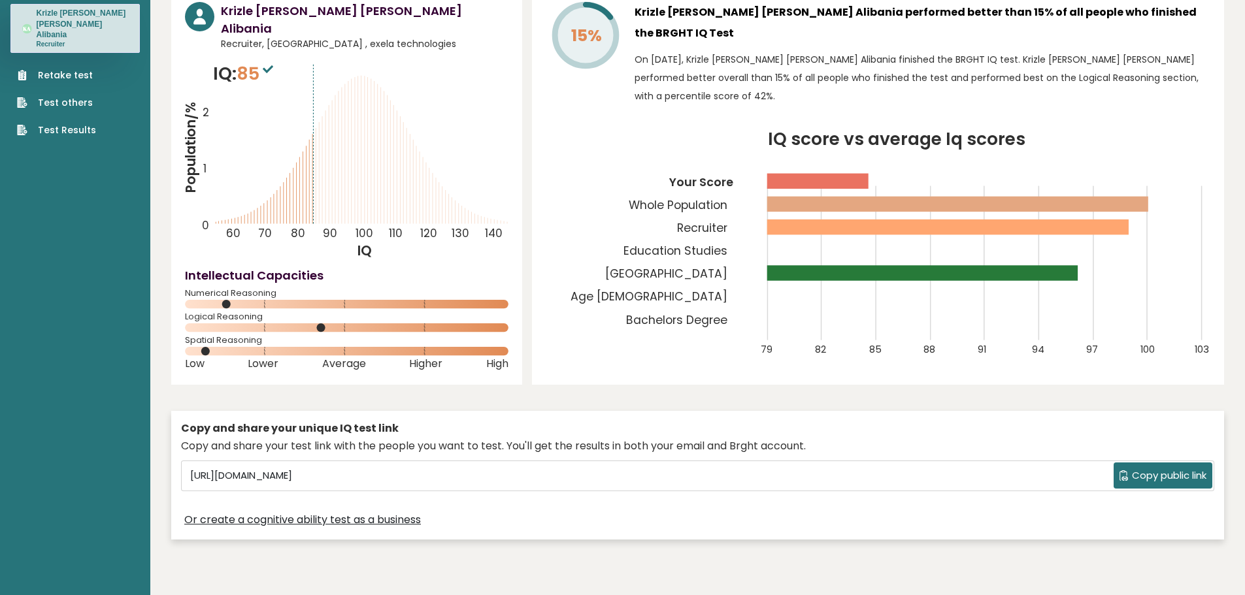
click at [68, 69] on link "Retake test" at bounding box center [56, 76] width 79 height 14
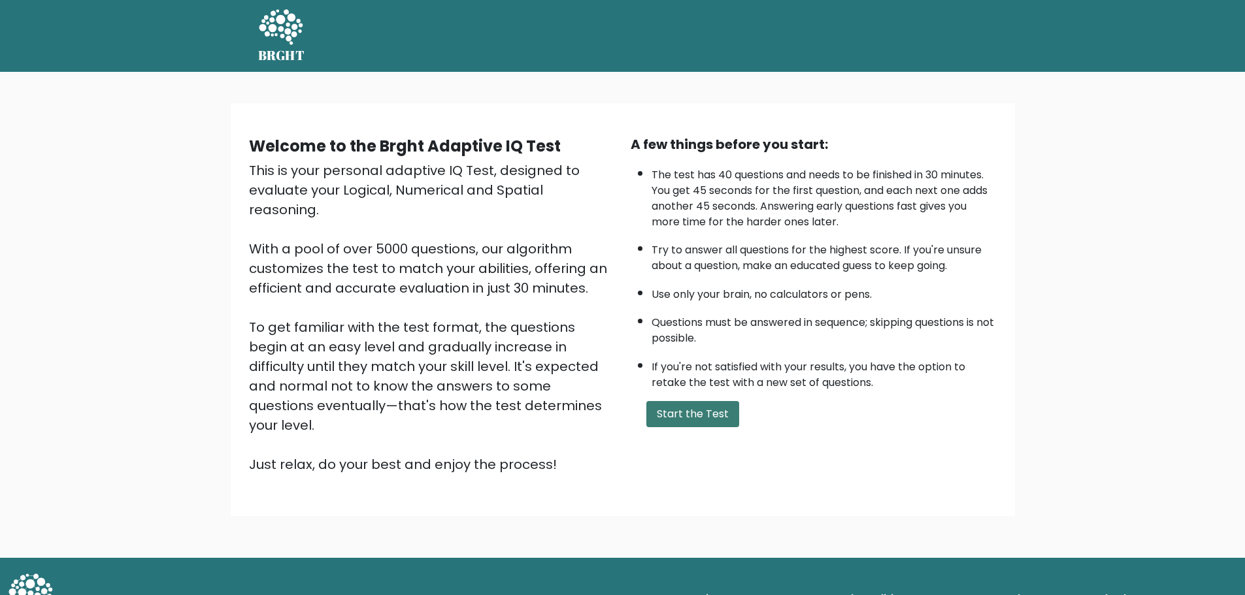
click at [725, 420] on button "Start the Test" at bounding box center [692, 414] width 93 height 26
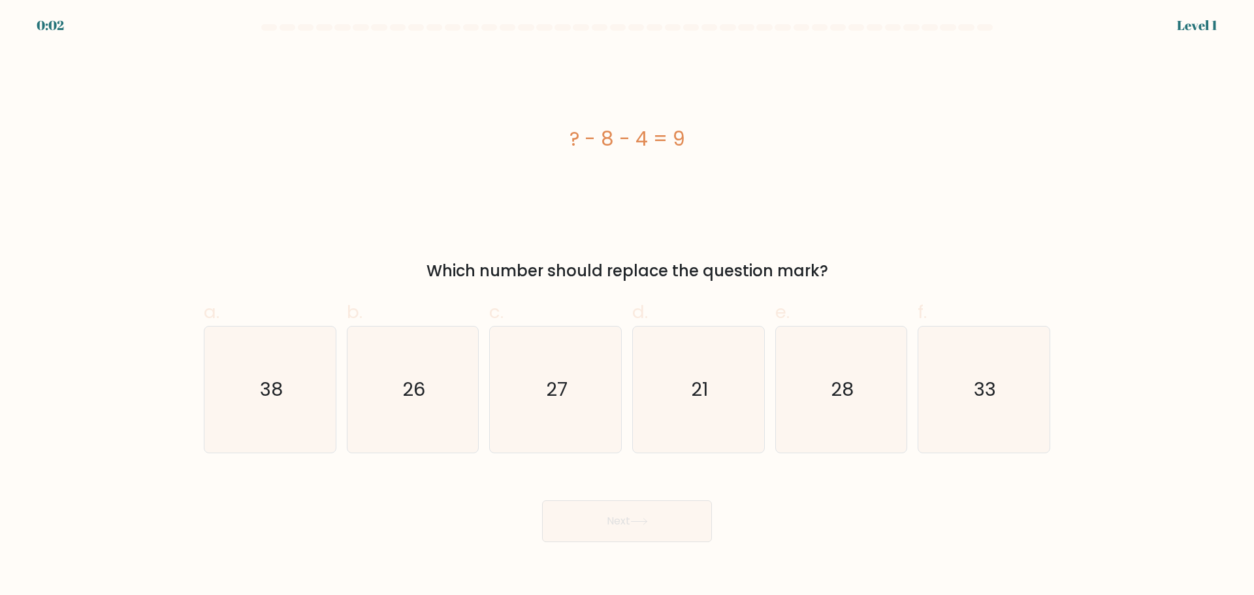
click at [857, 202] on div "? - 8 - 4 = 9" at bounding box center [627, 139] width 847 height 178
click at [411, 384] on text "26" at bounding box center [413, 389] width 23 height 26
click at [627, 306] on input "b. 26" at bounding box center [627, 302] width 1 height 8
radio input "true"
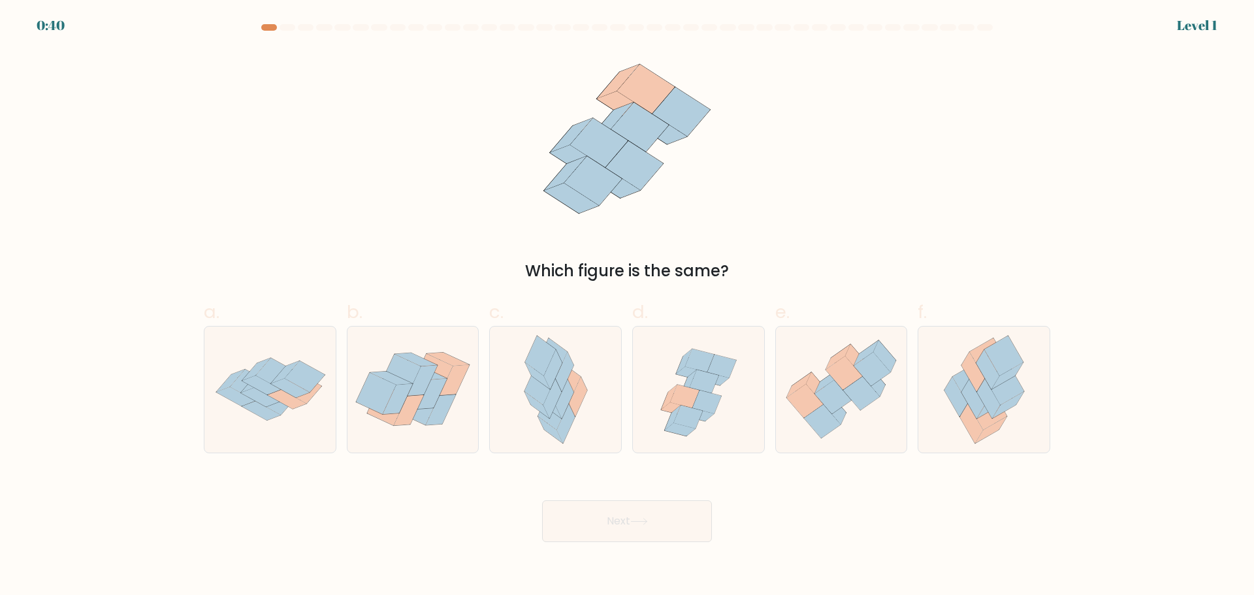
click at [278, 186] on div "Which figure is the same?" at bounding box center [627, 166] width 862 height 233
